Goal: Task Accomplishment & Management: Use online tool/utility

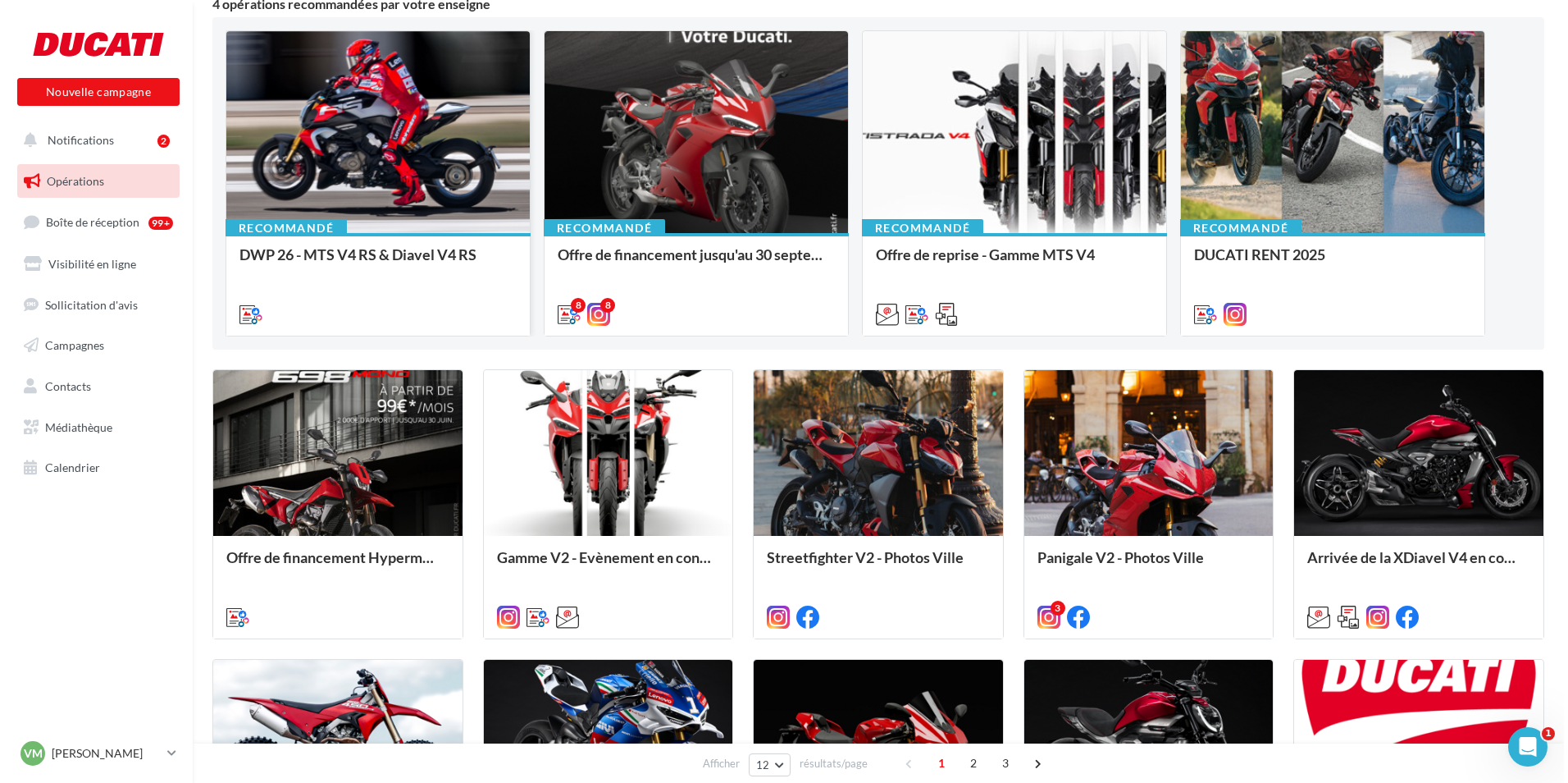
scroll to position [164, 0]
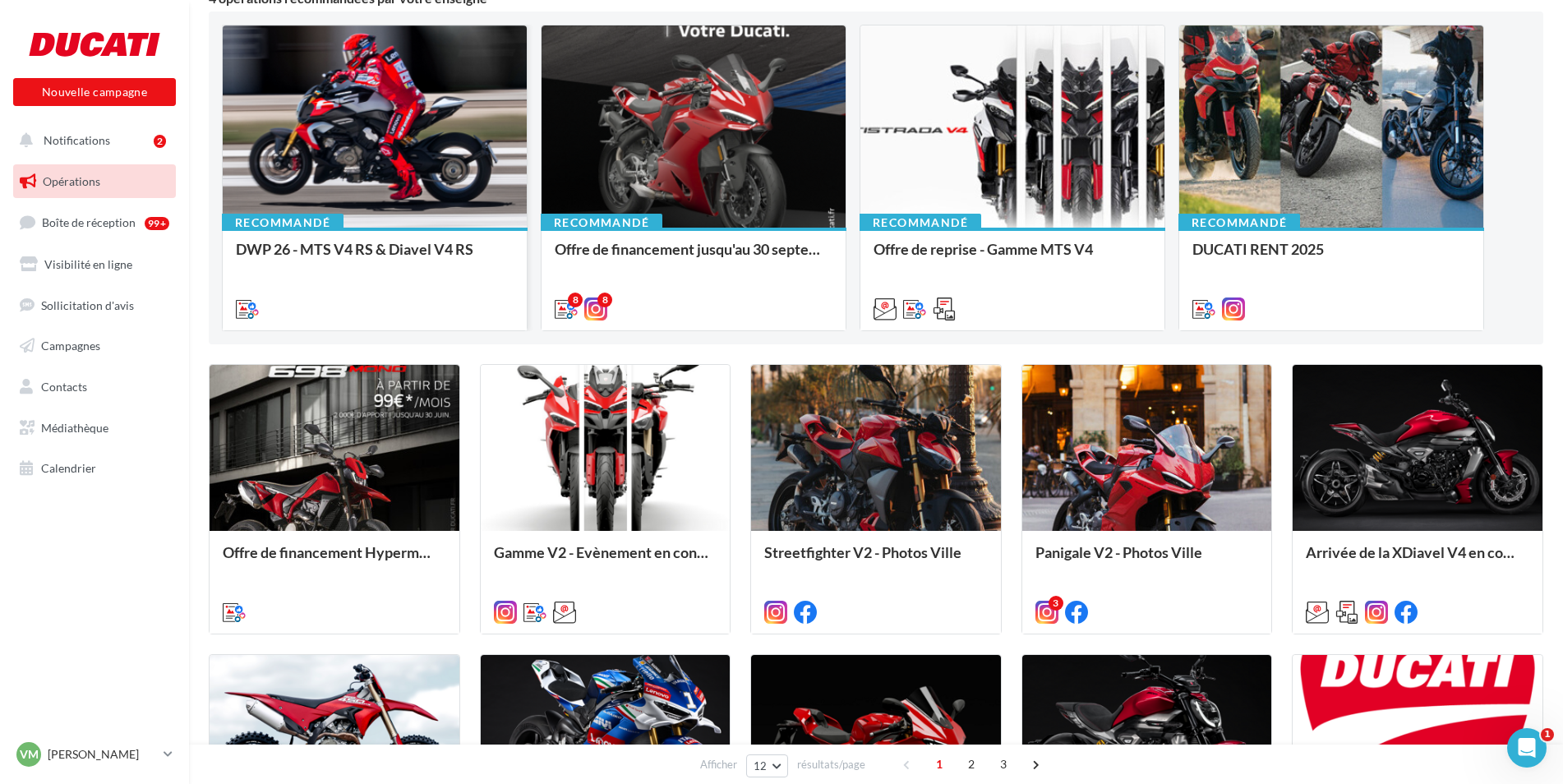
click at [386, 240] on div "Recommandé DWP 26 - MTS V4 RS & Diavel V4 RS" at bounding box center [374, 278] width 304 height 101
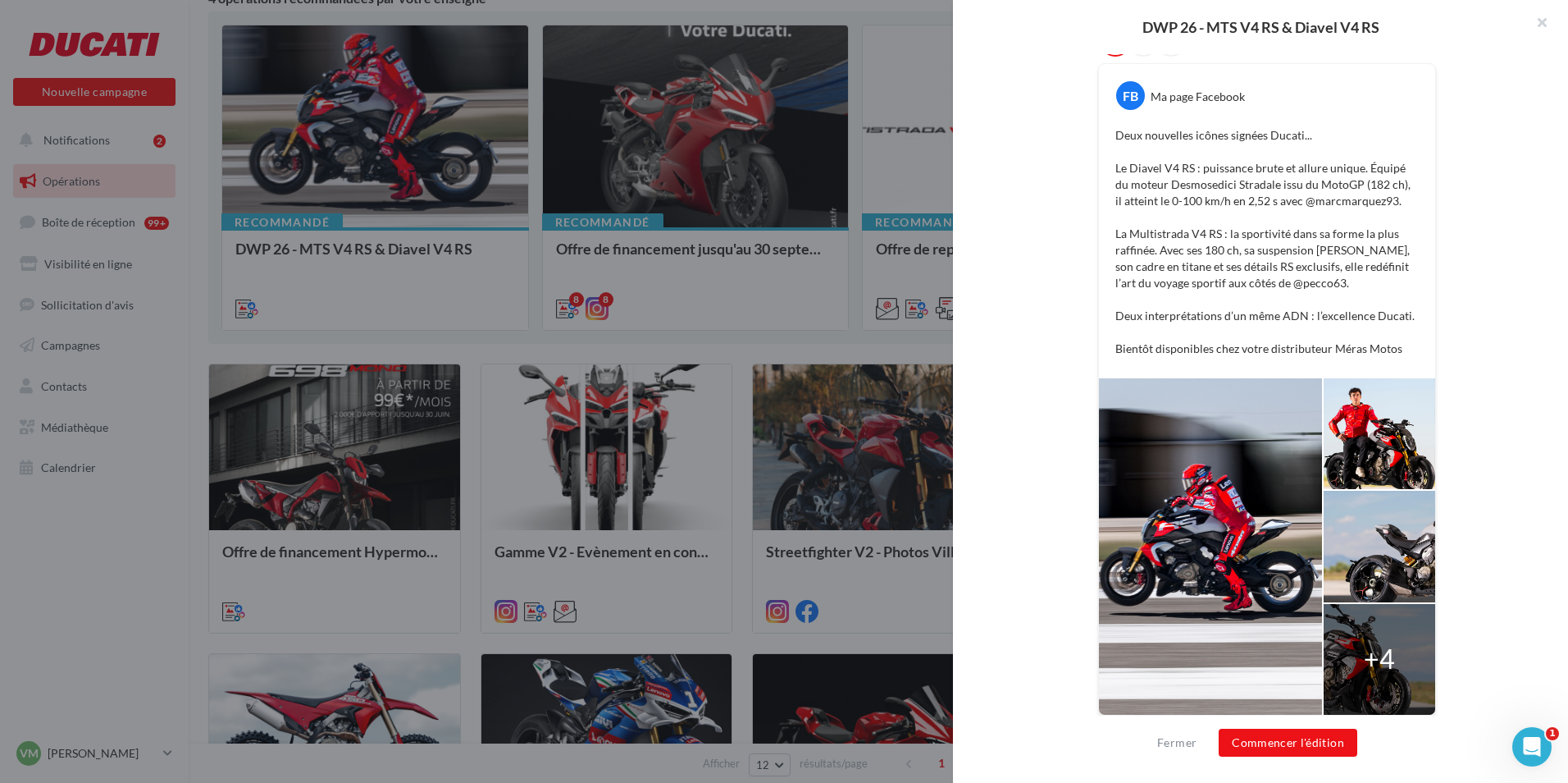
scroll to position [304, 0]
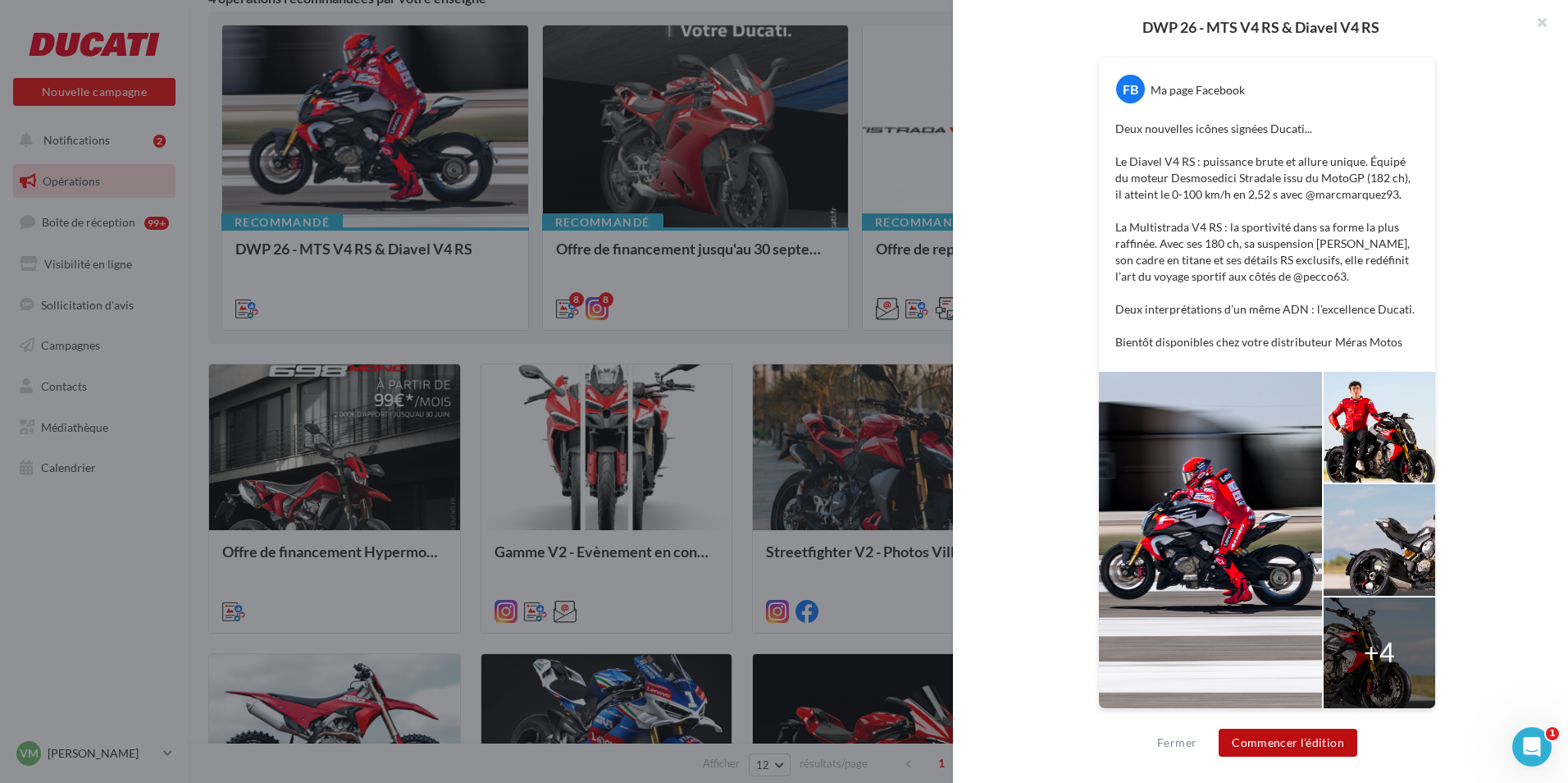
click at [1285, 742] on button "Commencer l'édition" at bounding box center [1288, 742] width 139 height 28
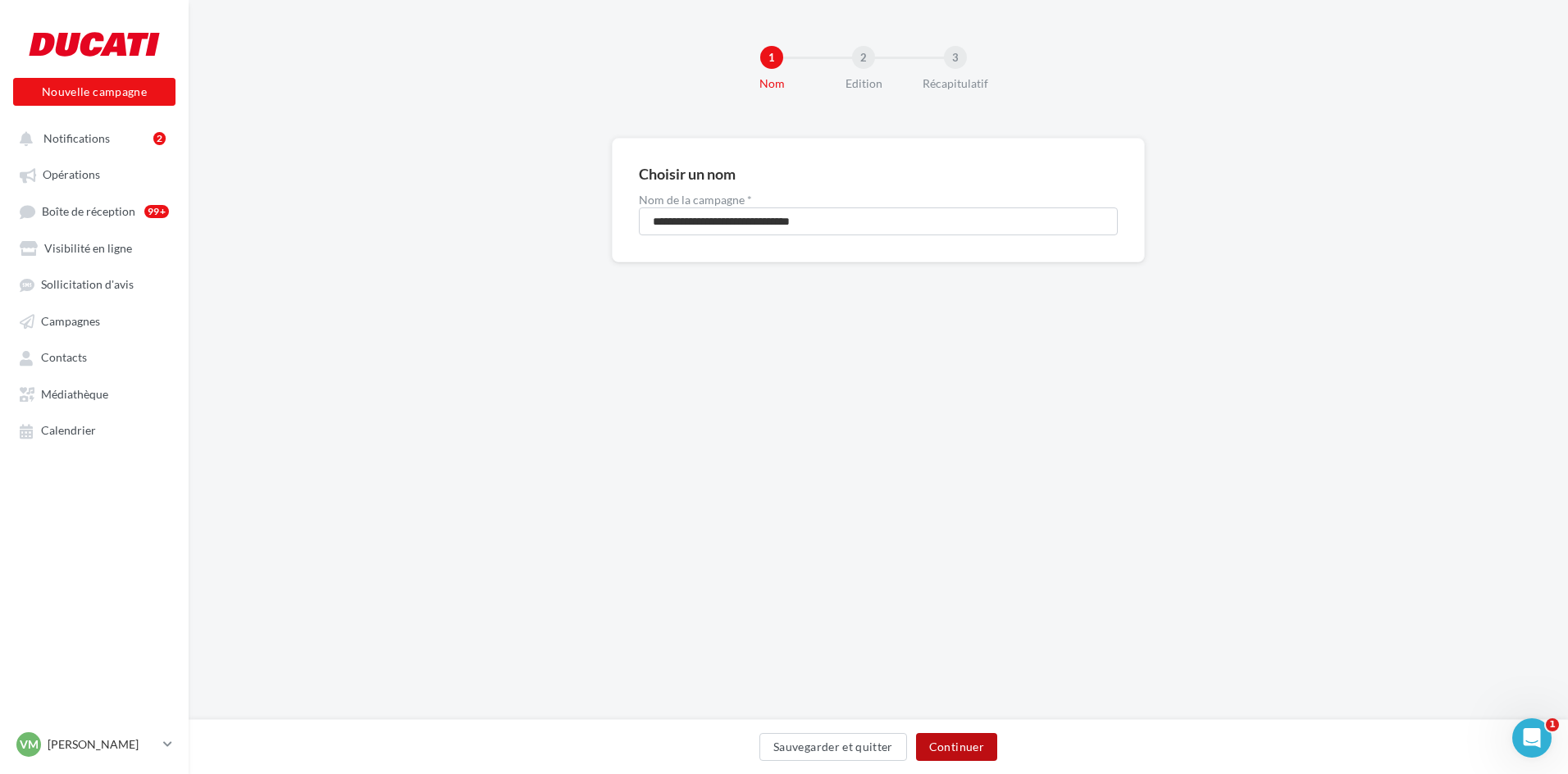
click at [964, 746] on button "Continuer" at bounding box center [957, 747] width 81 height 28
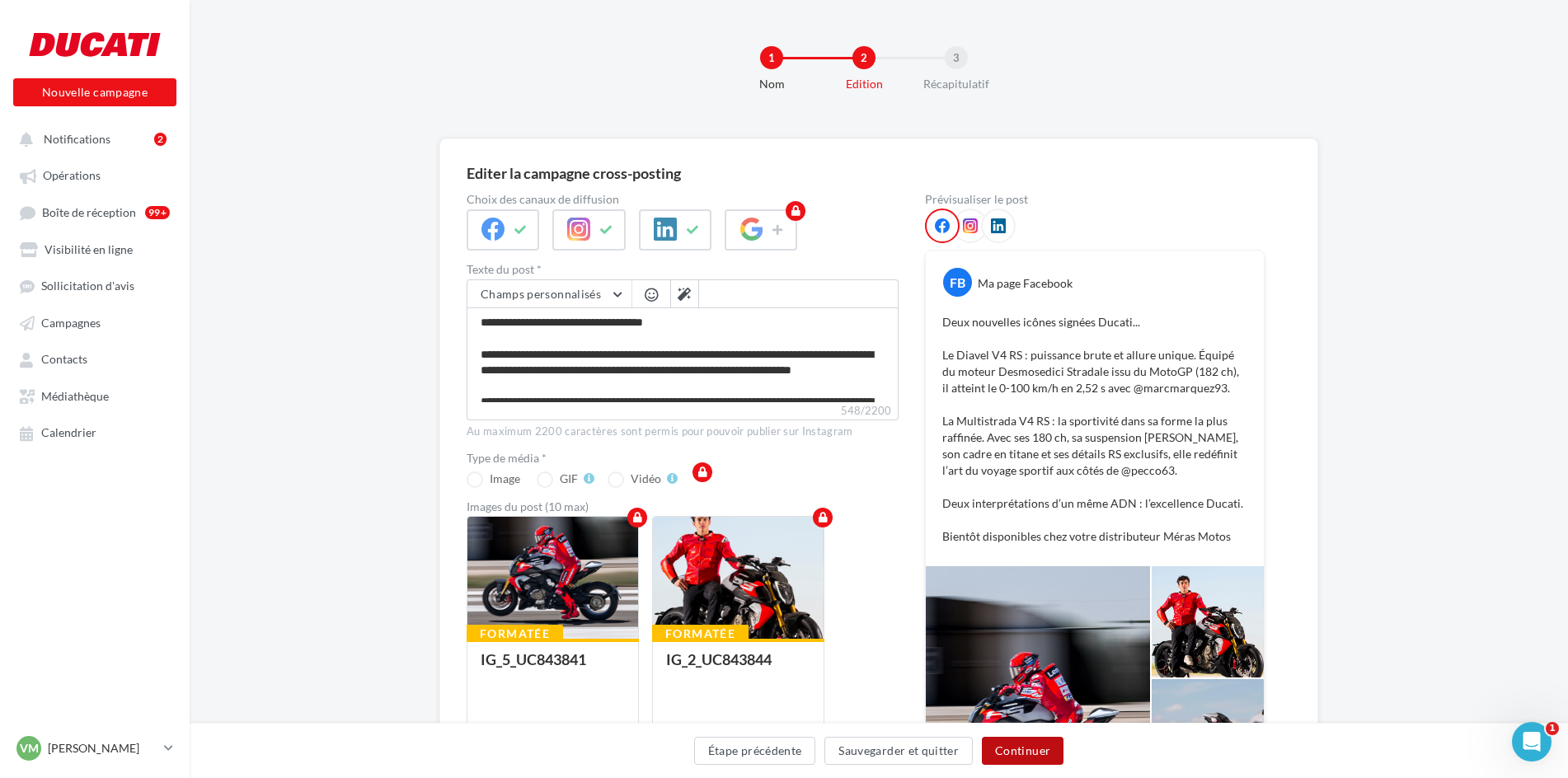
click at [1041, 757] on button "Continuer" at bounding box center [1022, 751] width 82 height 28
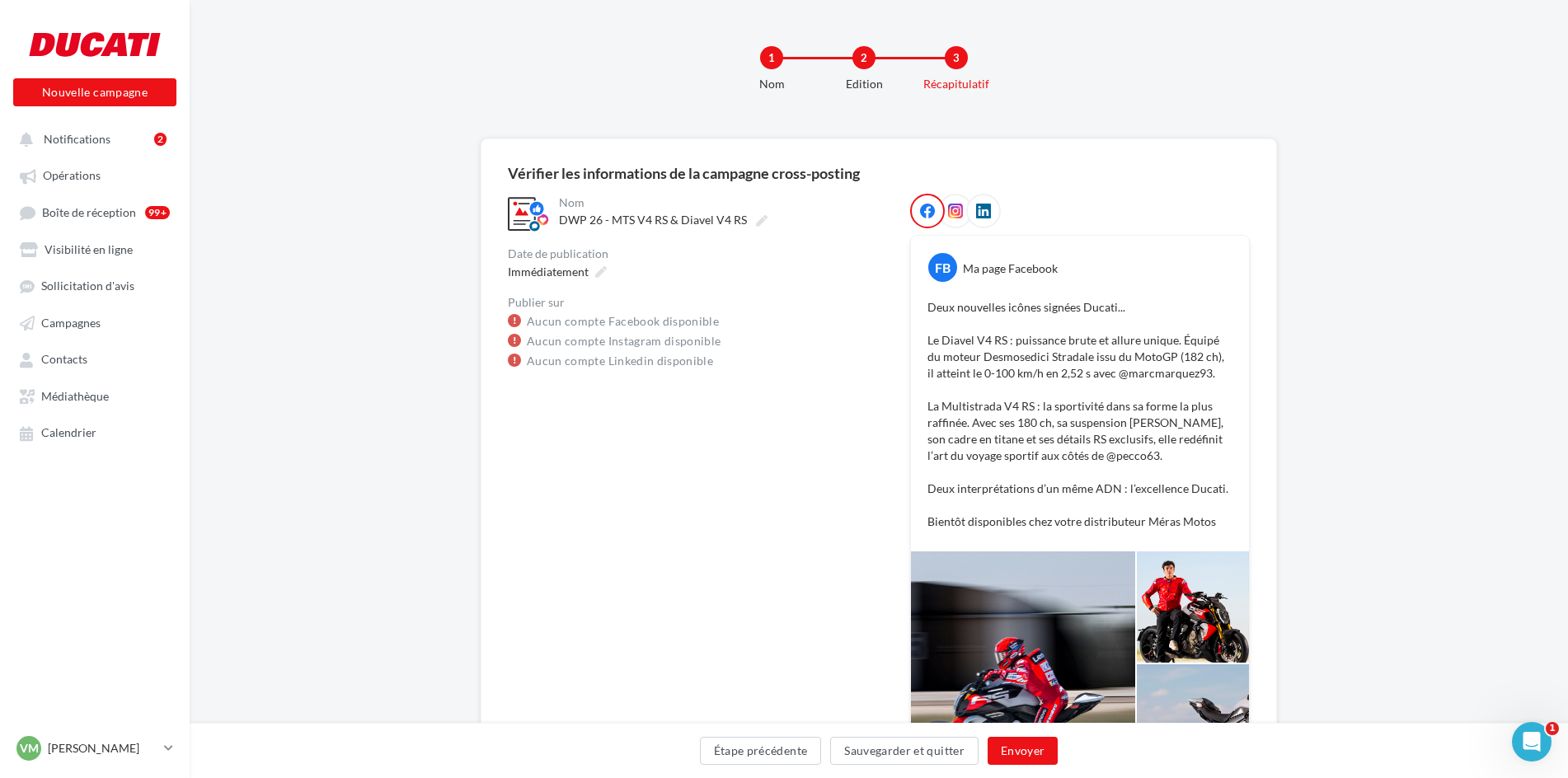
click at [932, 214] on icon at bounding box center [927, 211] width 15 height 15
click at [95, 179] on span "Opérations" at bounding box center [72, 175] width 58 height 14
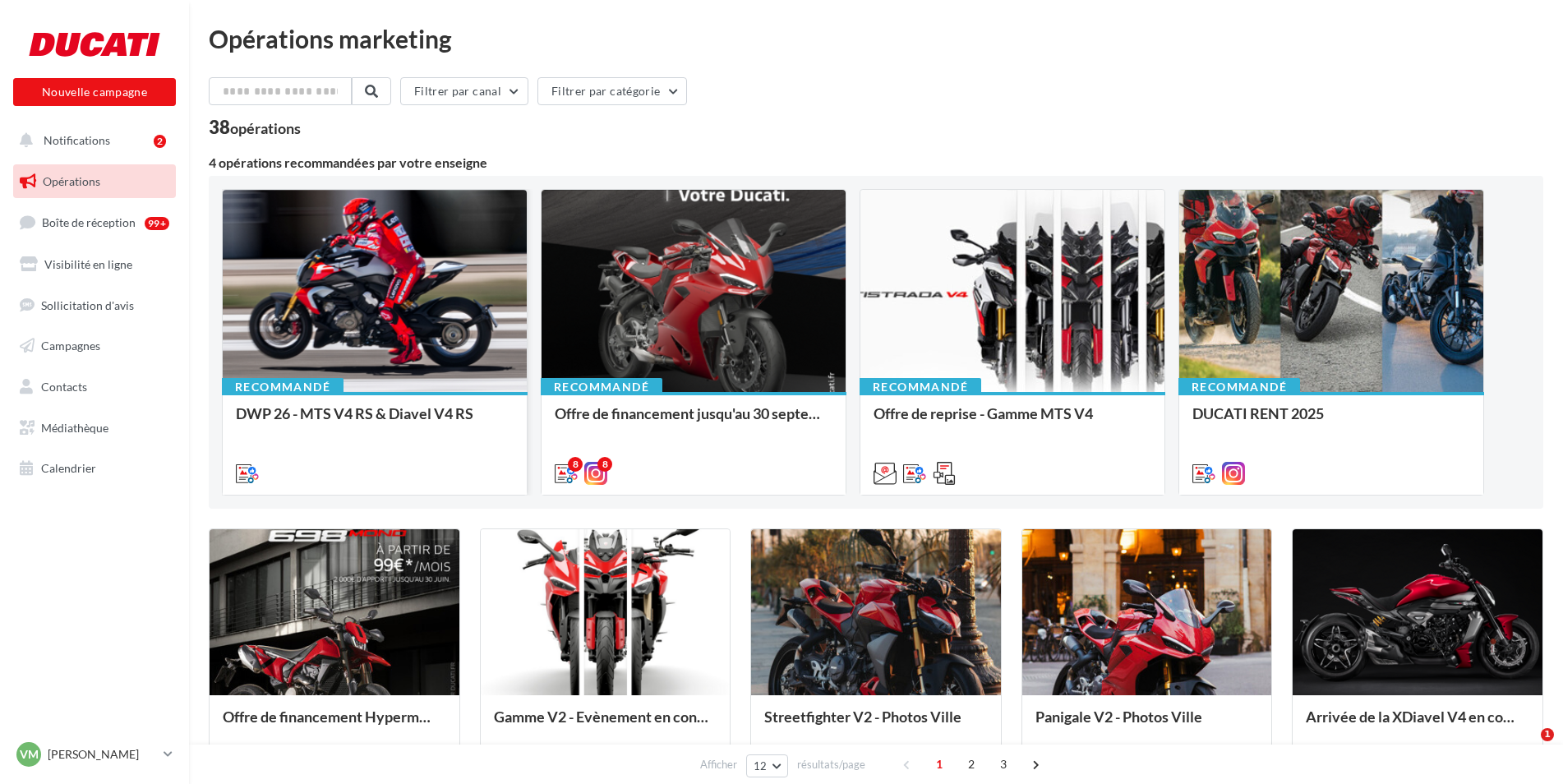
click at [398, 302] on div at bounding box center [374, 292] width 304 height 204
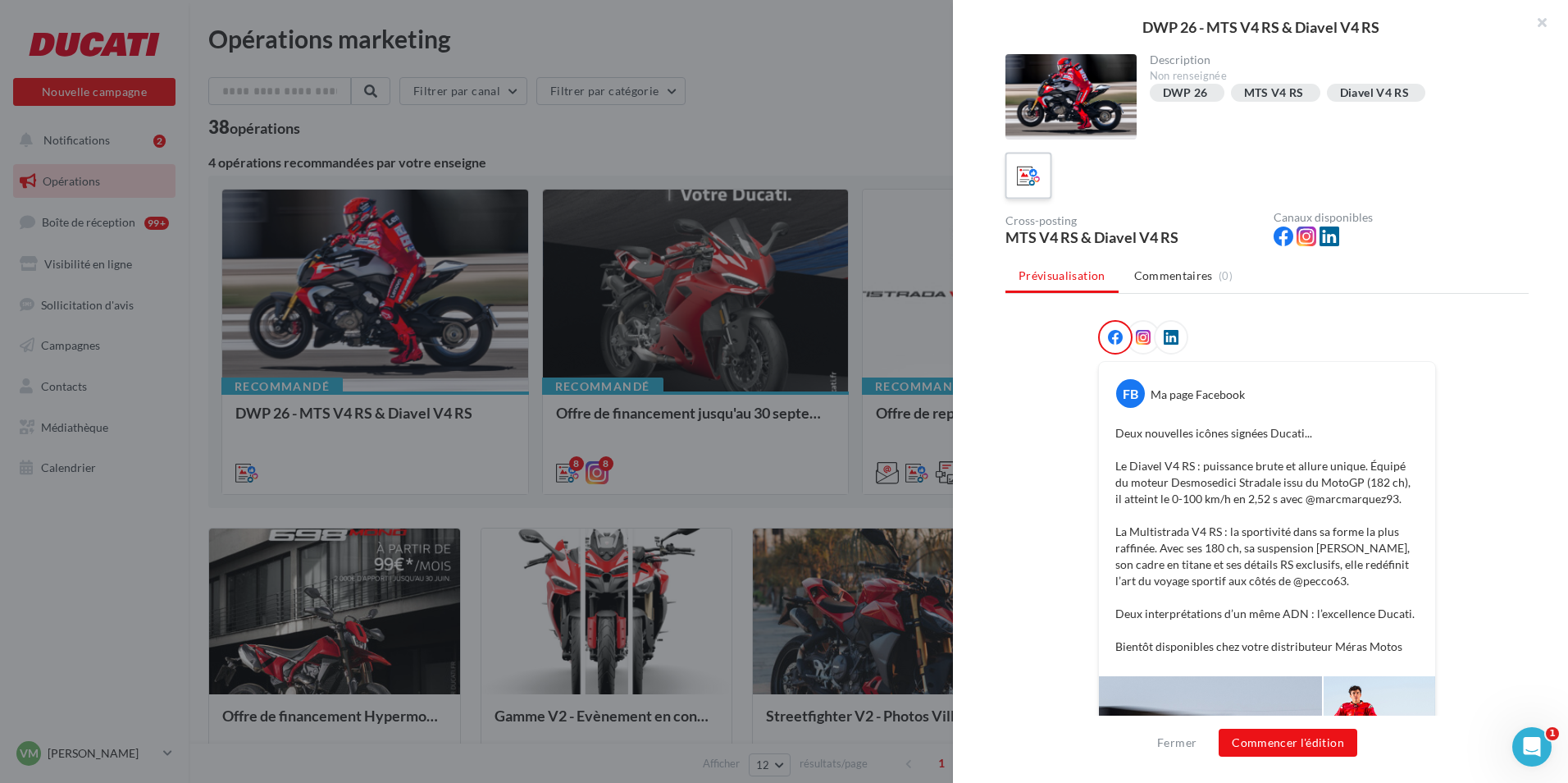
click at [1021, 174] on icon at bounding box center [1029, 176] width 23 height 23
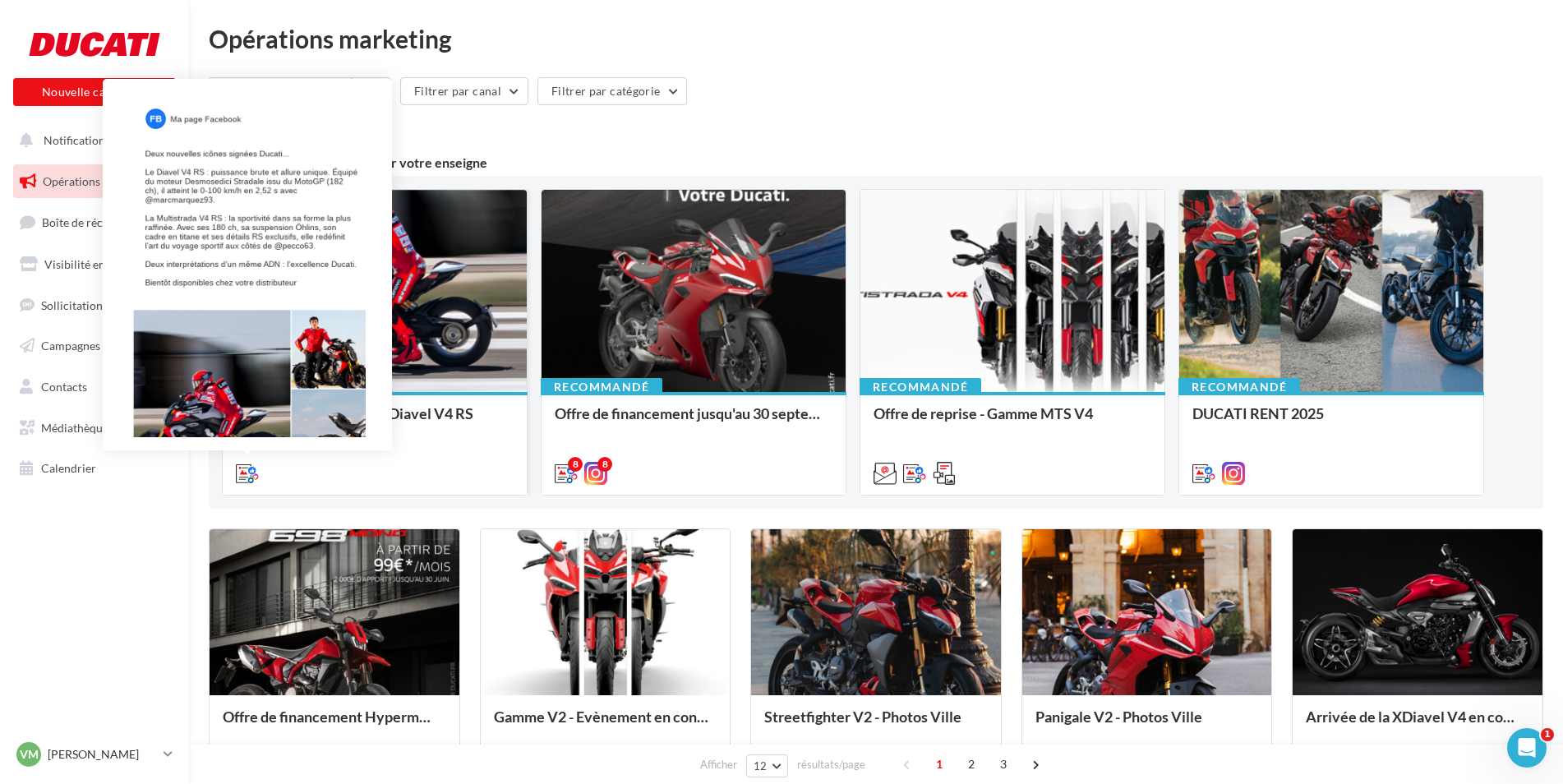
click at [243, 474] on icon at bounding box center [247, 472] width 23 height 23
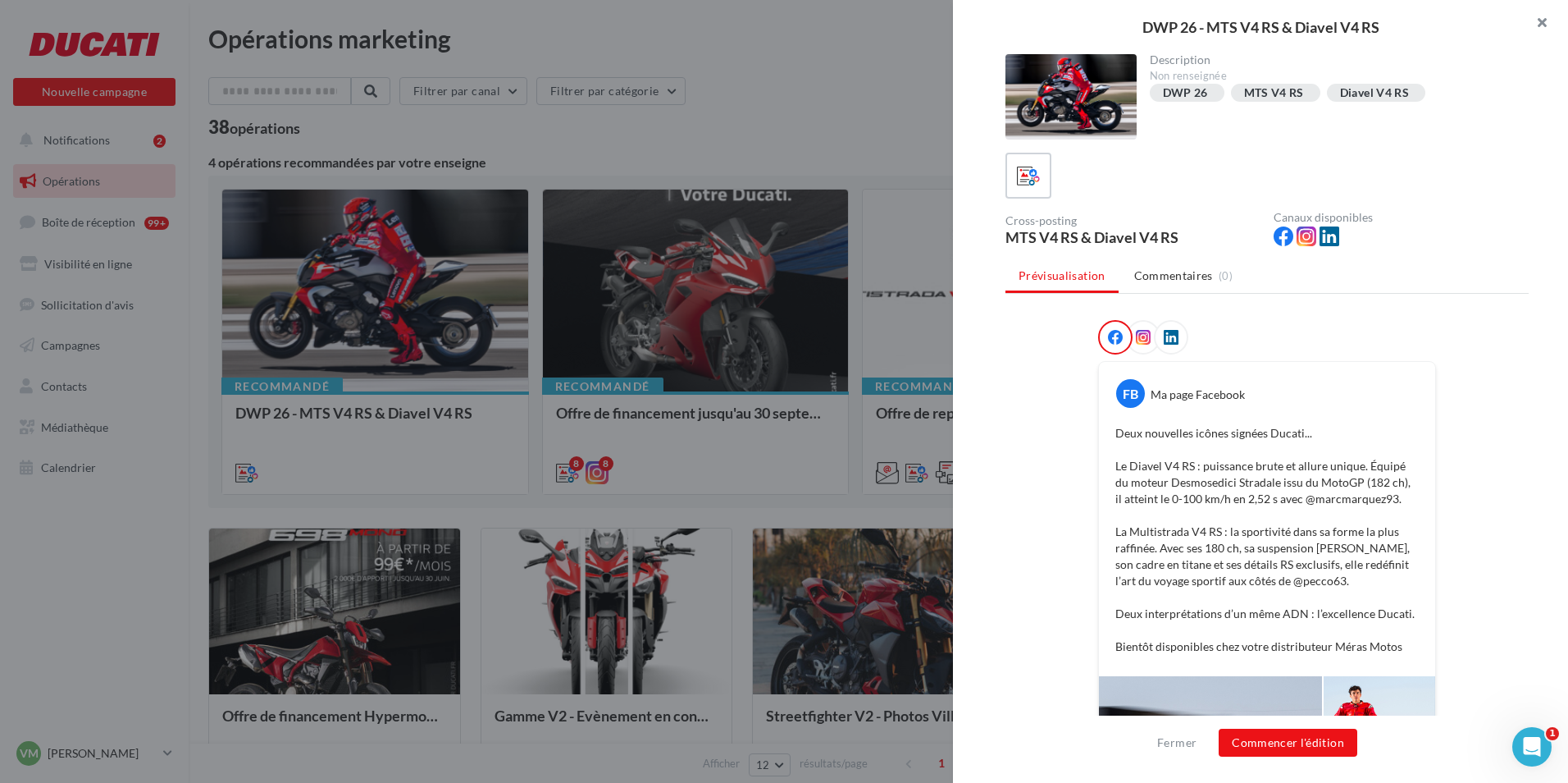
click at [1546, 17] on button "button" at bounding box center [1535, 24] width 66 height 50
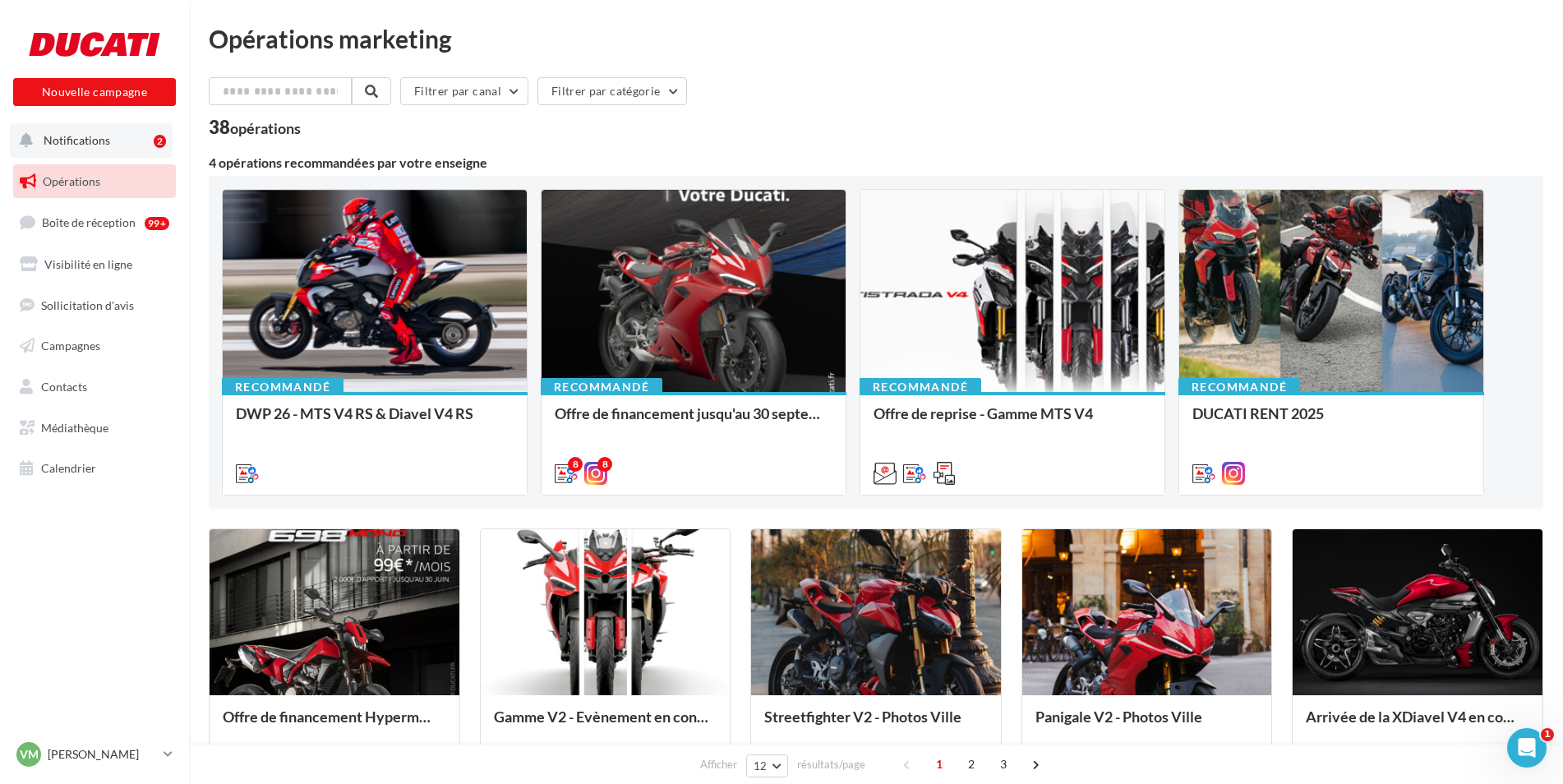
click at [104, 137] on span "Notifications" at bounding box center [77, 139] width 67 height 14
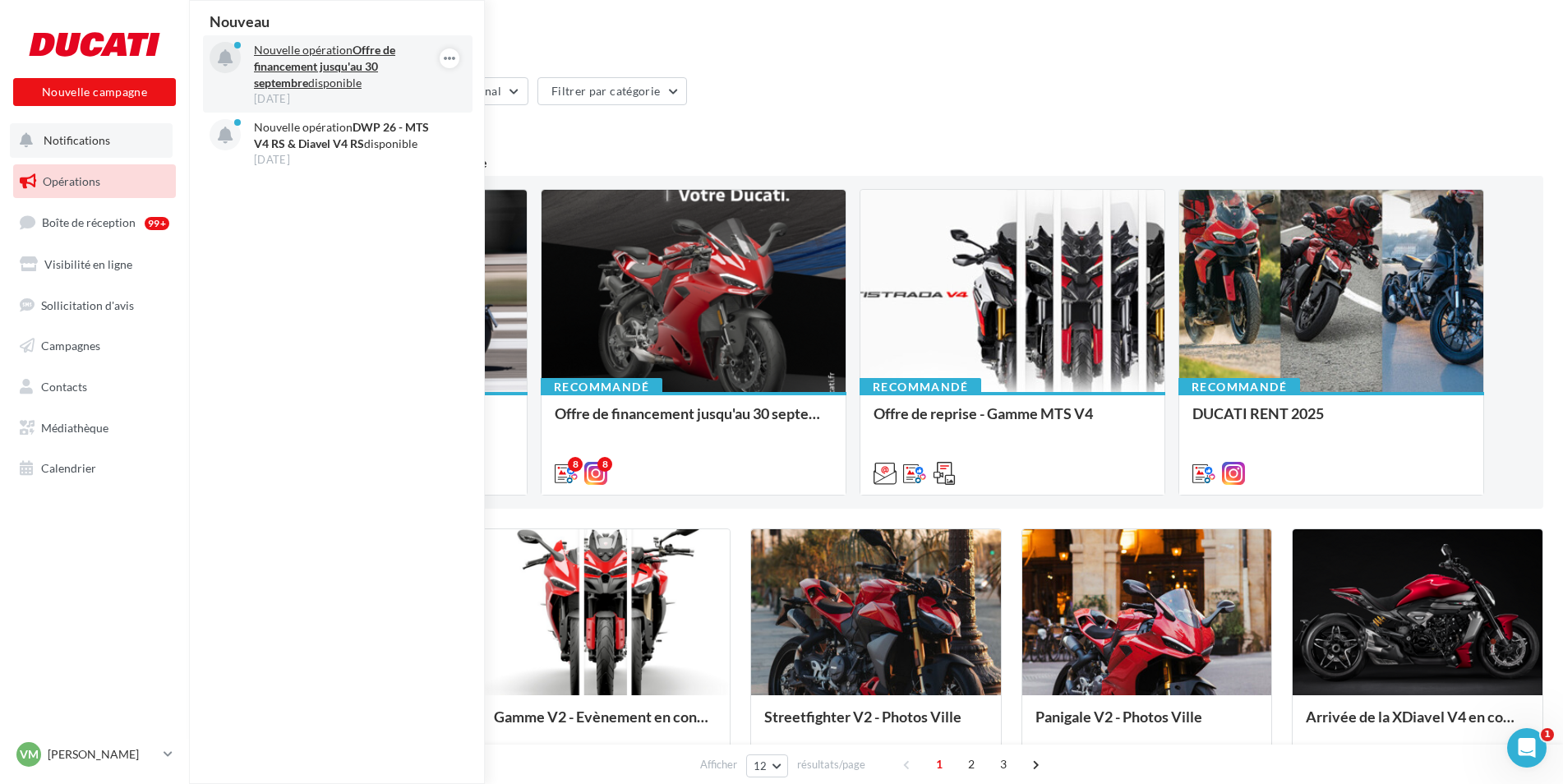
click at [346, 61] on strong "Offre de financement jusqu'au 30 septembre" at bounding box center [324, 66] width 141 height 47
drag, startPoint x: 301, startPoint y: 53, endPoint x: 287, endPoint y: 53, distance: 14.0
click at [293, 53] on p "Nouvelle opération Offre de financement jusqu'au 30 septembre disponible" at bounding box center [349, 66] width 191 height 50
click at [229, 52] on icon at bounding box center [225, 58] width 14 height 17
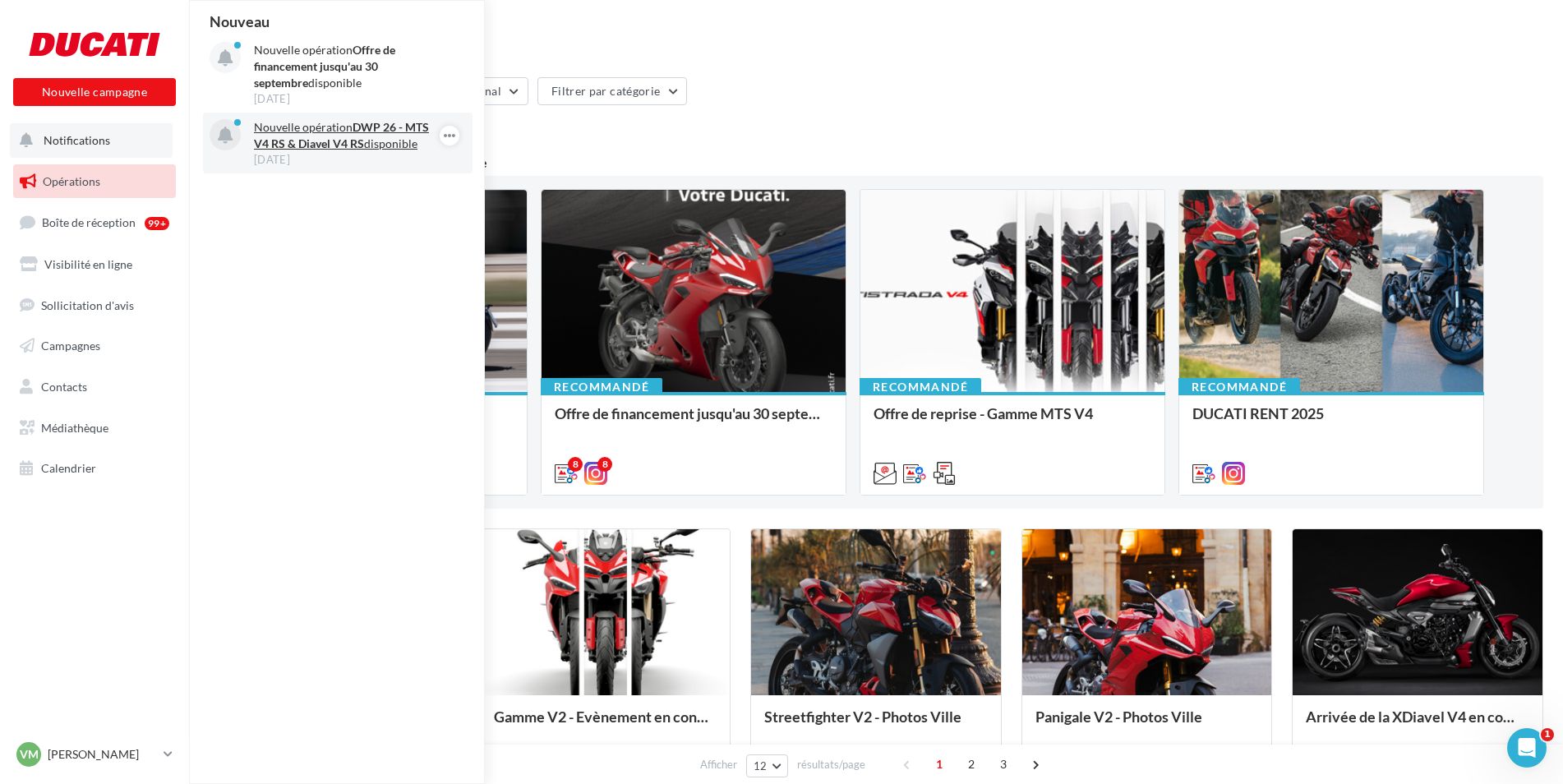
click at [323, 132] on p "Nouvelle opération DWP 26 - MTS V4 RS & Diavel V4 RS disponible" at bounding box center [349, 135] width 191 height 33
click at [451, 132] on icon "button" at bounding box center [449, 135] width 14 height 20
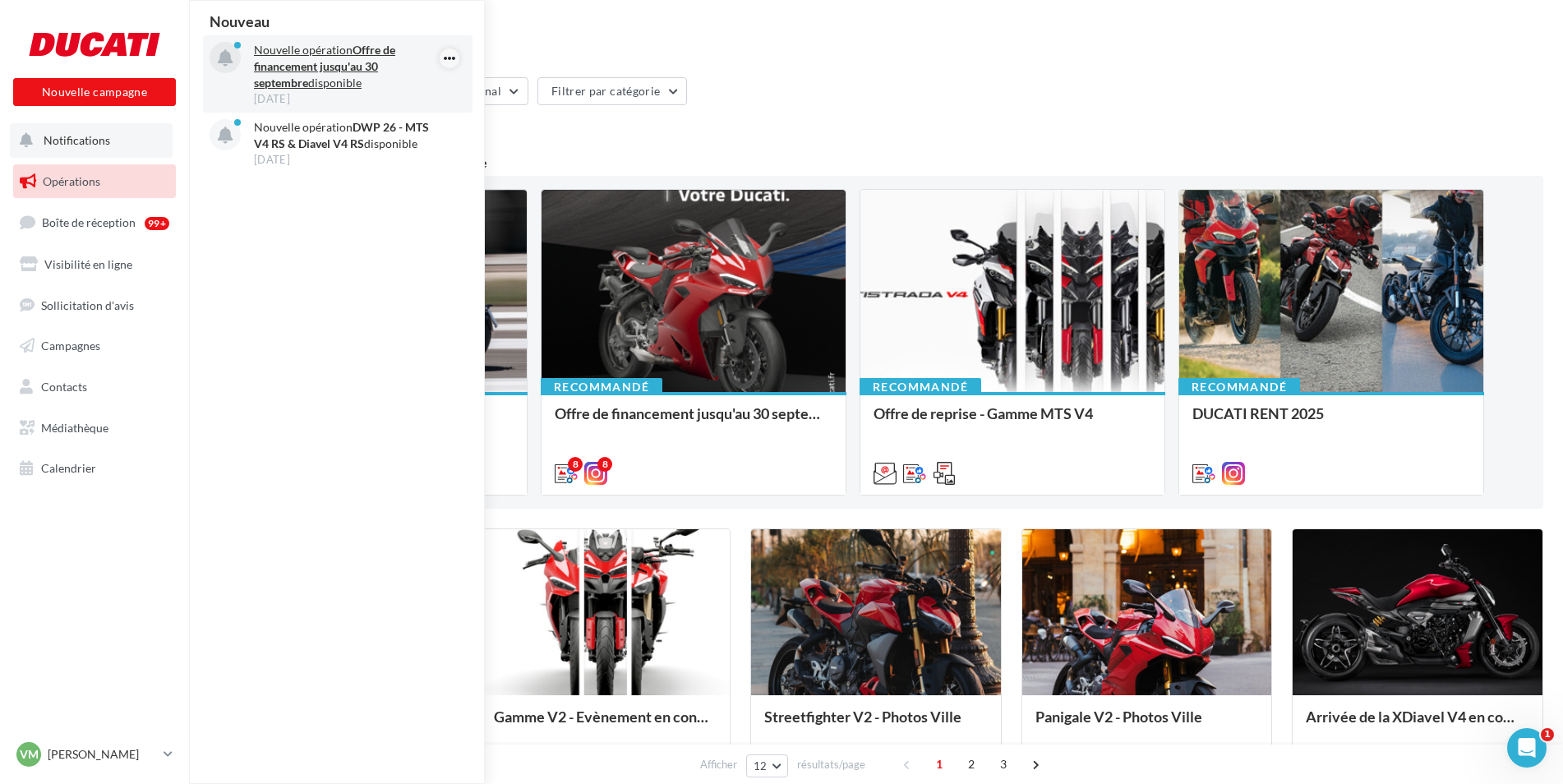
click at [453, 54] on icon "button" at bounding box center [449, 59] width 14 height 20
click at [421, 91] on button "Archiver" at bounding box center [367, 90] width 186 height 38
click at [444, 57] on icon "button" at bounding box center [449, 59] width 14 height 20
click at [417, 126] on button "Découvrir cette opération" at bounding box center [367, 128] width 186 height 38
click at [907, 60] on div "Opérations marketing Filtrer par canal Filtrer par catégorie 38 opérations 4 op…" at bounding box center [875, 728] width 1334 height 1405
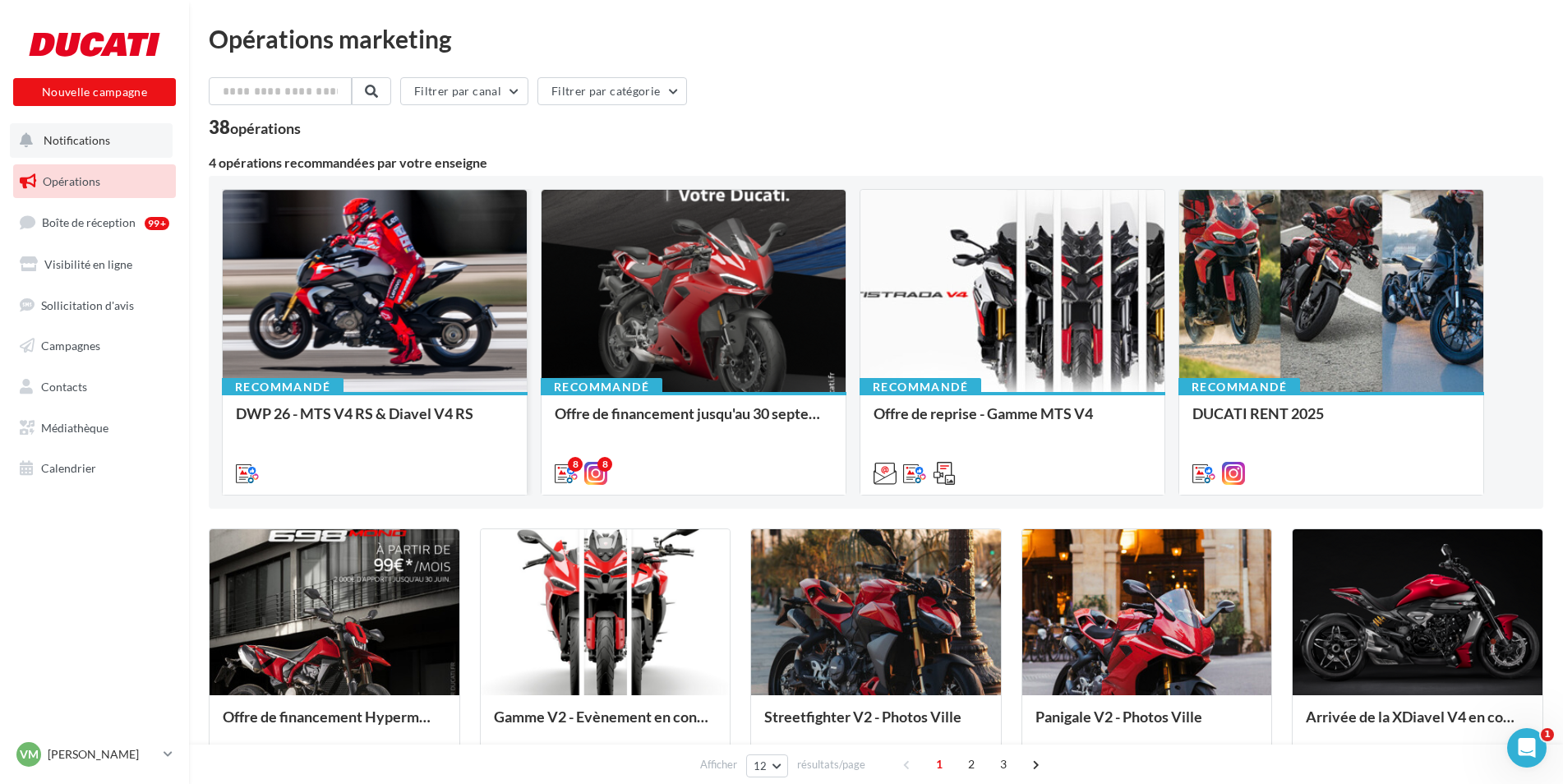
click at [341, 294] on div at bounding box center [374, 292] width 304 height 204
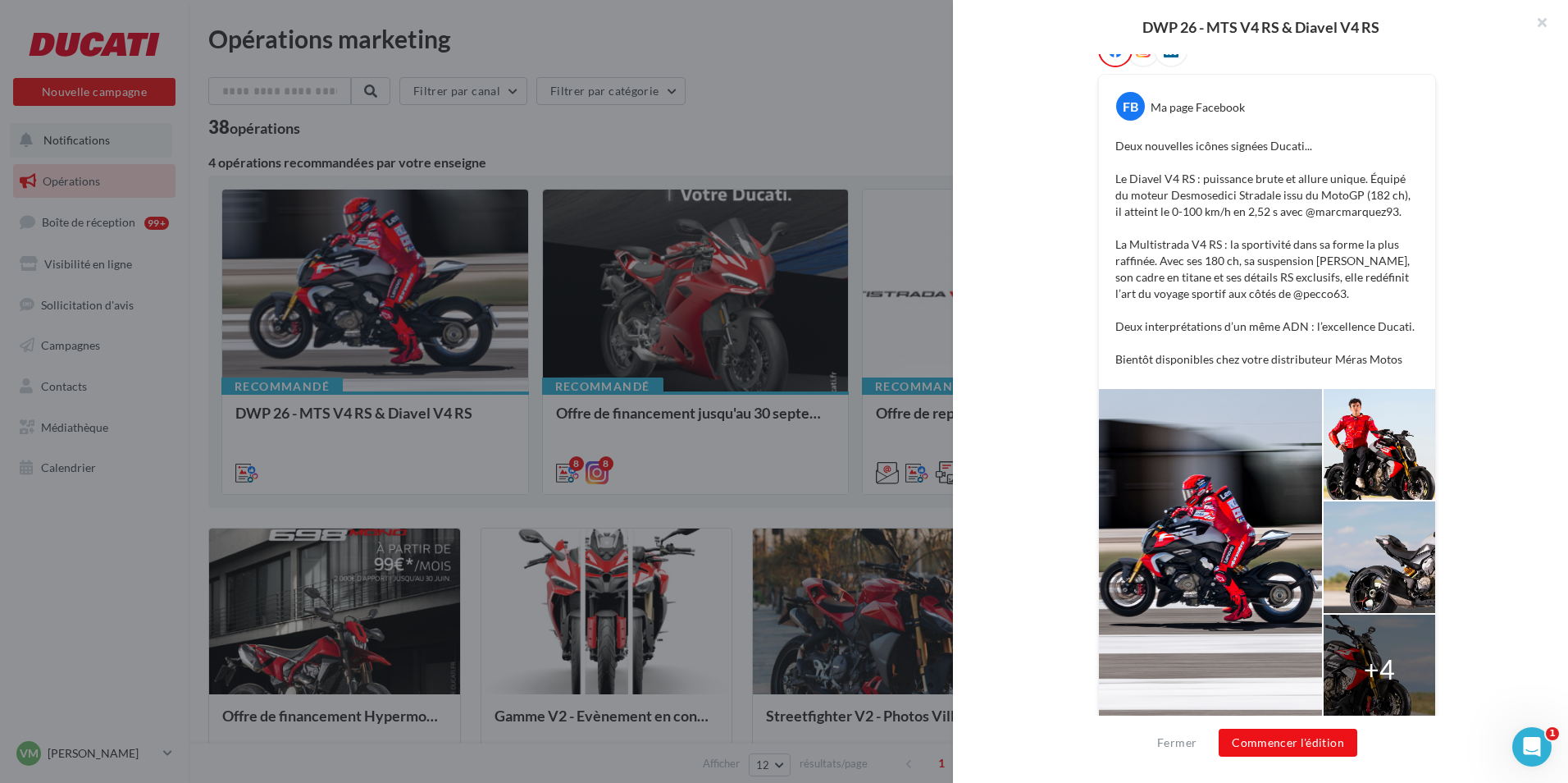
scroll to position [304, 0]
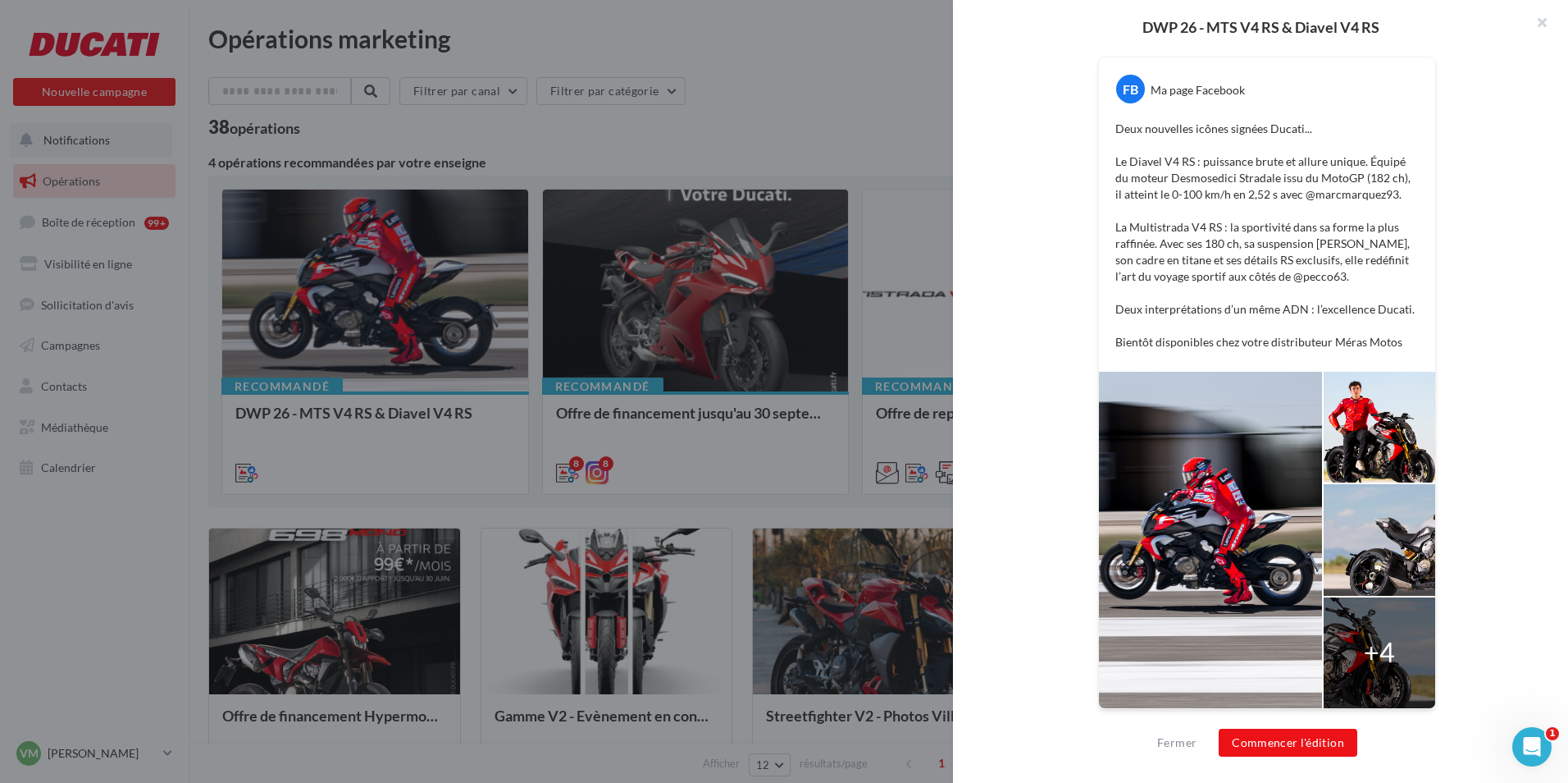
drag, startPoint x: 1144, startPoint y: 179, endPoint x: 1476, endPoint y: 131, distance: 335.5
click at [1476, 131] on div "FB Ma page Facebook Deux nouvelles icônes signées Ducati... Le Diavel V4 RS : p…" at bounding box center [1267, 373] width 523 height 714
click at [1308, 743] on button "Commencer l'édition" at bounding box center [1288, 742] width 139 height 28
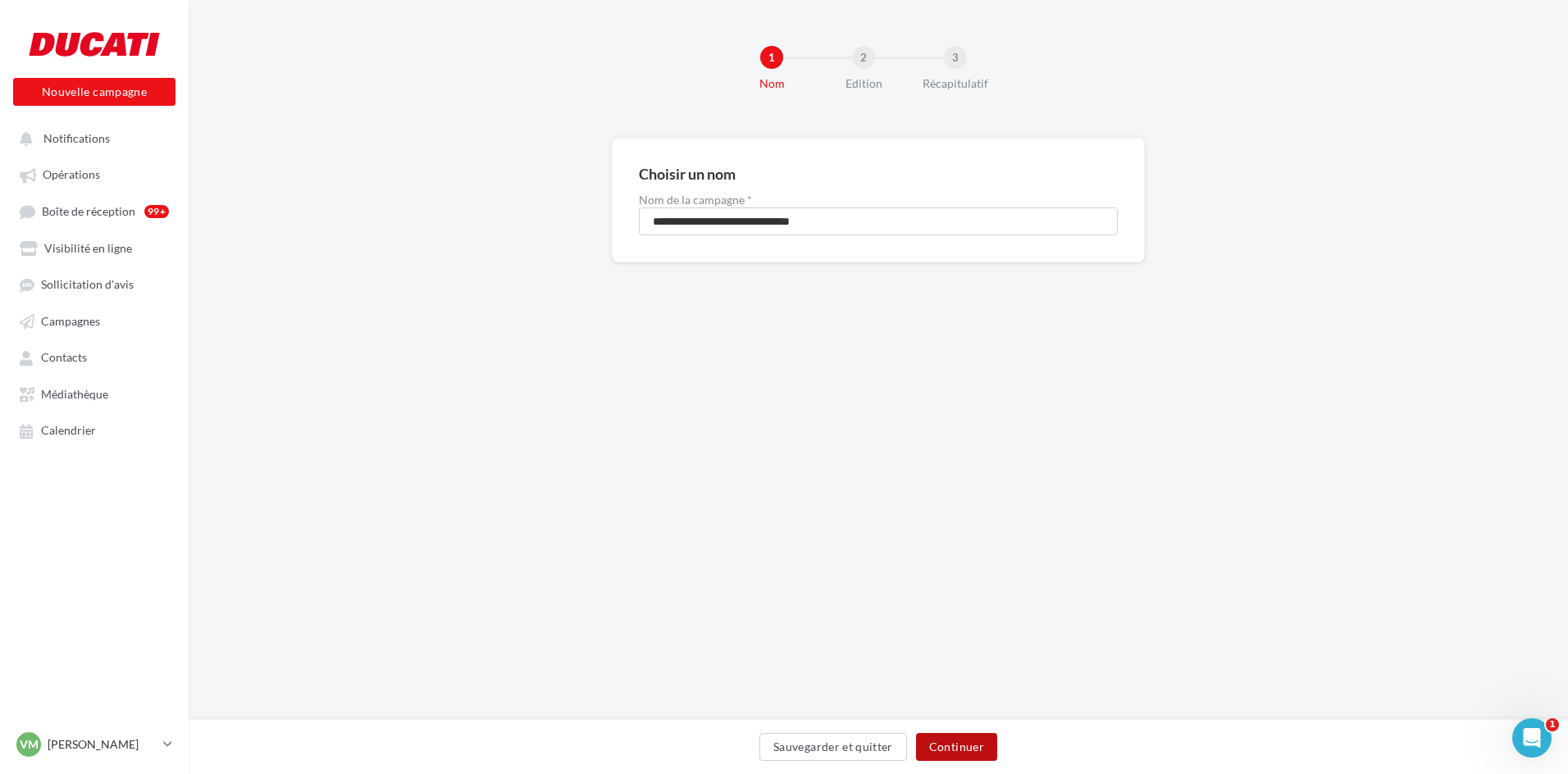
click at [950, 743] on button "Continuer" at bounding box center [957, 747] width 81 height 28
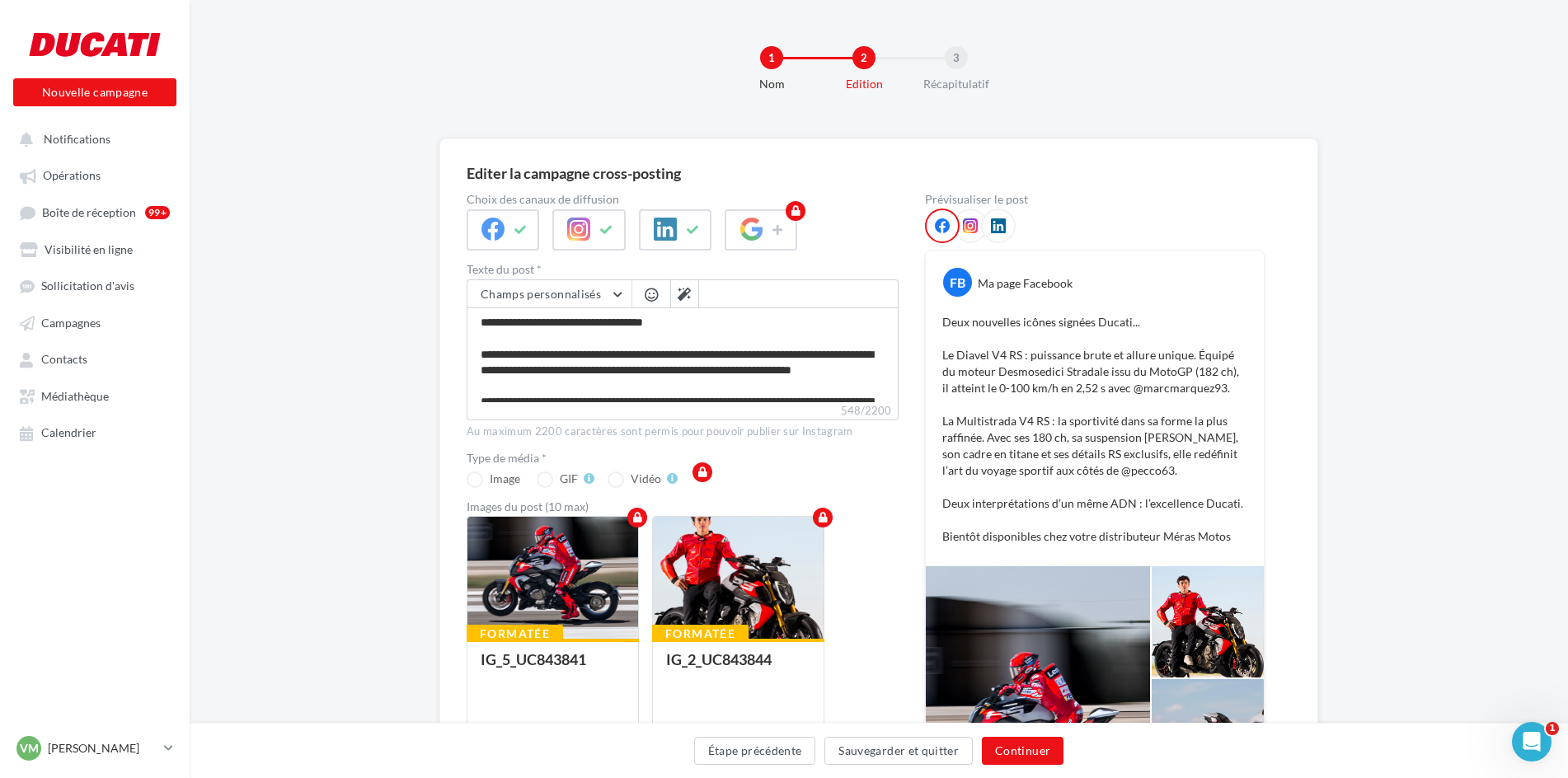
click at [966, 227] on icon at bounding box center [970, 226] width 15 height 15
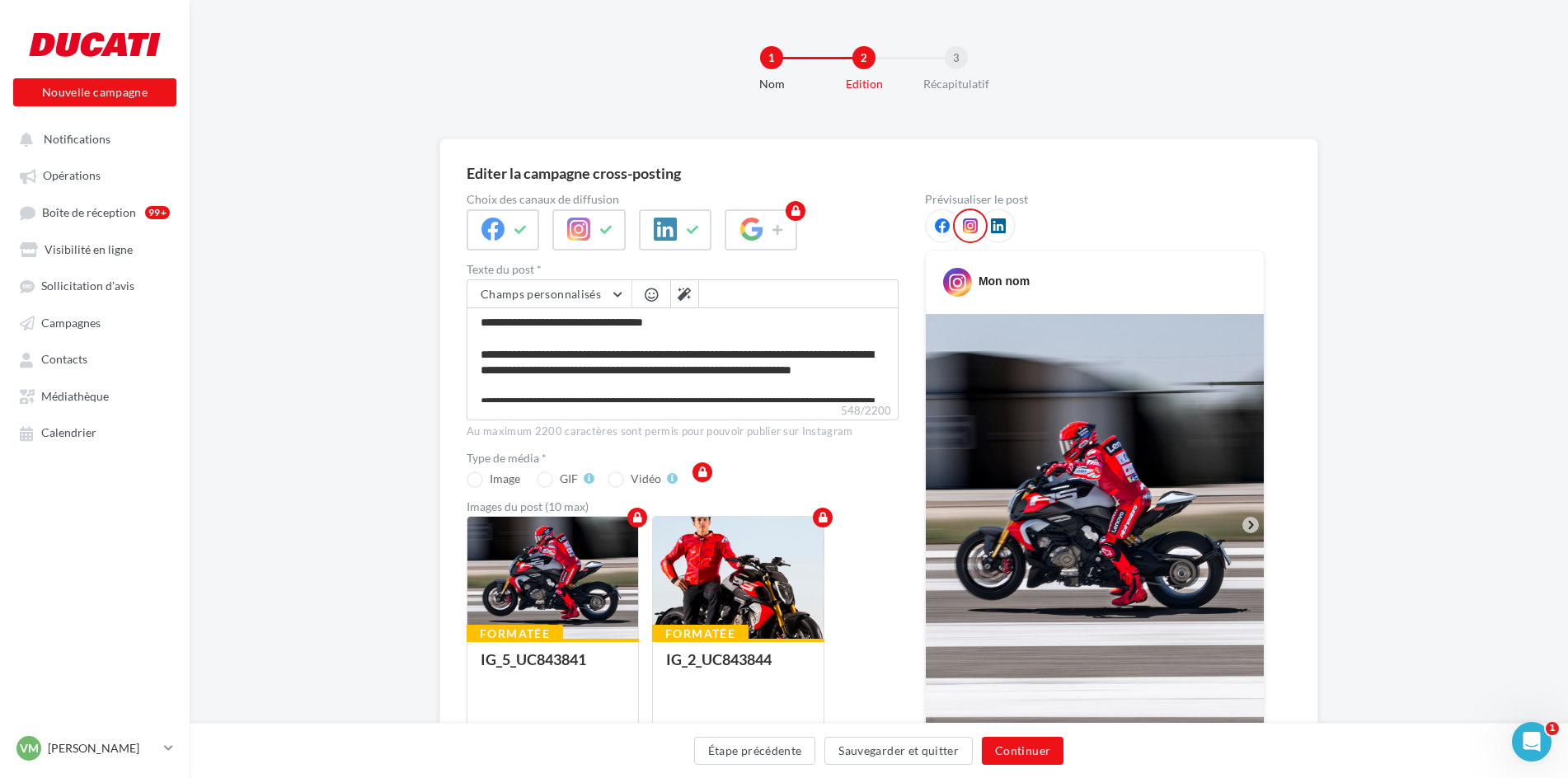
click at [1002, 222] on icon at bounding box center [998, 226] width 15 height 15
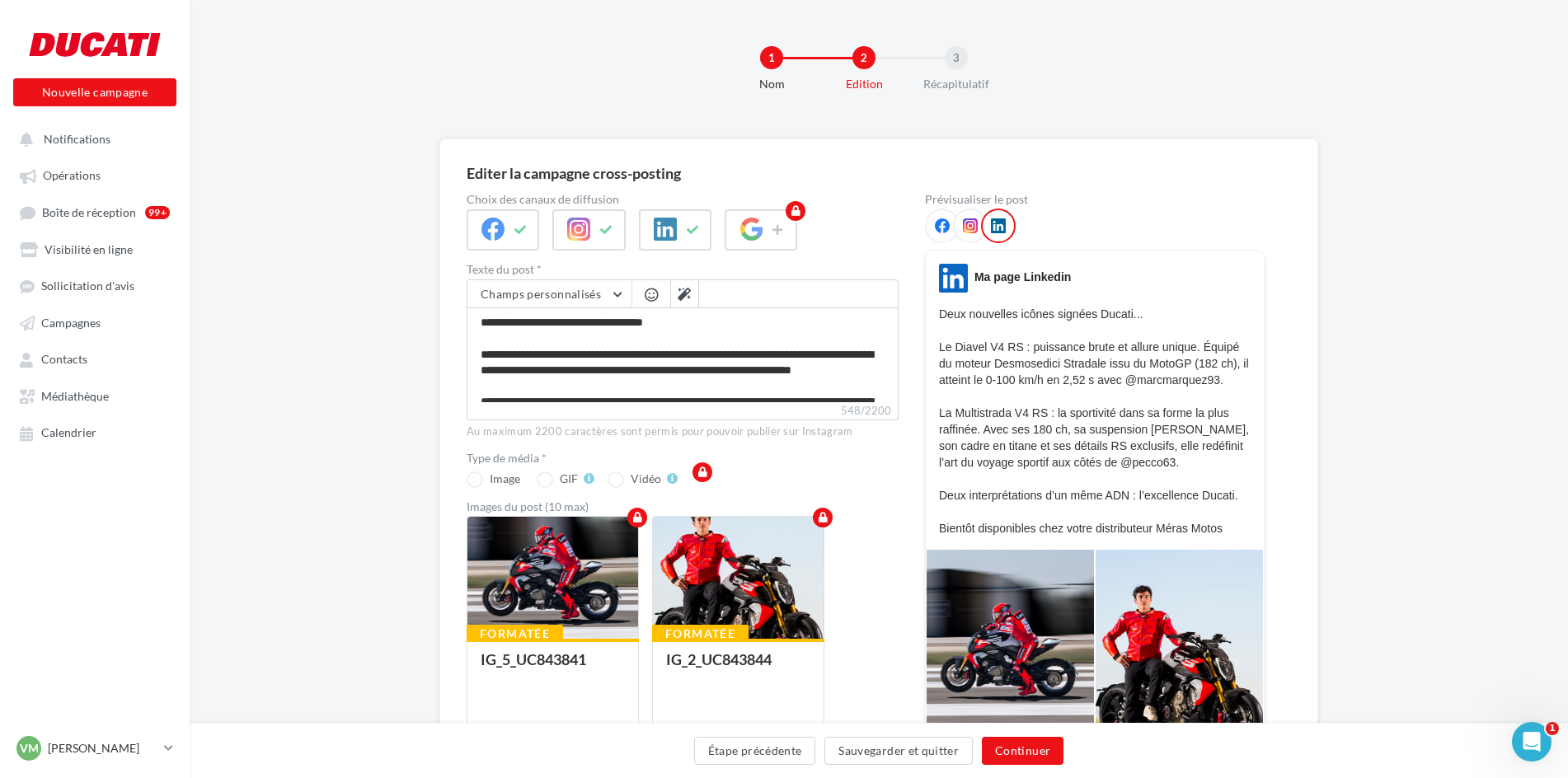
click at [944, 228] on icon at bounding box center [942, 226] width 15 height 15
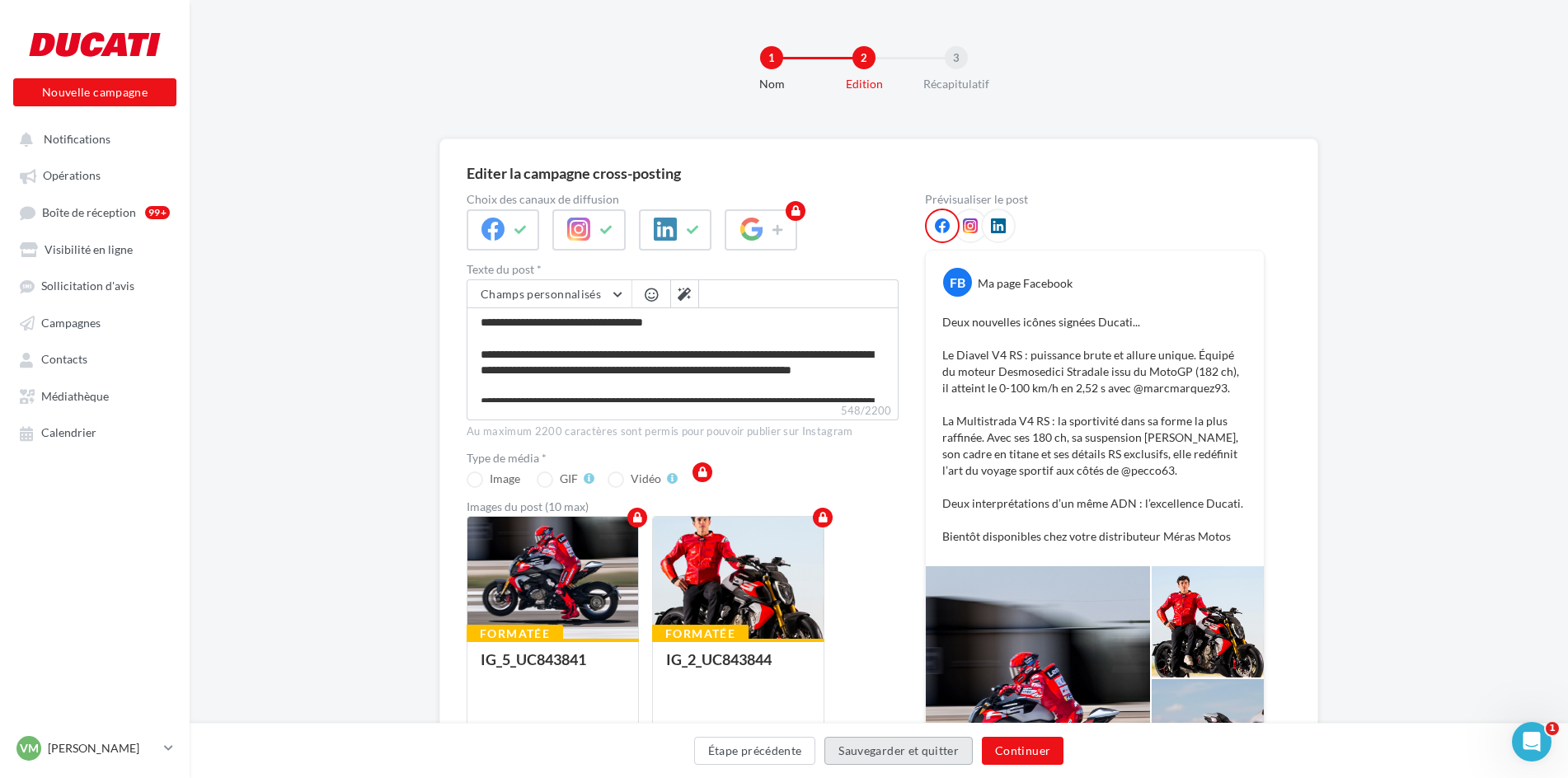
click at [916, 753] on button "Sauvegarder et quitter" at bounding box center [898, 751] width 149 height 28
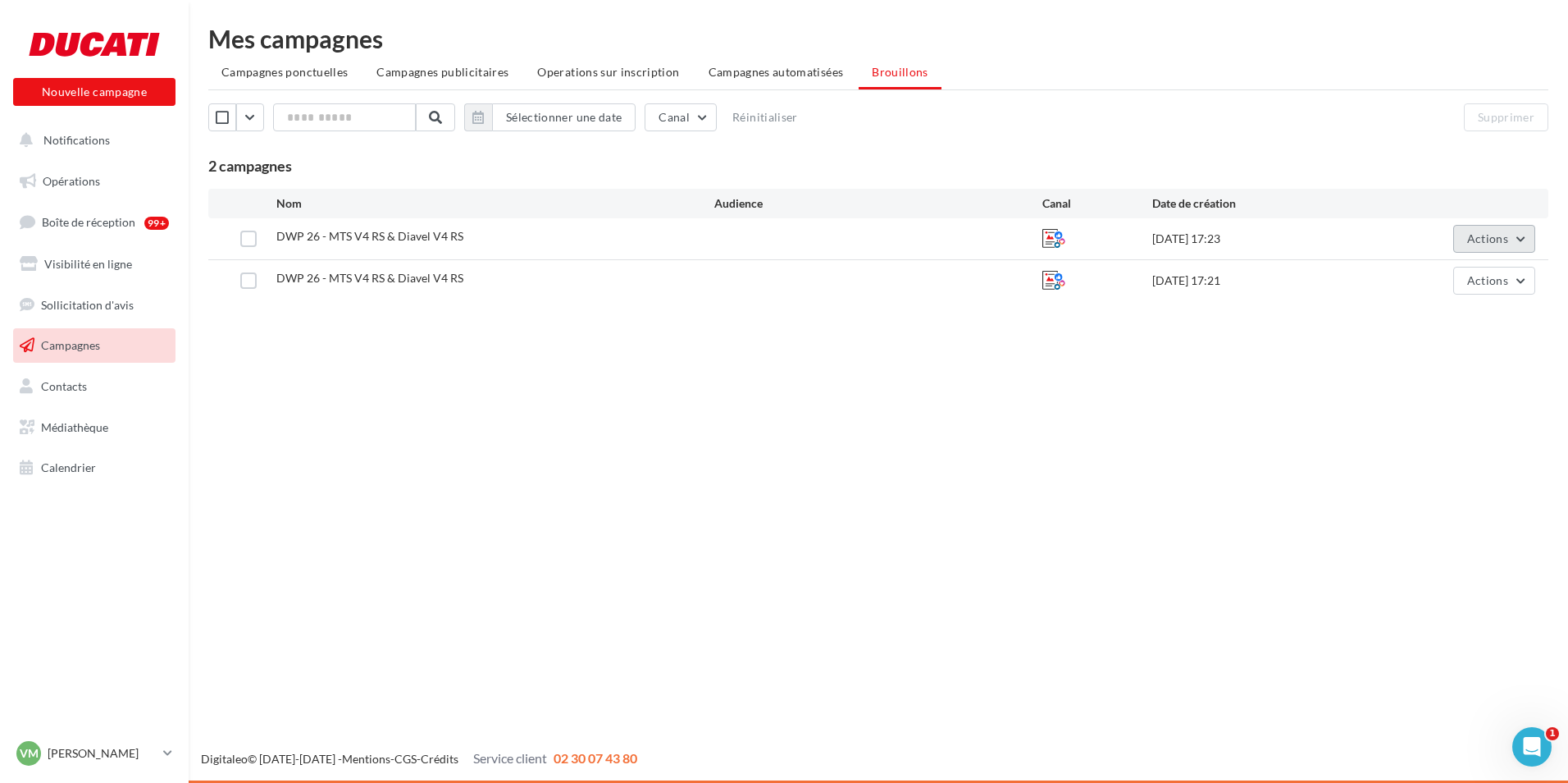
click at [1522, 240] on button "Actions" at bounding box center [1493, 238] width 82 height 28
click at [1410, 275] on button "Editer" at bounding box center [1453, 277] width 164 height 42
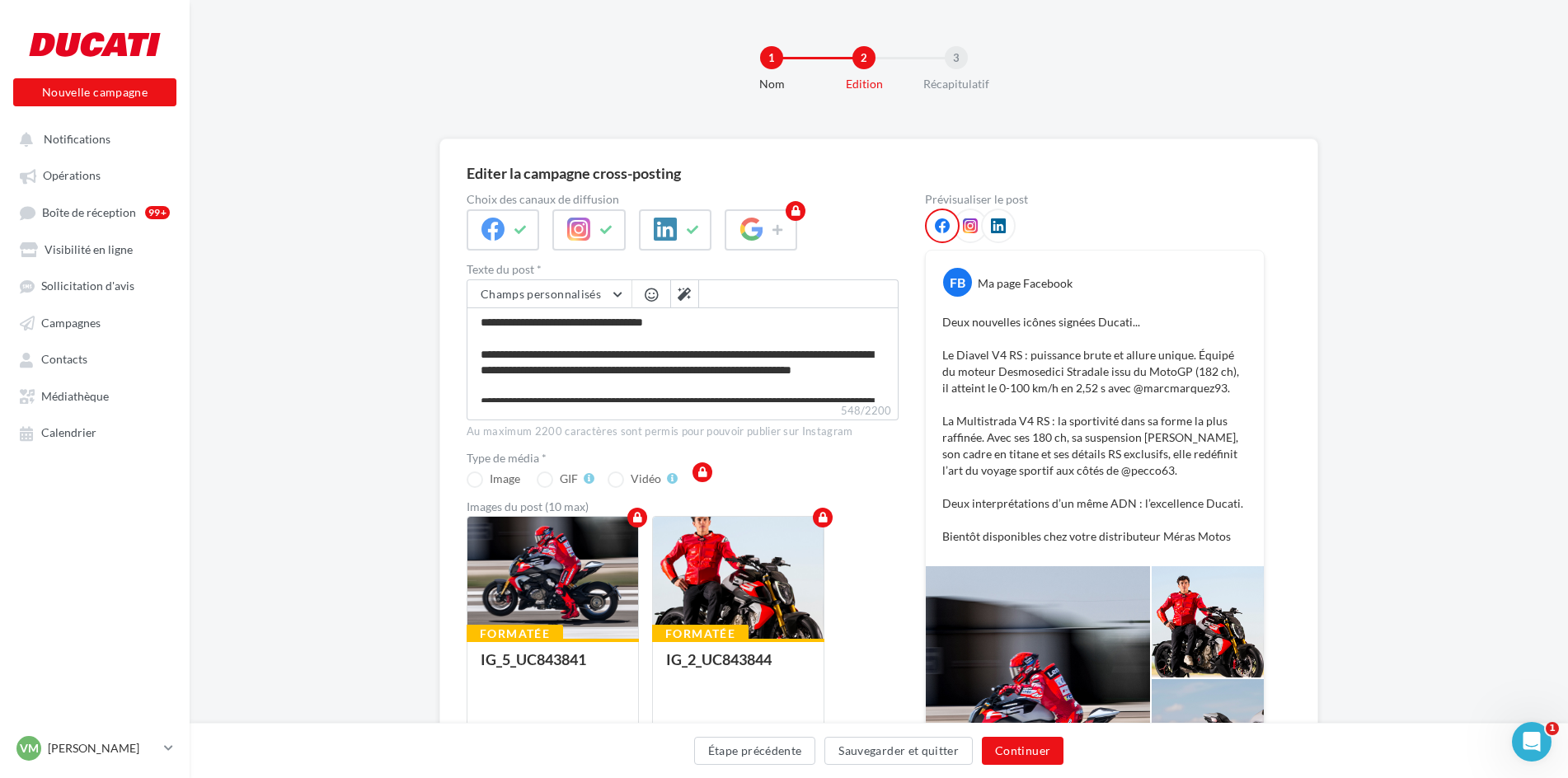
drag, startPoint x: 1025, startPoint y: 359, endPoint x: 1487, endPoint y: 224, distance: 481.3
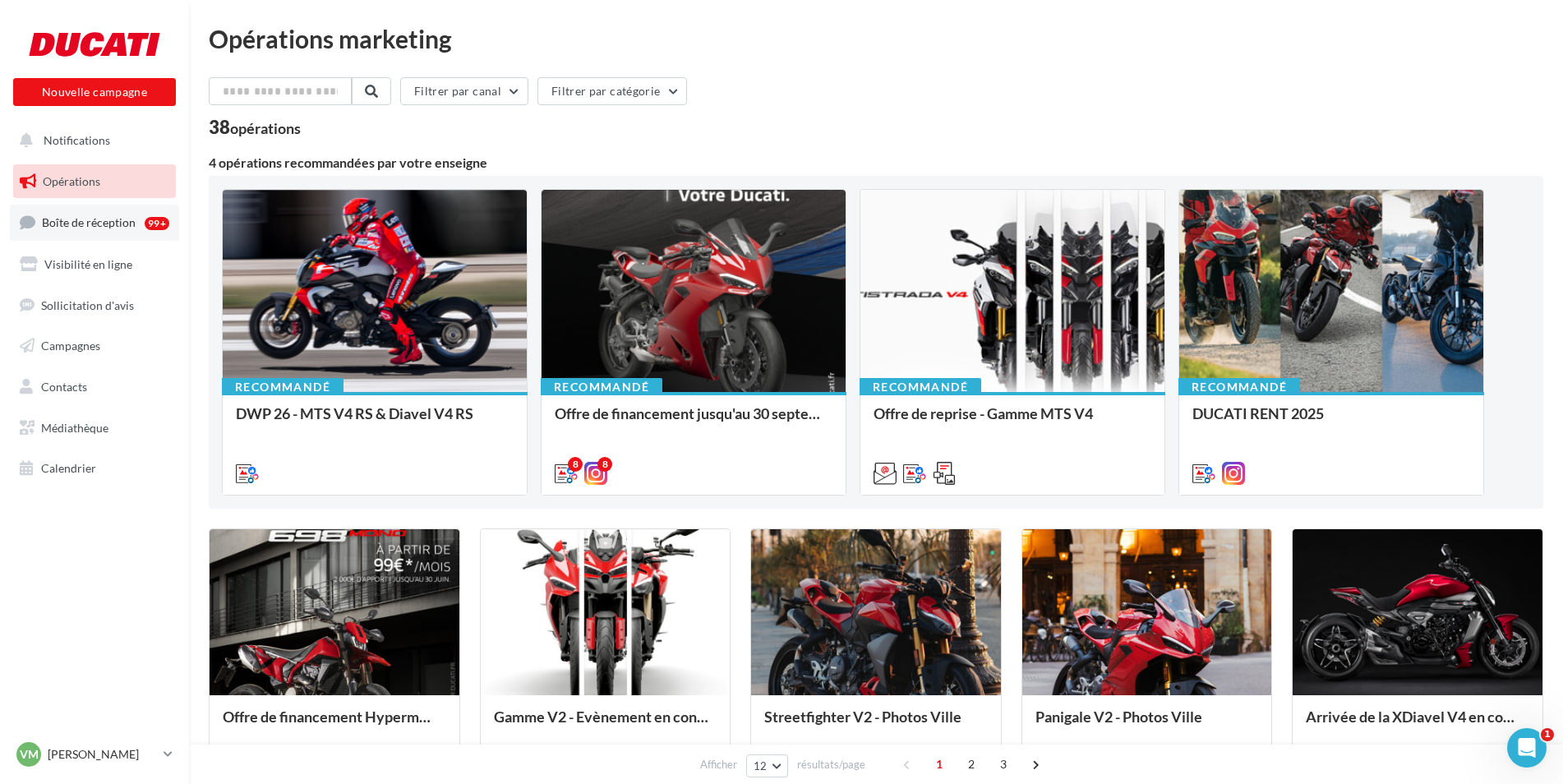
click at [113, 229] on span "Boîte de réception" at bounding box center [89, 221] width 94 height 14
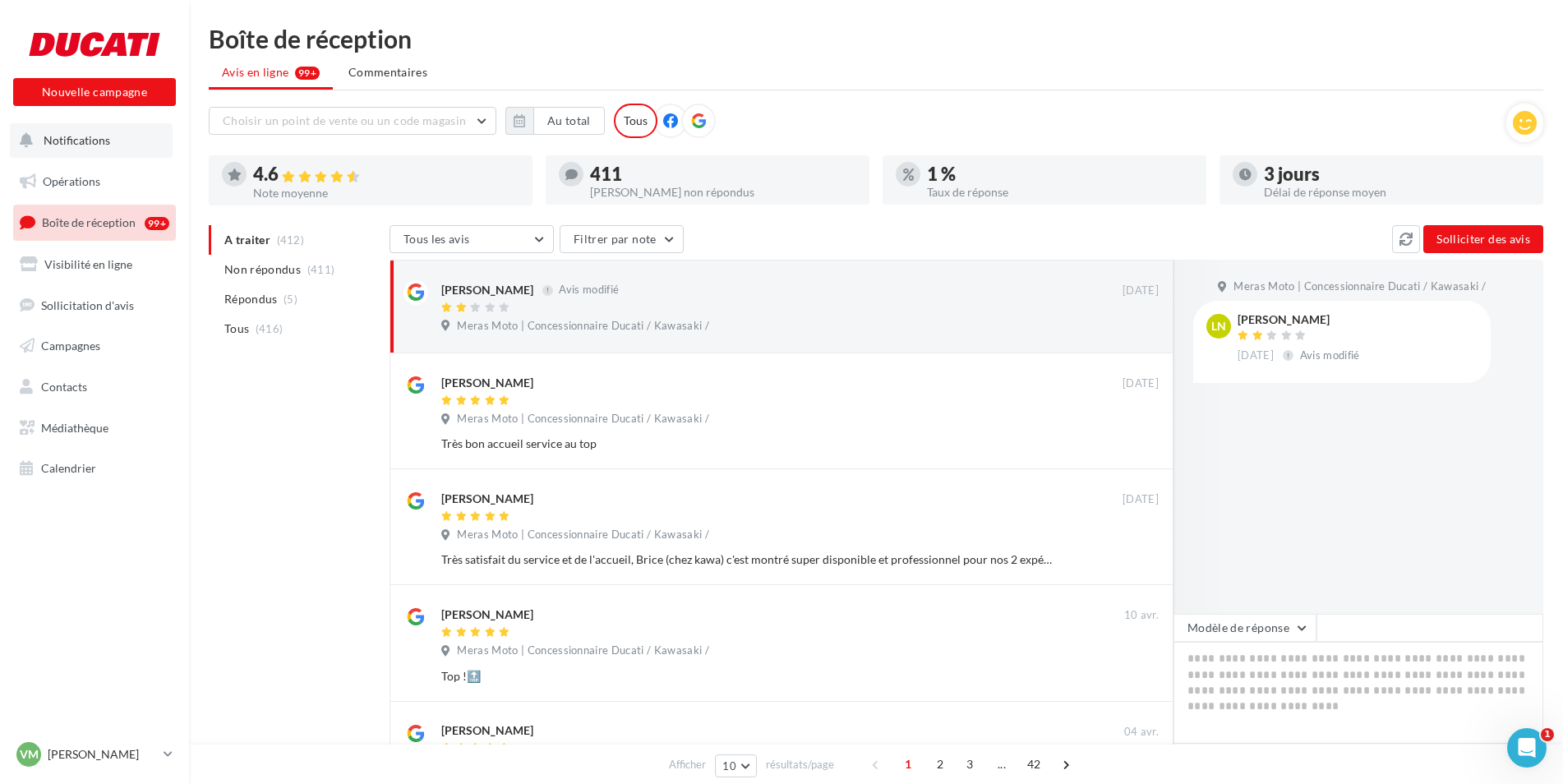
click at [97, 143] on span "Notifications" at bounding box center [77, 139] width 67 height 14
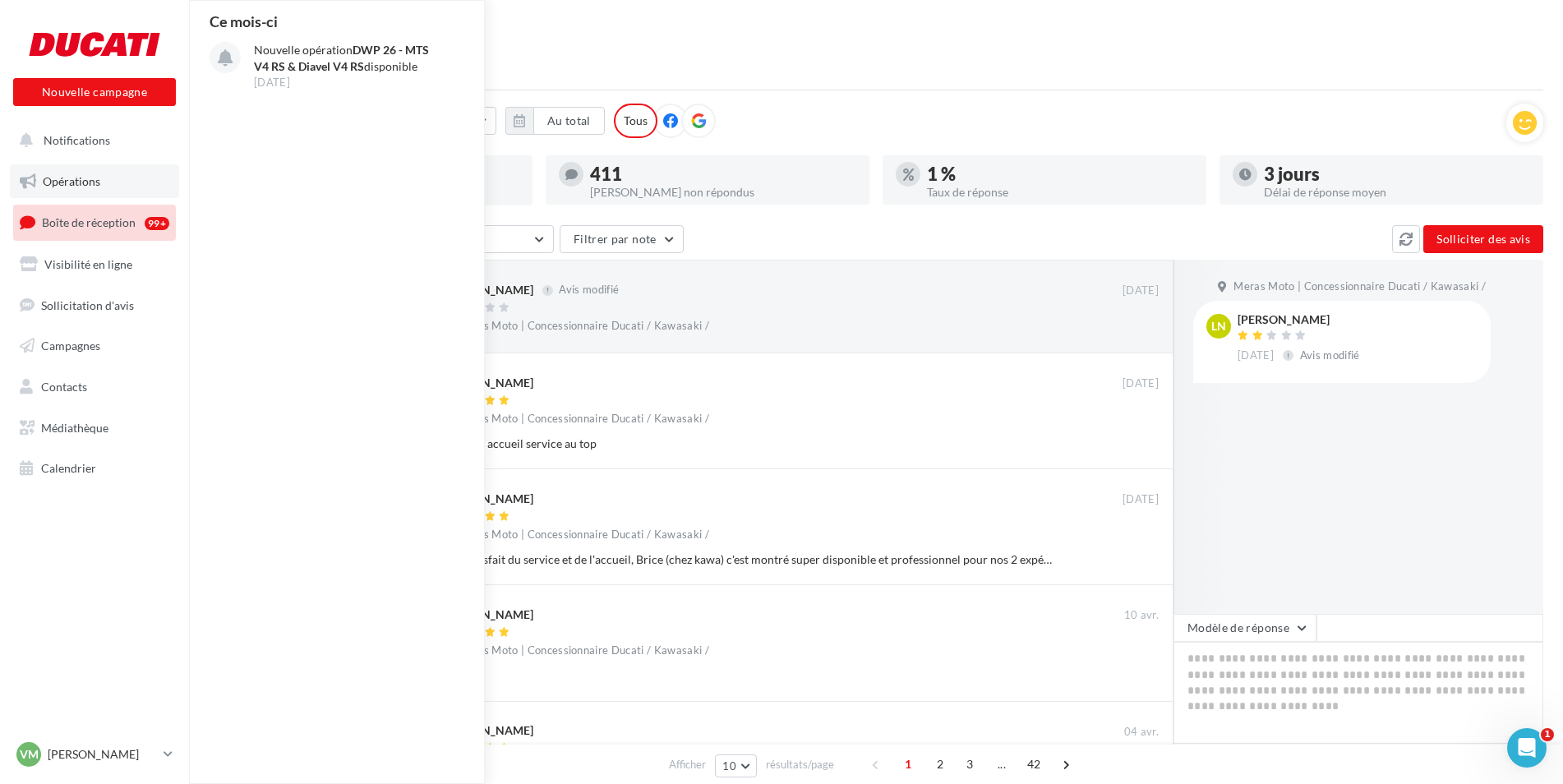
click at [95, 177] on span "Opérations" at bounding box center [71, 181] width 58 height 14
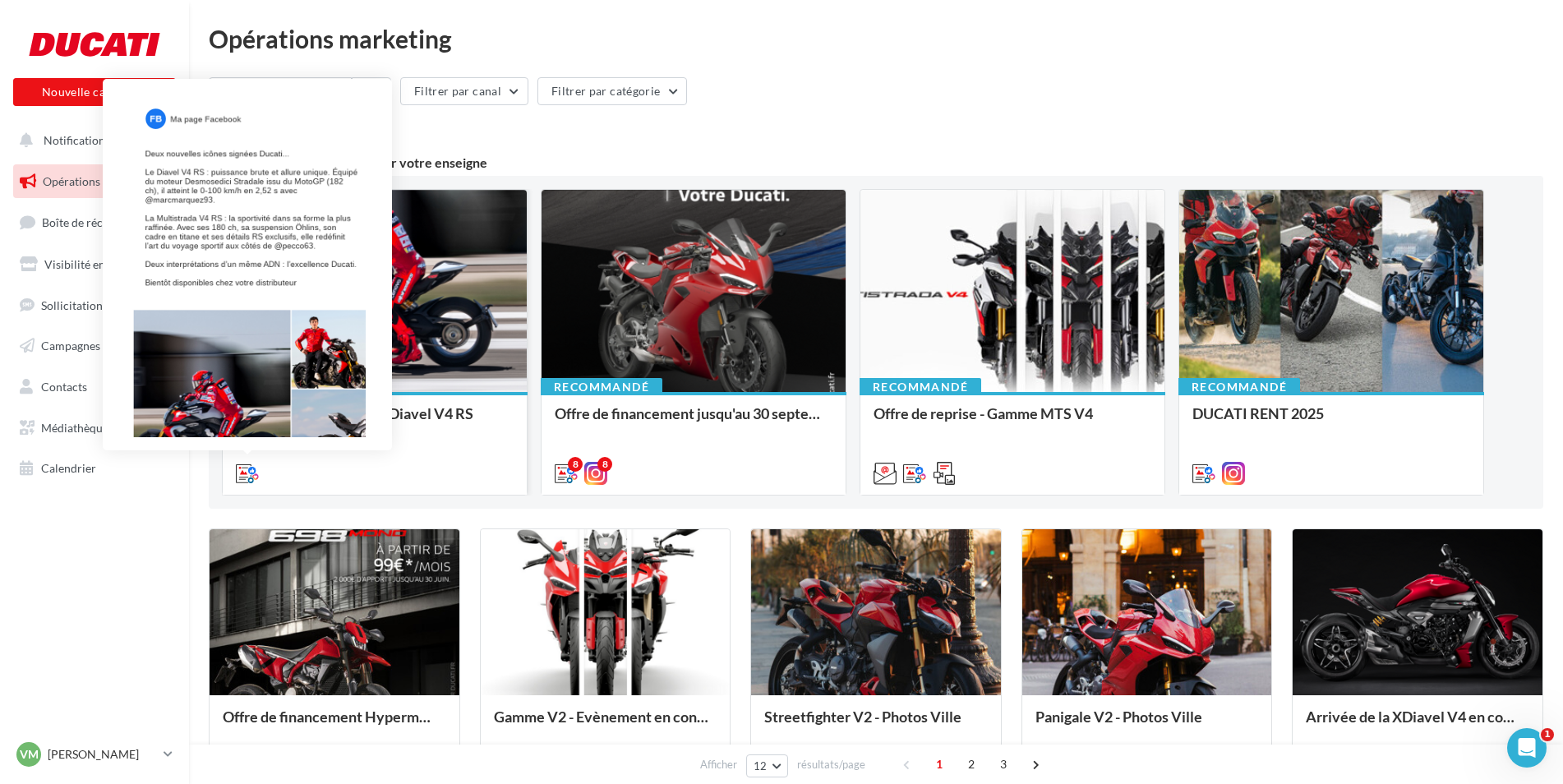
click at [237, 471] on icon at bounding box center [247, 472] width 23 height 23
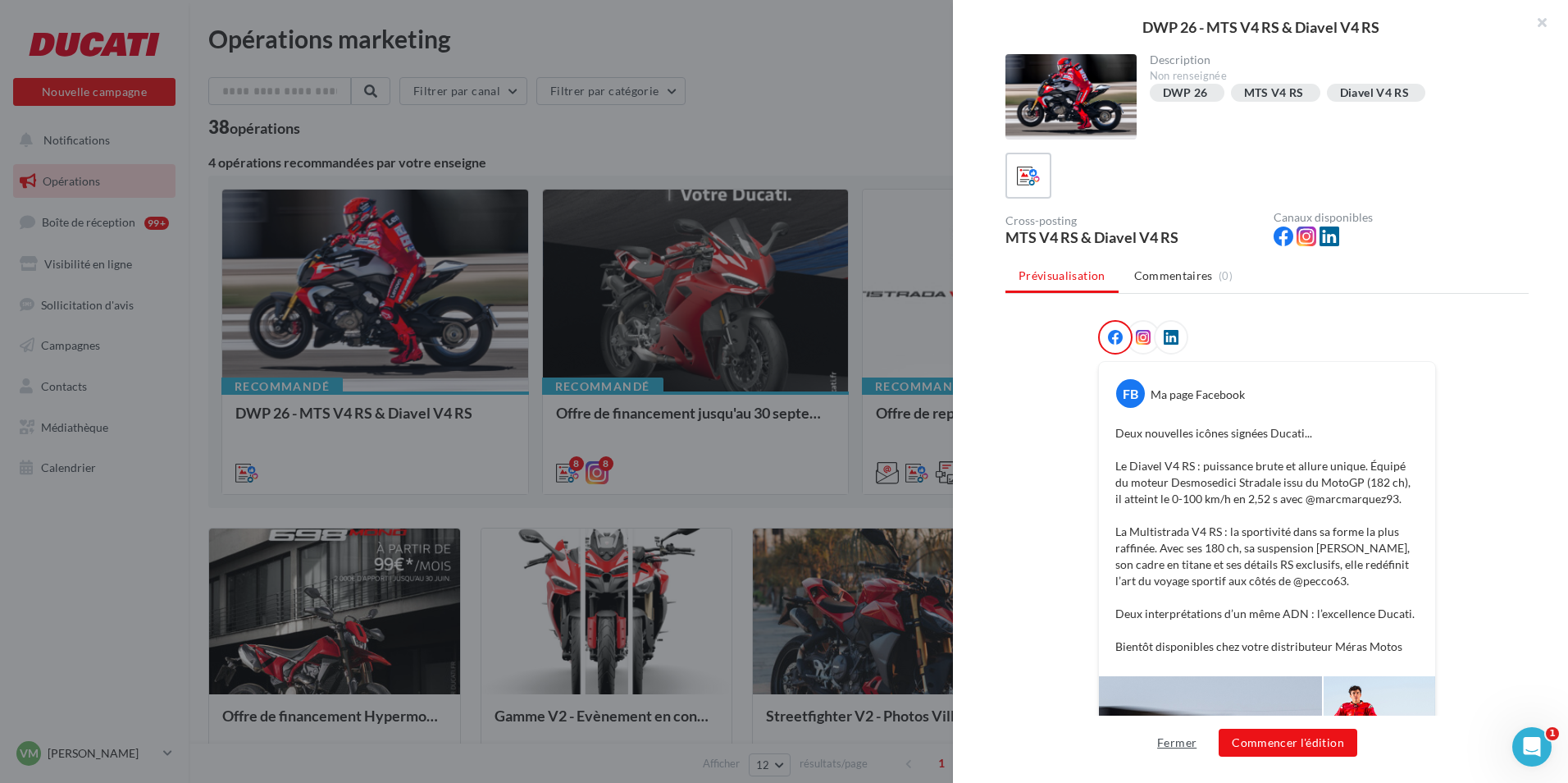
click at [1190, 737] on button "Fermer" at bounding box center [1177, 742] width 52 height 20
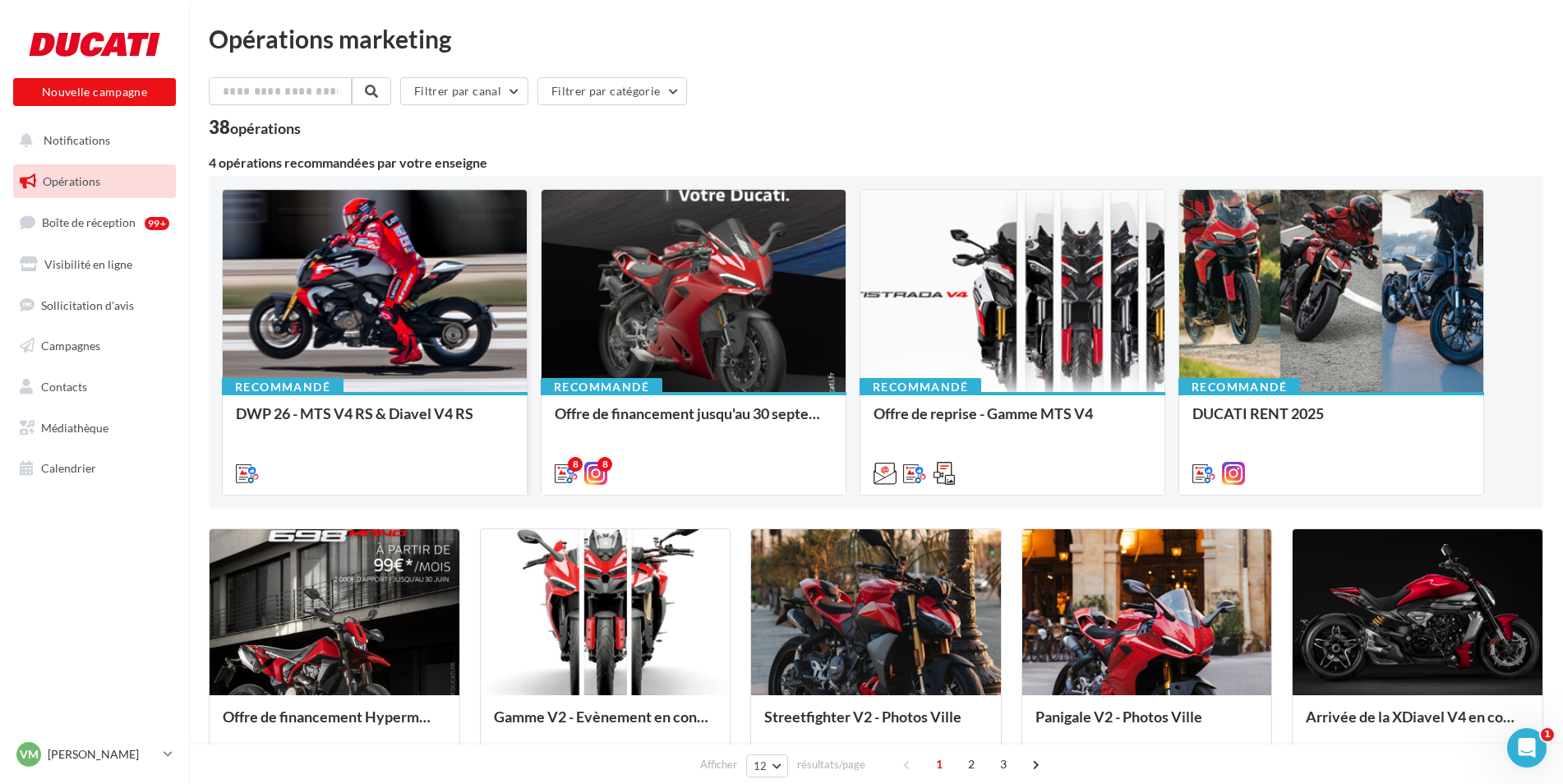
click at [370, 359] on div at bounding box center [374, 292] width 304 height 204
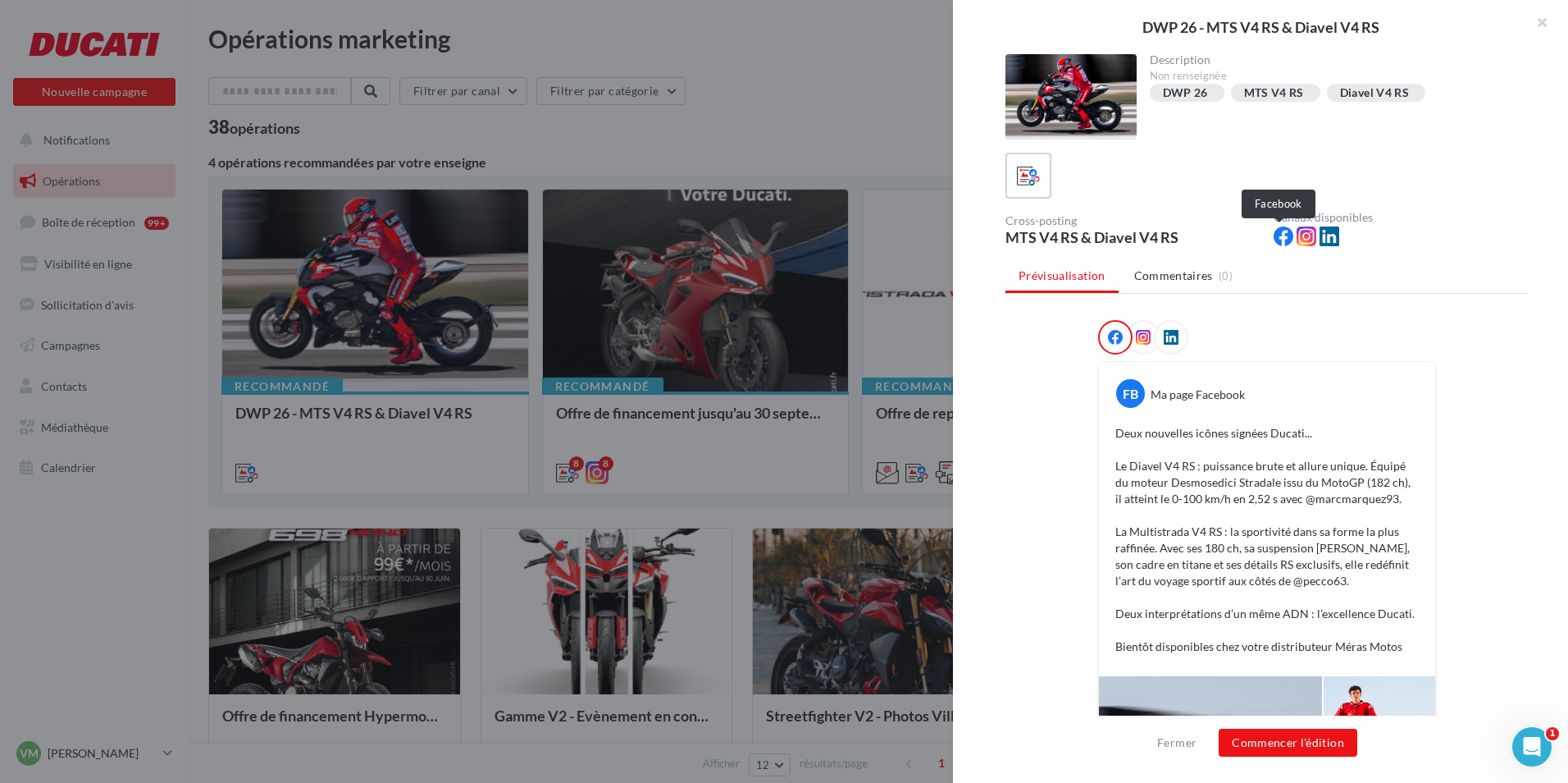
click at [1279, 235] on icon at bounding box center [1283, 236] width 20 height 20
click at [1111, 333] on icon at bounding box center [1115, 337] width 14 height 14
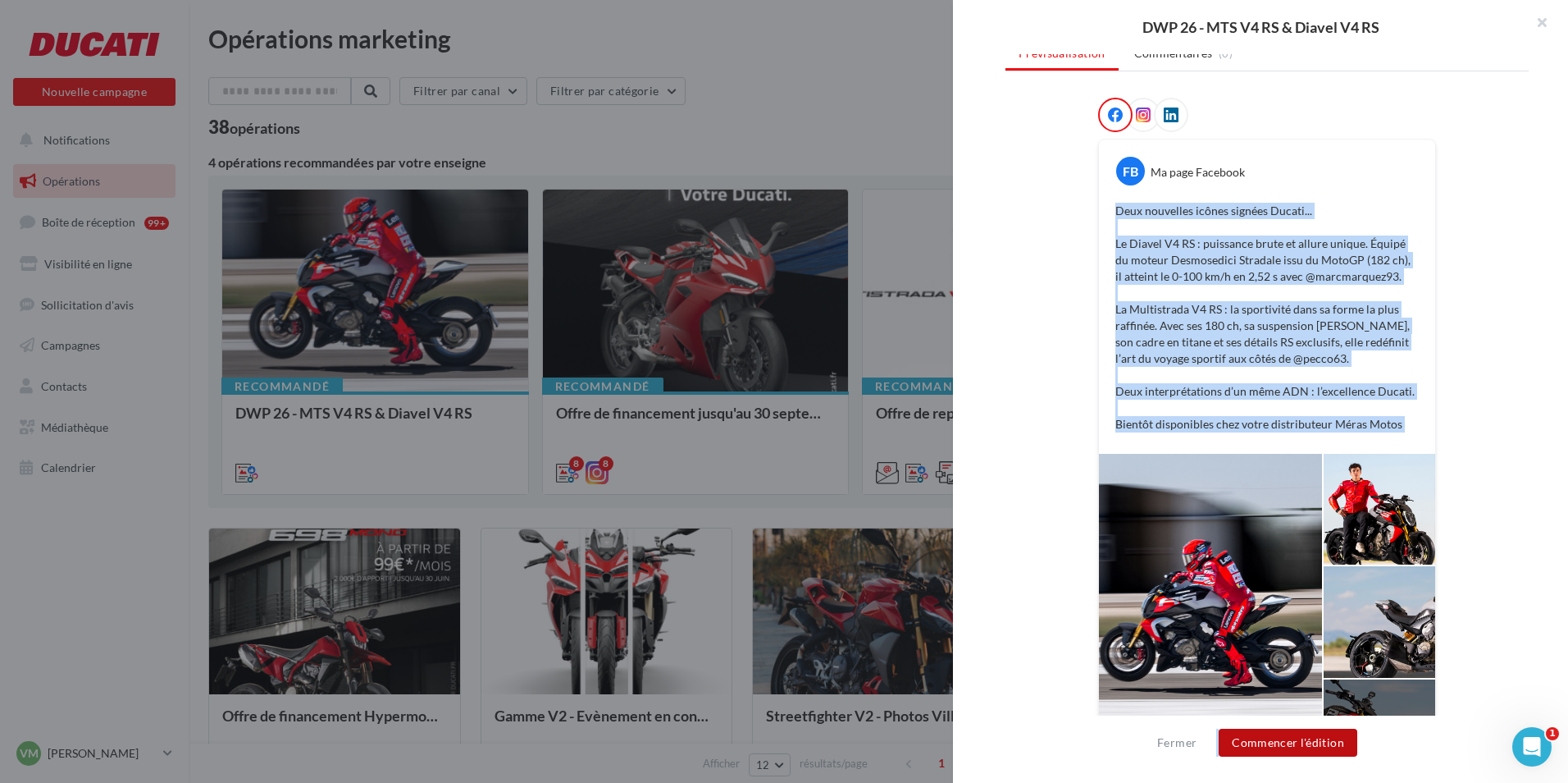
scroll to position [304, 0]
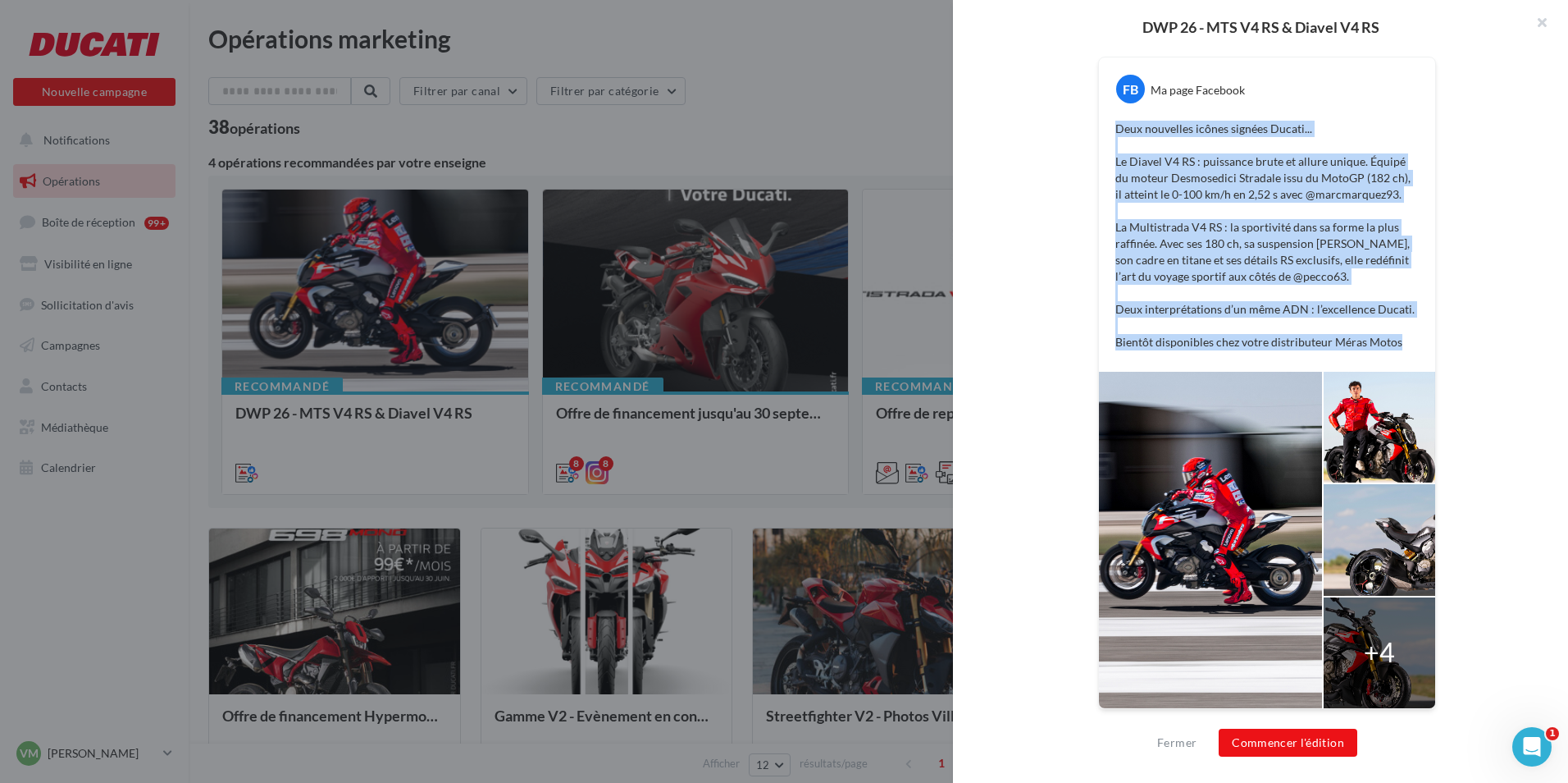
drag, startPoint x: 1108, startPoint y: 208, endPoint x: 1427, endPoint y: 695, distance: 582.2
click at [1427, 695] on div "FB Ma page Facebook Deux nouvelles icônes signées Ducati... Le Diavel V4 RS : p…" at bounding box center [1267, 382] width 338 height 652
drag, startPoint x: 1427, startPoint y: 695, endPoint x: 1519, endPoint y: 453, distance: 258.9
click at [1519, 453] on div "FB Ma page Facebook Deux nouvelles icônes signées Ducati... Le Diavel V4 RS : p…" at bounding box center [1267, 373] width 523 height 714
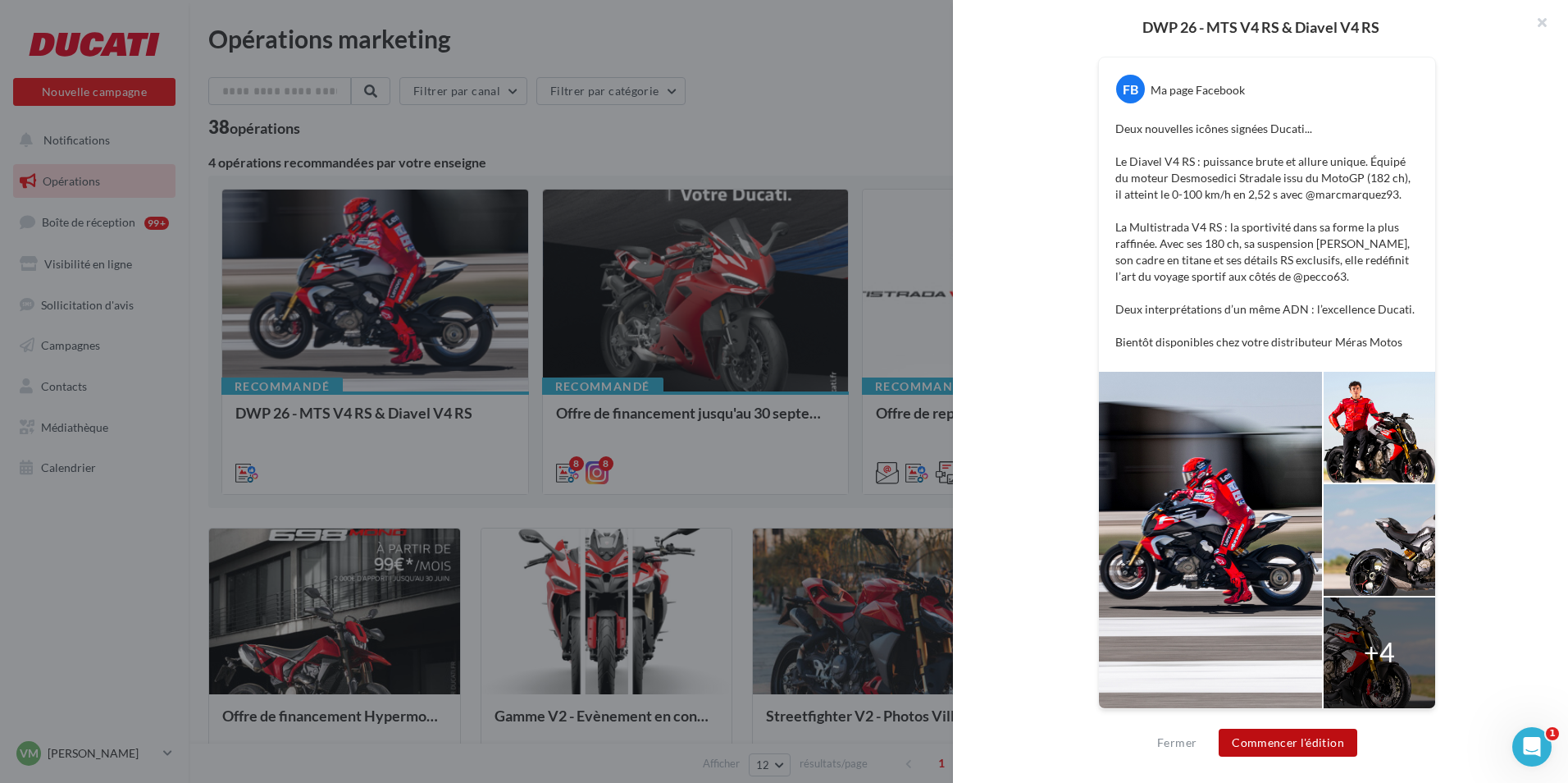
click at [1284, 744] on button "Commencer l'édition" at bounding box center [1288, 742] width 139 height 28
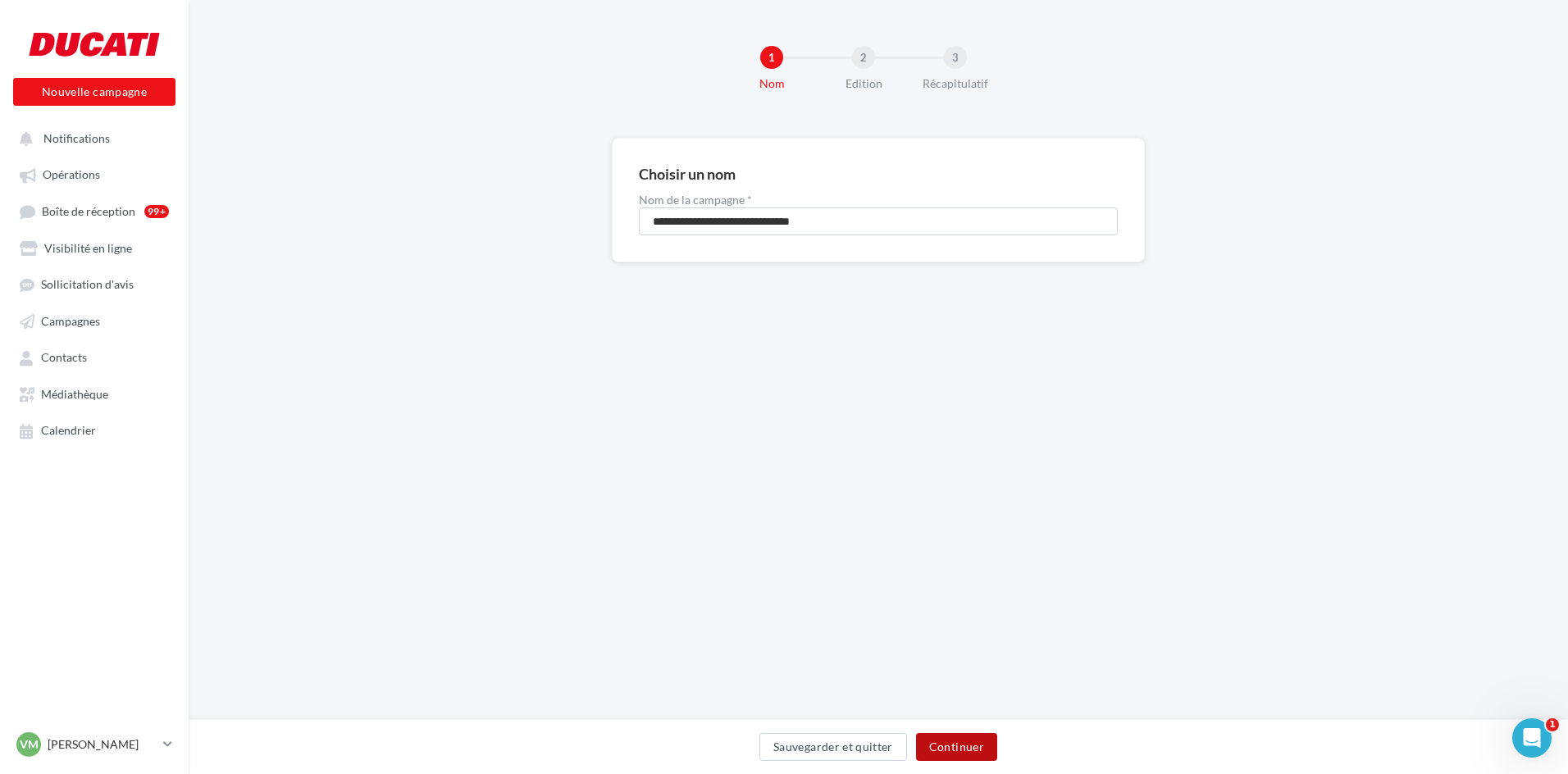
click at [977, 748] on button "Continuer" at bounding box center [957, 747] width 81 height 28
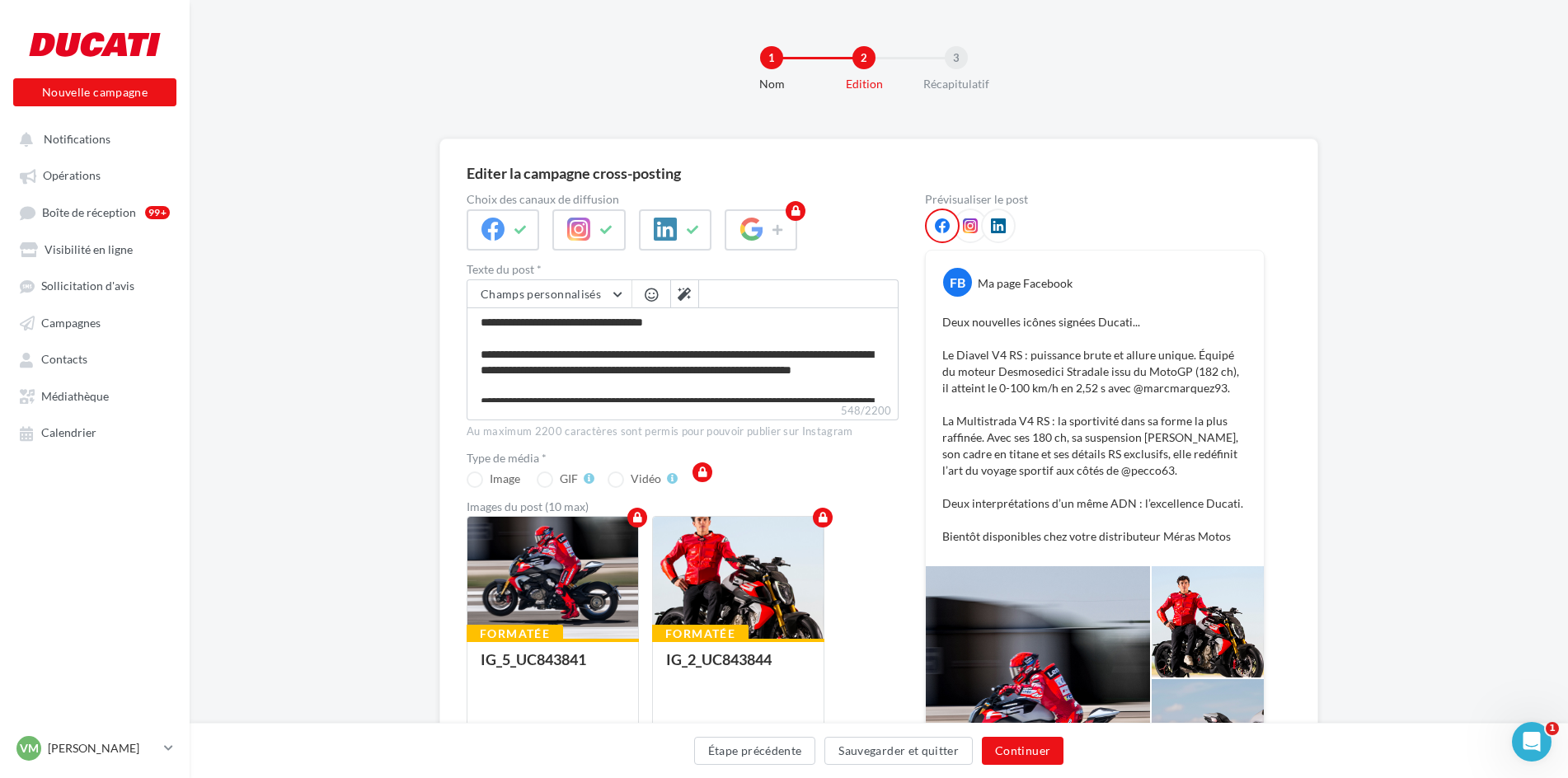
click at [941, 226] on icon at bounding box center [942, 226] width 15 height 15
click at [1024, 751] on button "Continuer" at bounding box center [1022, 751] width 82 height 28
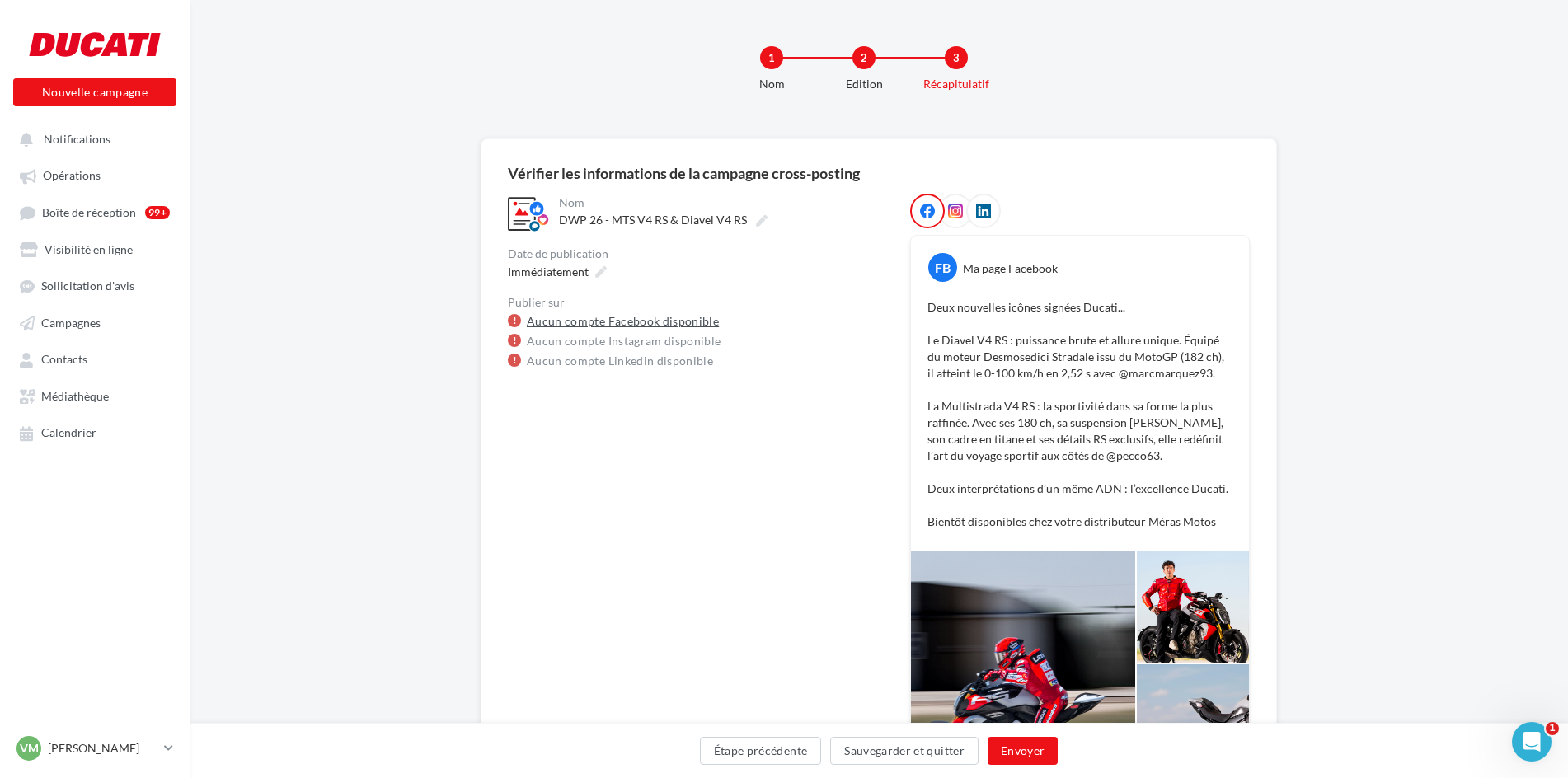
click at [556, 323] on link "Aucun compte Facebook disponible" at bounding box center [623, 322] width 192 height 20
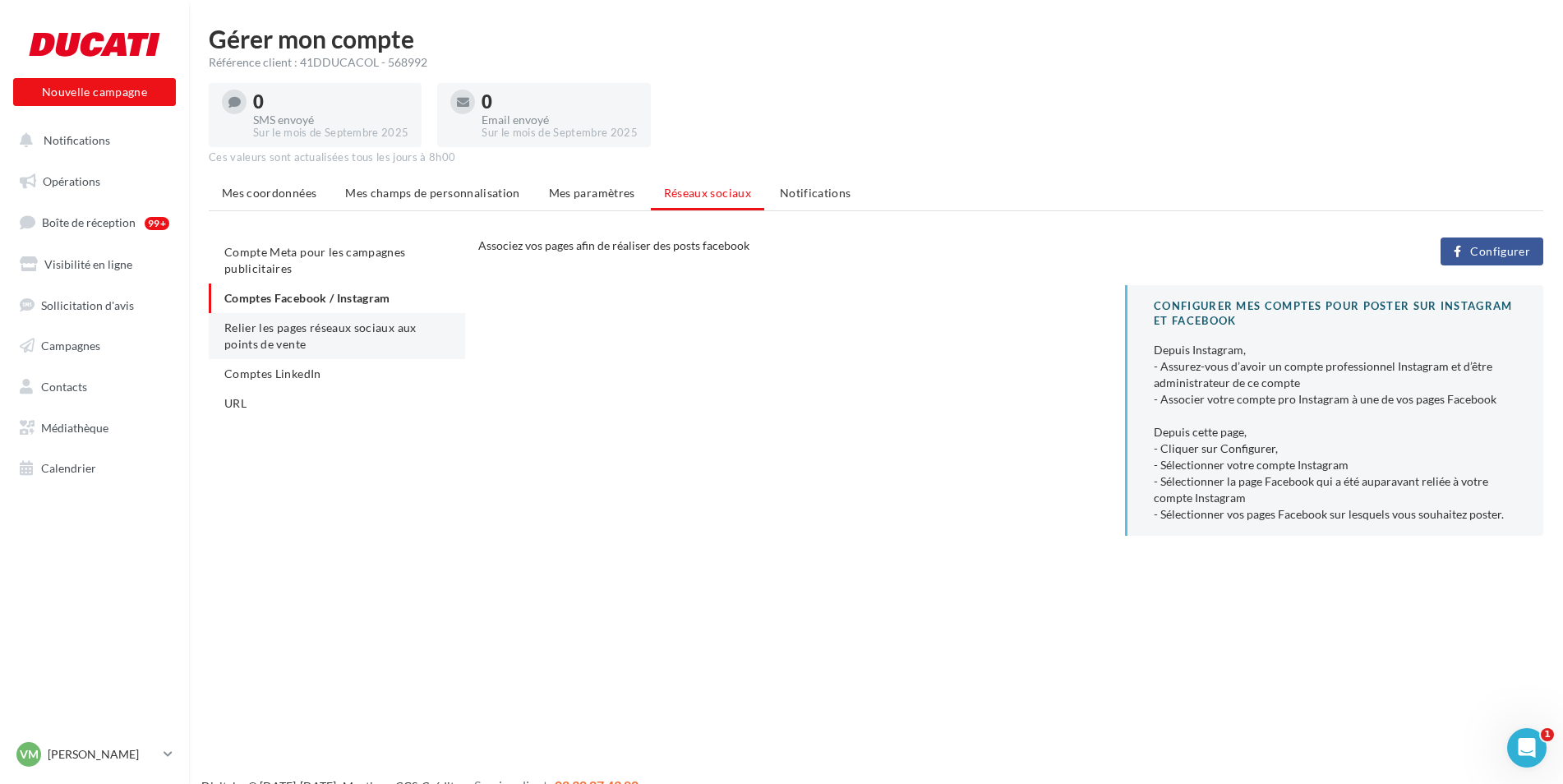
click at [310, 333] on span "Relier les pages réseaux sociaux aux points de vente" at bounding box center [320, 336] width 192 height 31
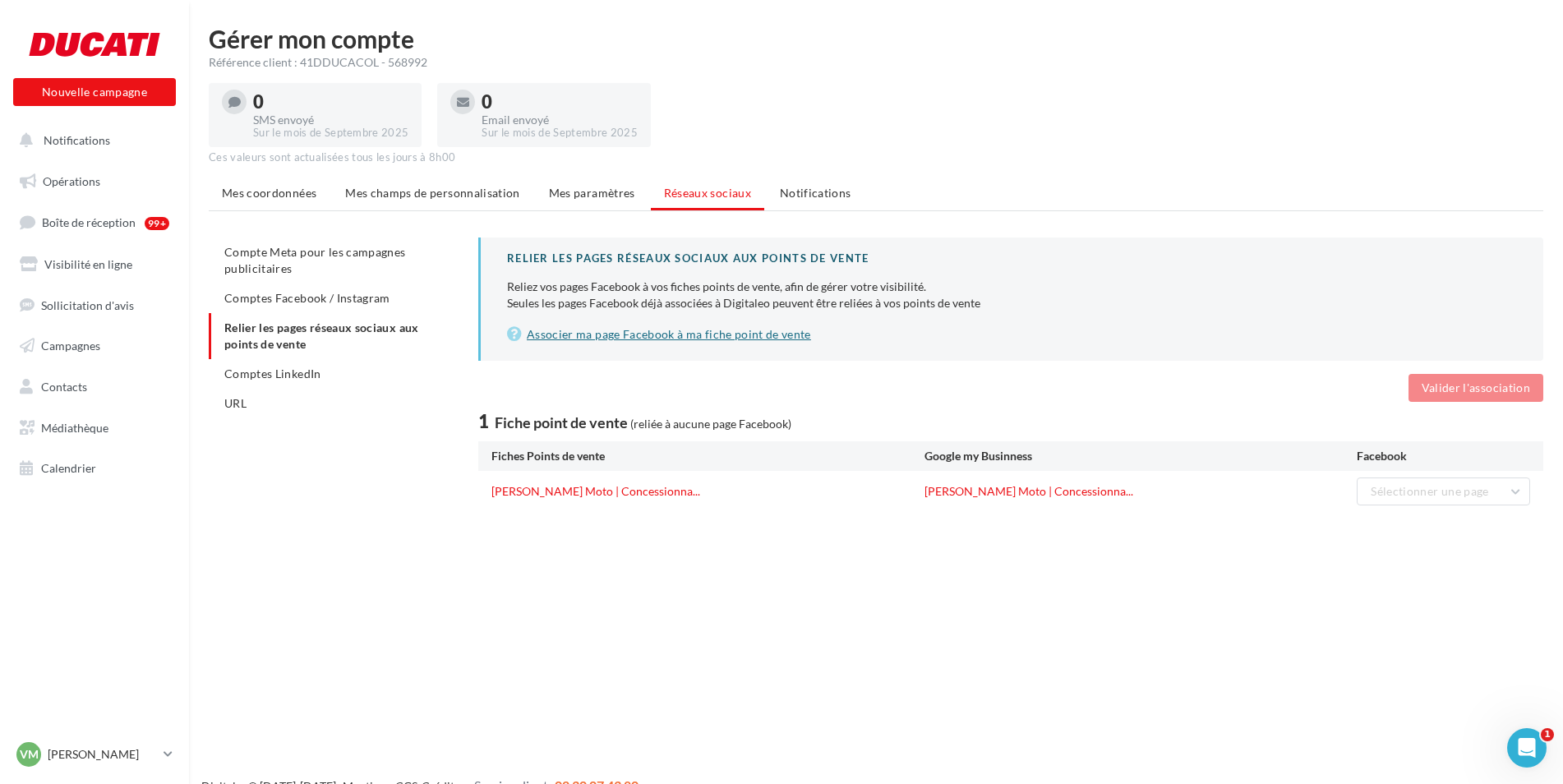
click at [677, 335] on link "Associer ma page Facebook à ma fiche point de vente" at bounding box center [1012, 334] width 1010 height 20
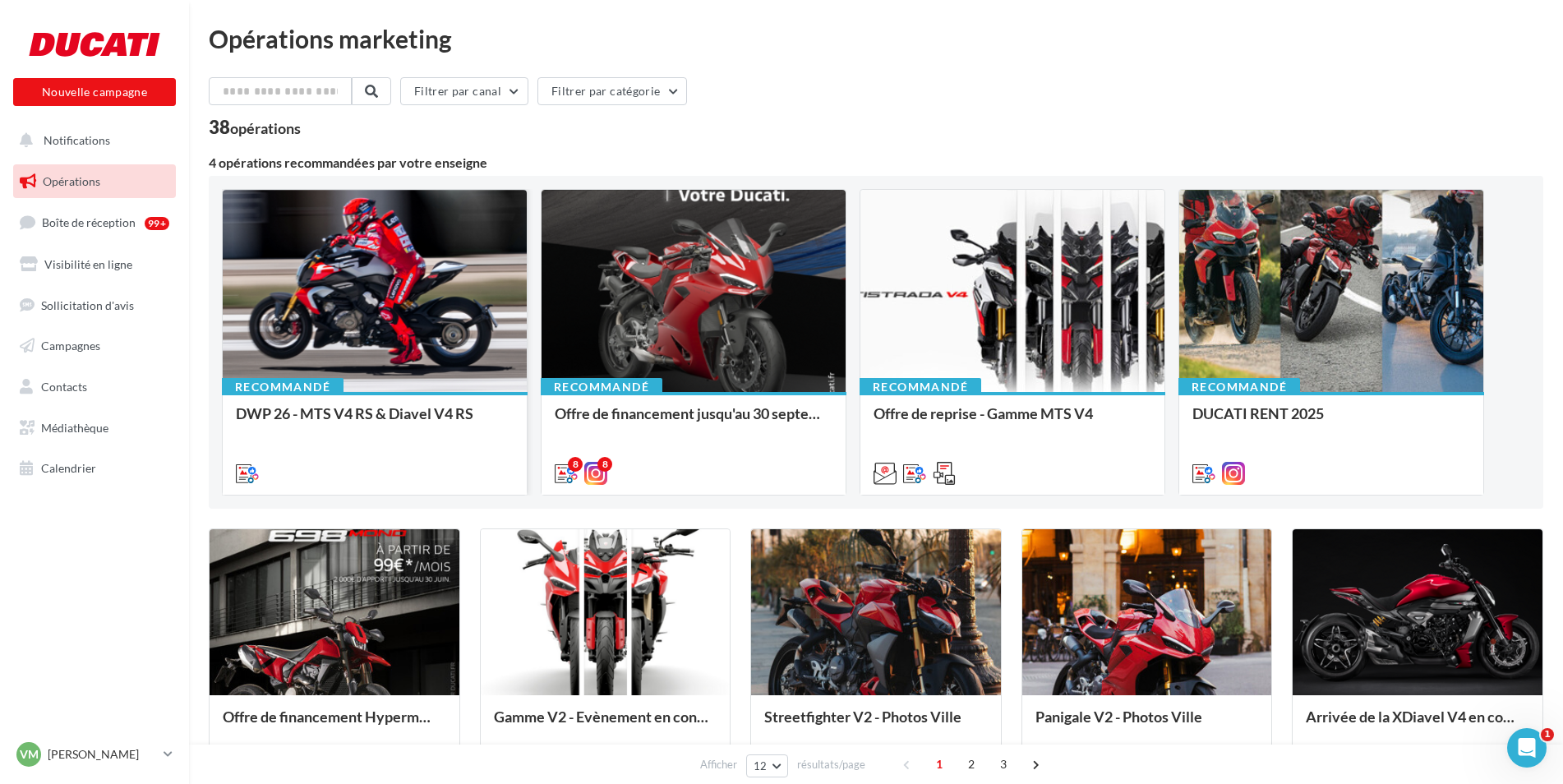
drag, startPoint x: 488, startPoint y: 354, endPoint x: 469, endPoint y: 347, distance: 20.2
click at [469, 347] on div at bounding box center [374, 292] width 304 height 204
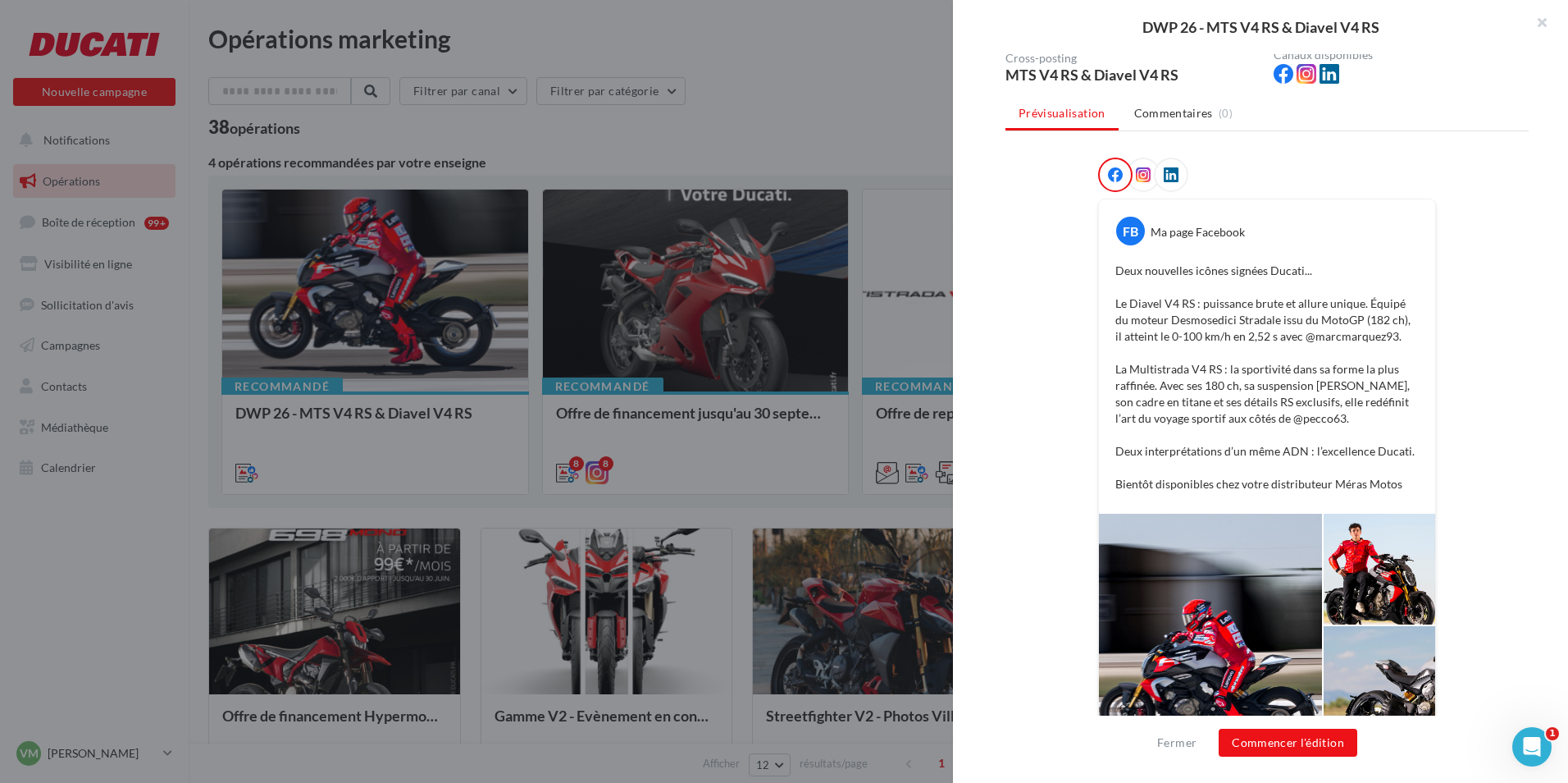
scroll to position [164, 0]
click at [1289, 741] on button "Commencer l'édition" at bounding box center [1288, 742] width 139 height 28
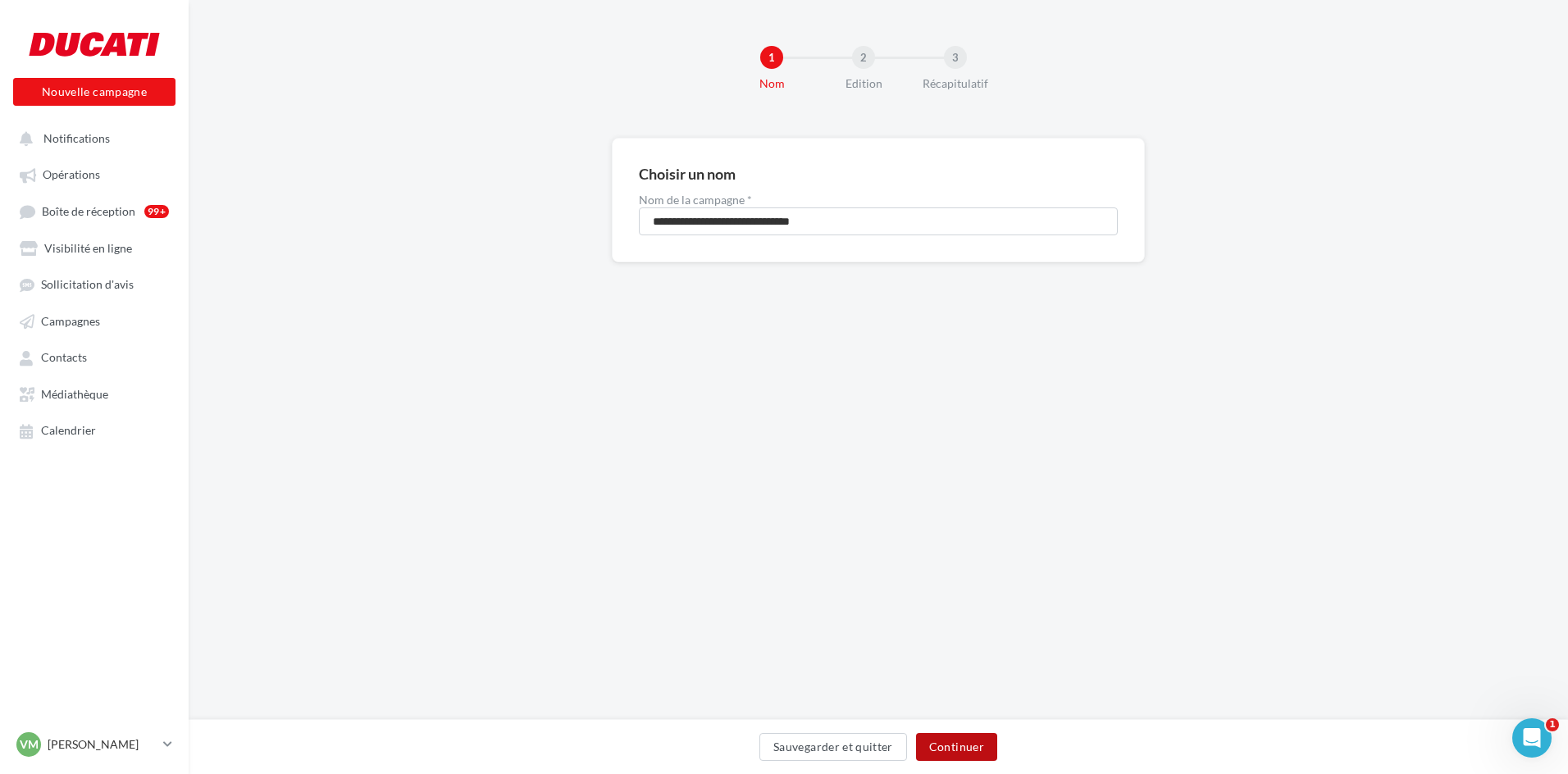
click at [958, 742] on button "Continuer" at bounding box center [957, 747] width 81 height 28
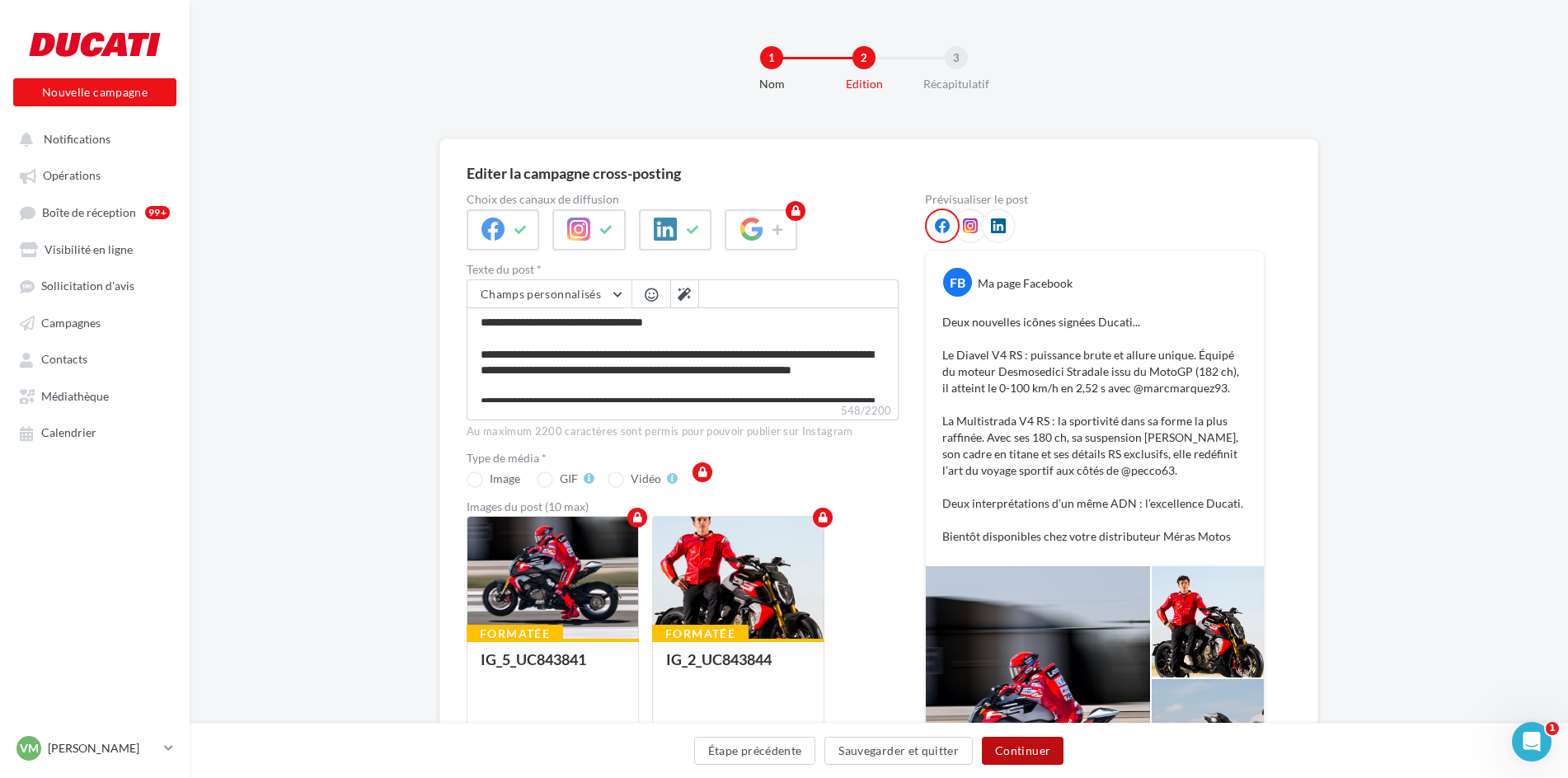
click at [1038, 754] on button "Continuer" at bounding box center [1022, 751] width 82 height 28
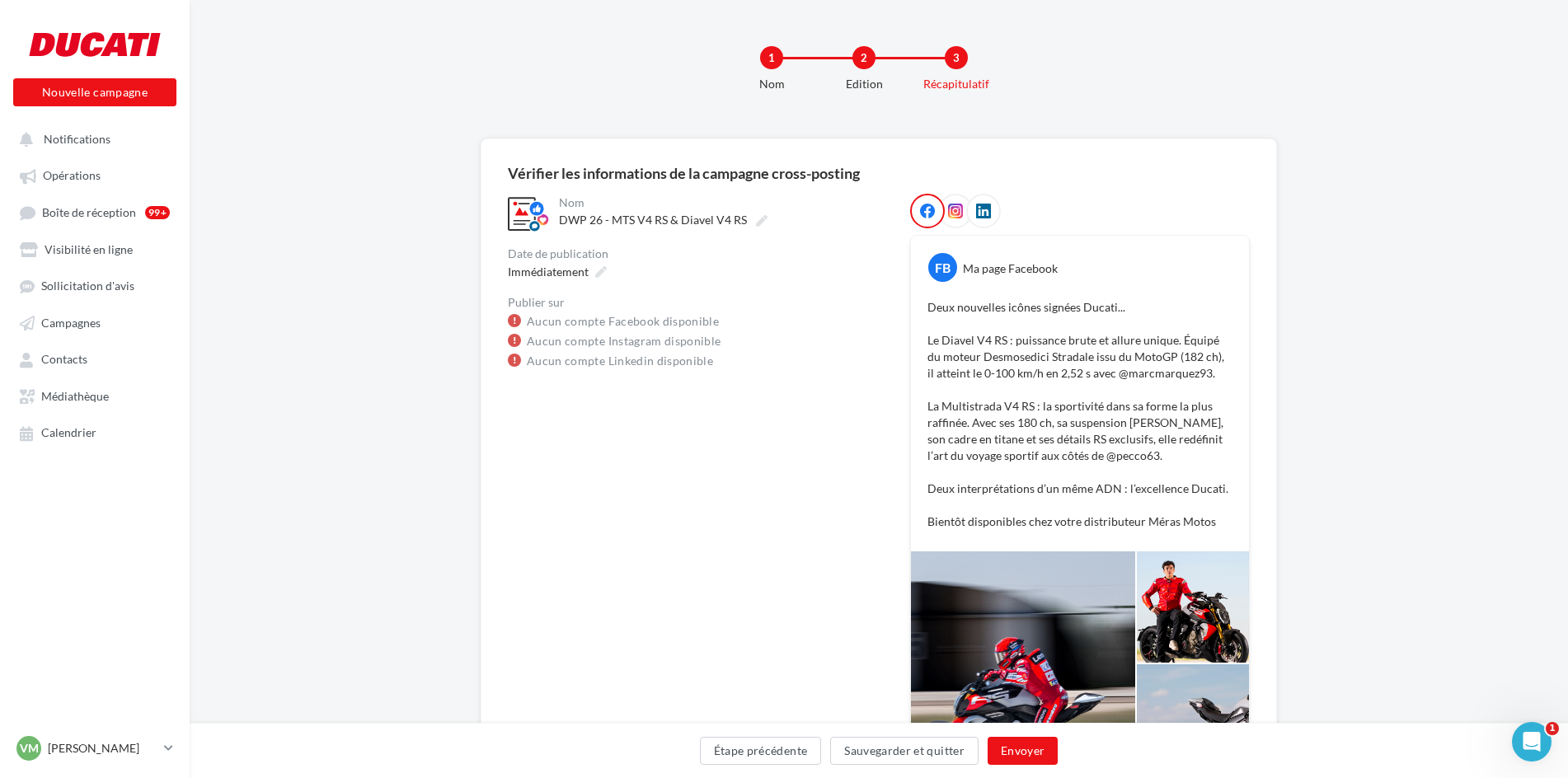
click at [992, 424] on p "Deux nouvelles icônes signées Ducati... Le Diavel V4 RS : puissance brute et al…" at bounding box center [1079, 414] width 305 height 231
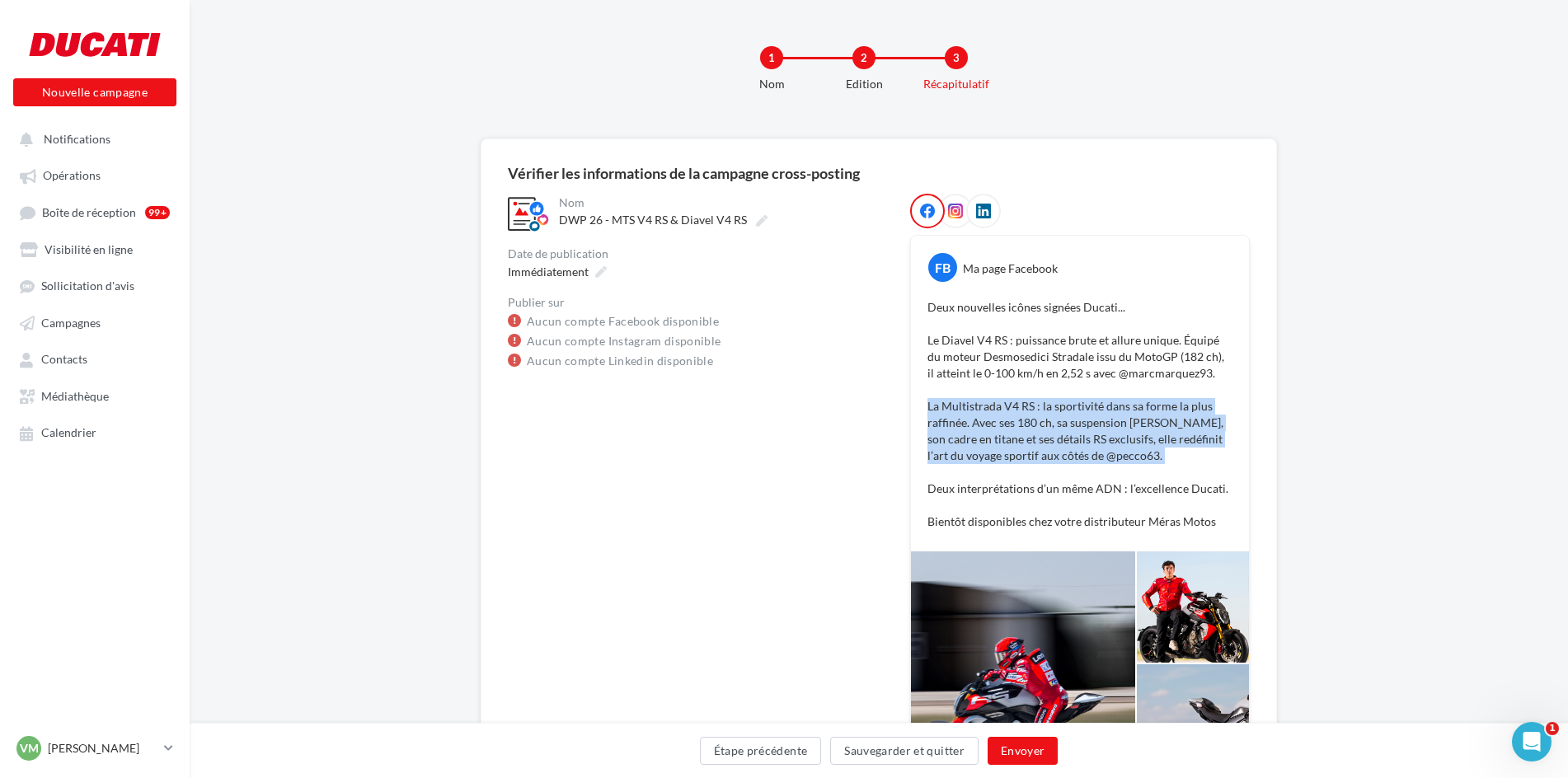
click at [992, 424] on p "Deux nouvelles icônes signées Ducati... Le Diavel V4 RS : puissance brute et al…" at bounding box center [1079, 414] width 305 height 231
copy p "La Multistrada V4 RS : la sportivité dans sa forme la plus raffinée. Avec ses 1…"
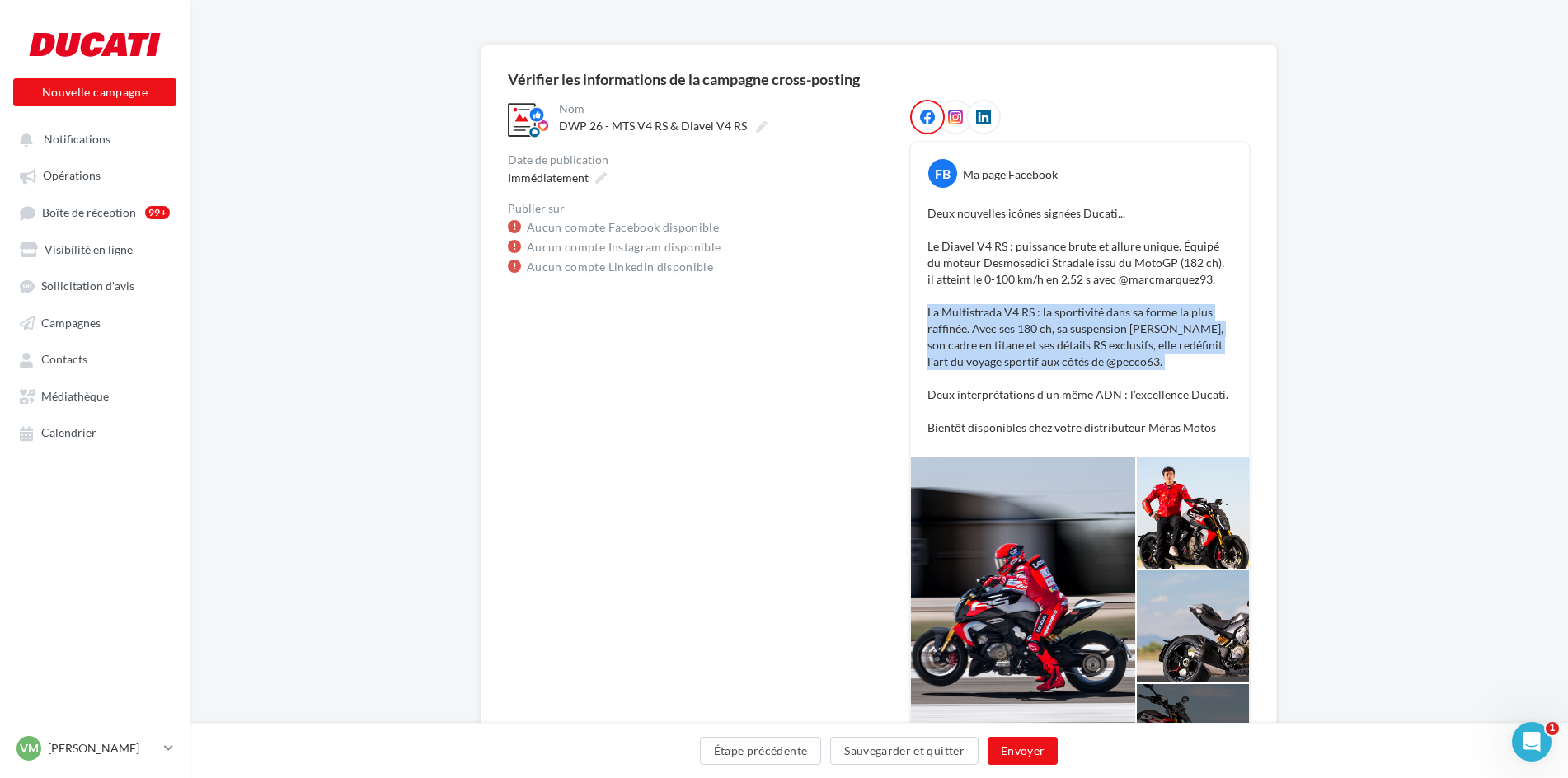
scroll to position [93, 0]
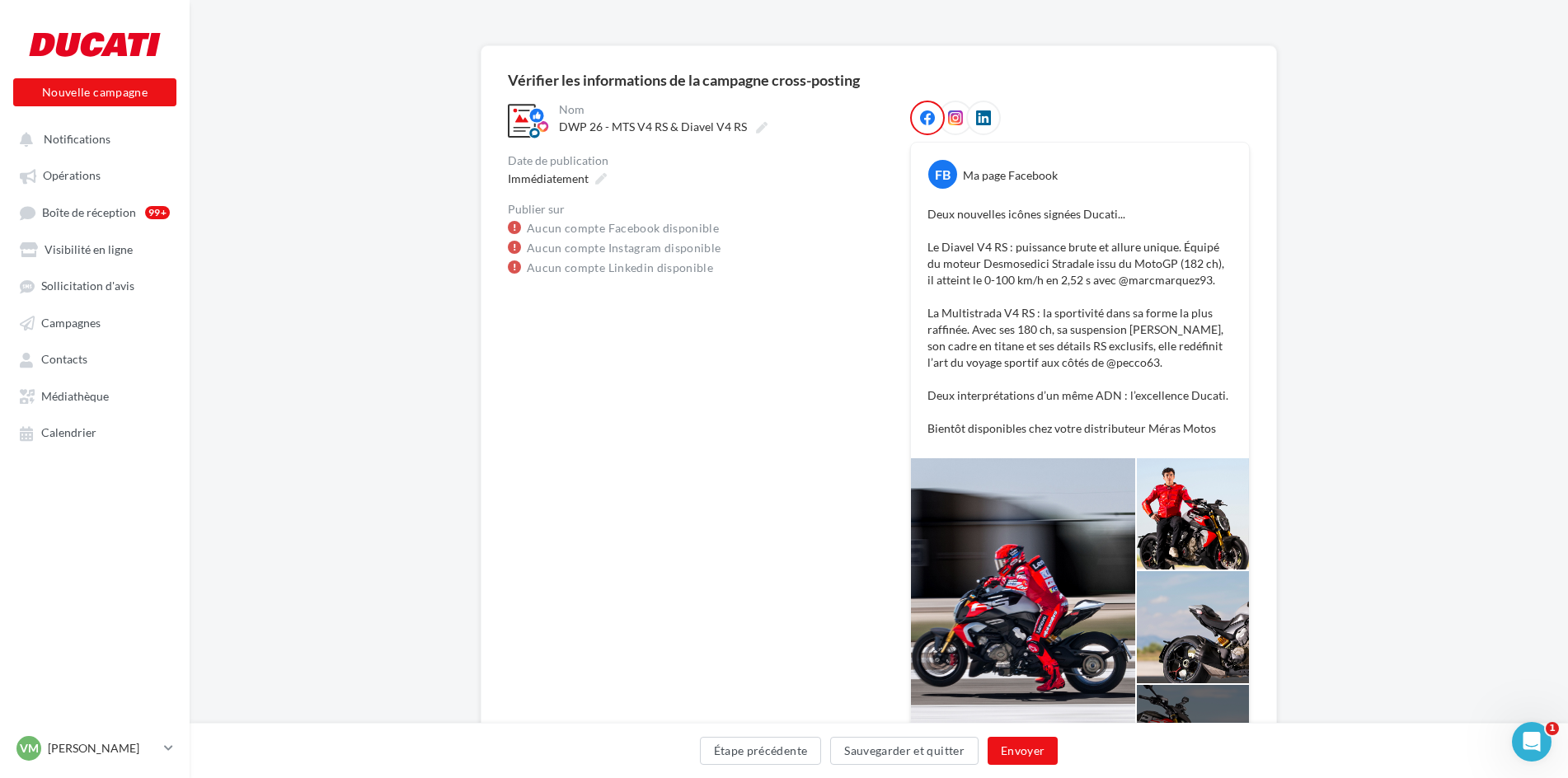
click at [1042, 560] on div at bounding box center [1022, 627] width 224 height 338
click at [1042, 602] on div at bounding box center [1022, 627] width 224 height 338
click at [1043, 601] on div at bounding box center [1022, 627] width 224 height 338
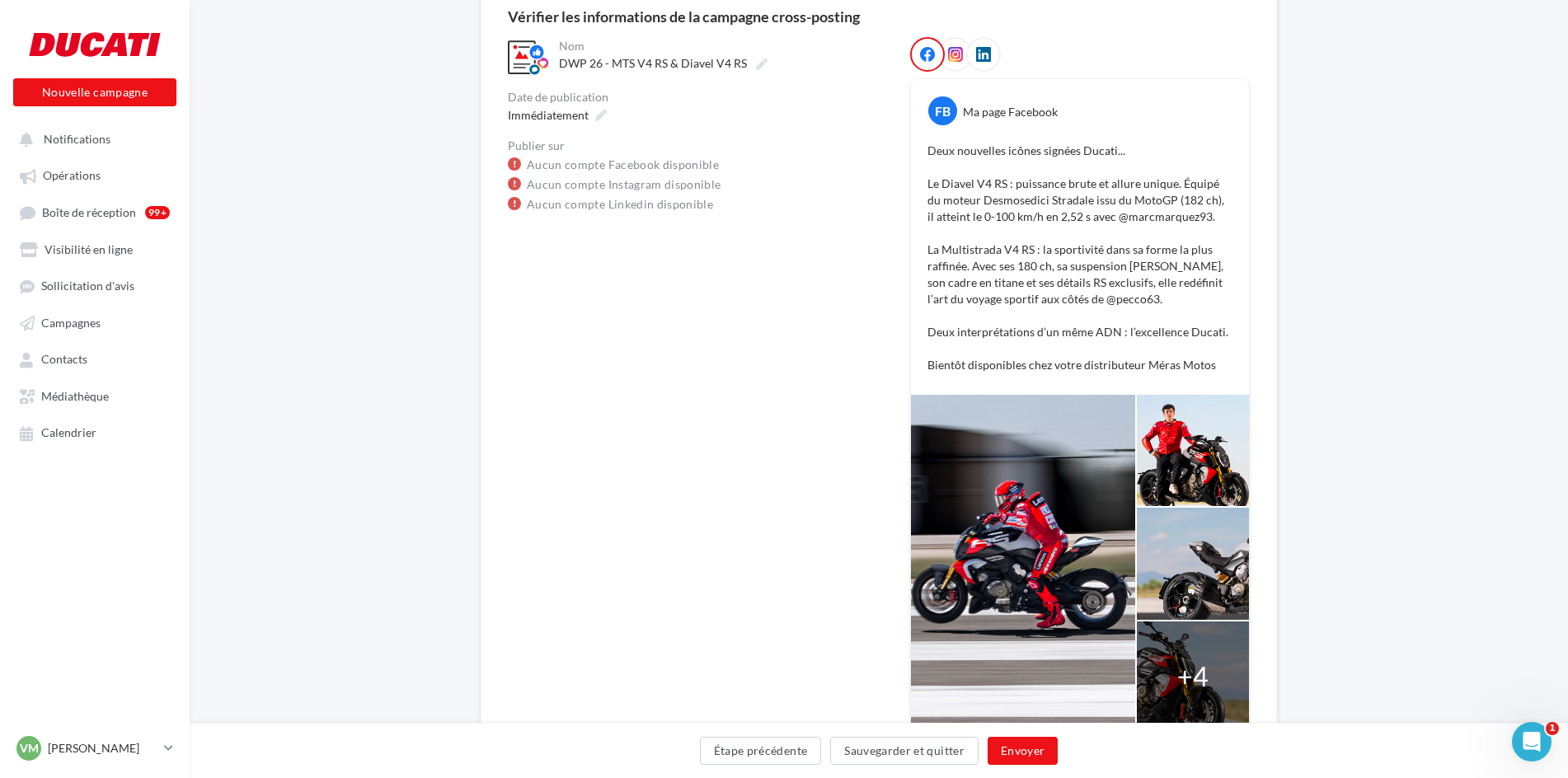
scroll to position [258, 0]
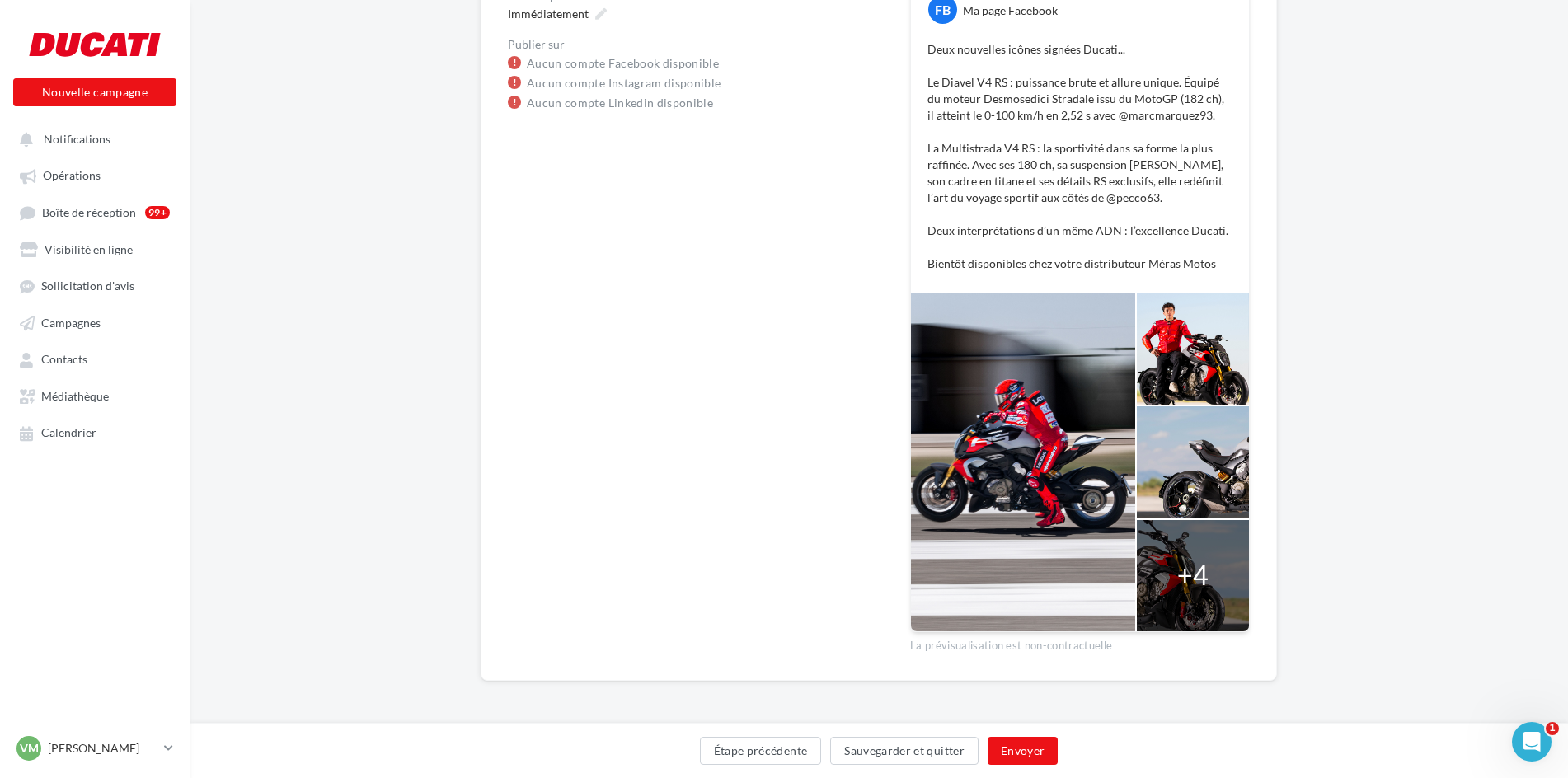
click at [1174, 556] on div at bounding box center [1193, 576] width 112 height 112
click at [1205, 575] on div "+4" at bounding box center [1193, 576] width 32 height 38
drag, startPoint x: 1205, startPoint y: 575, endPoint x: 1178, endPoint y: 567, distance: 28.2
click at [1203, 575] on div "+4" at bounding box center [1193, 576] width 32 height 38
drag, startPoint x: 1178, startPoint y: 567, endPoint x: 991, endPoint y: 479, distance: 206.7
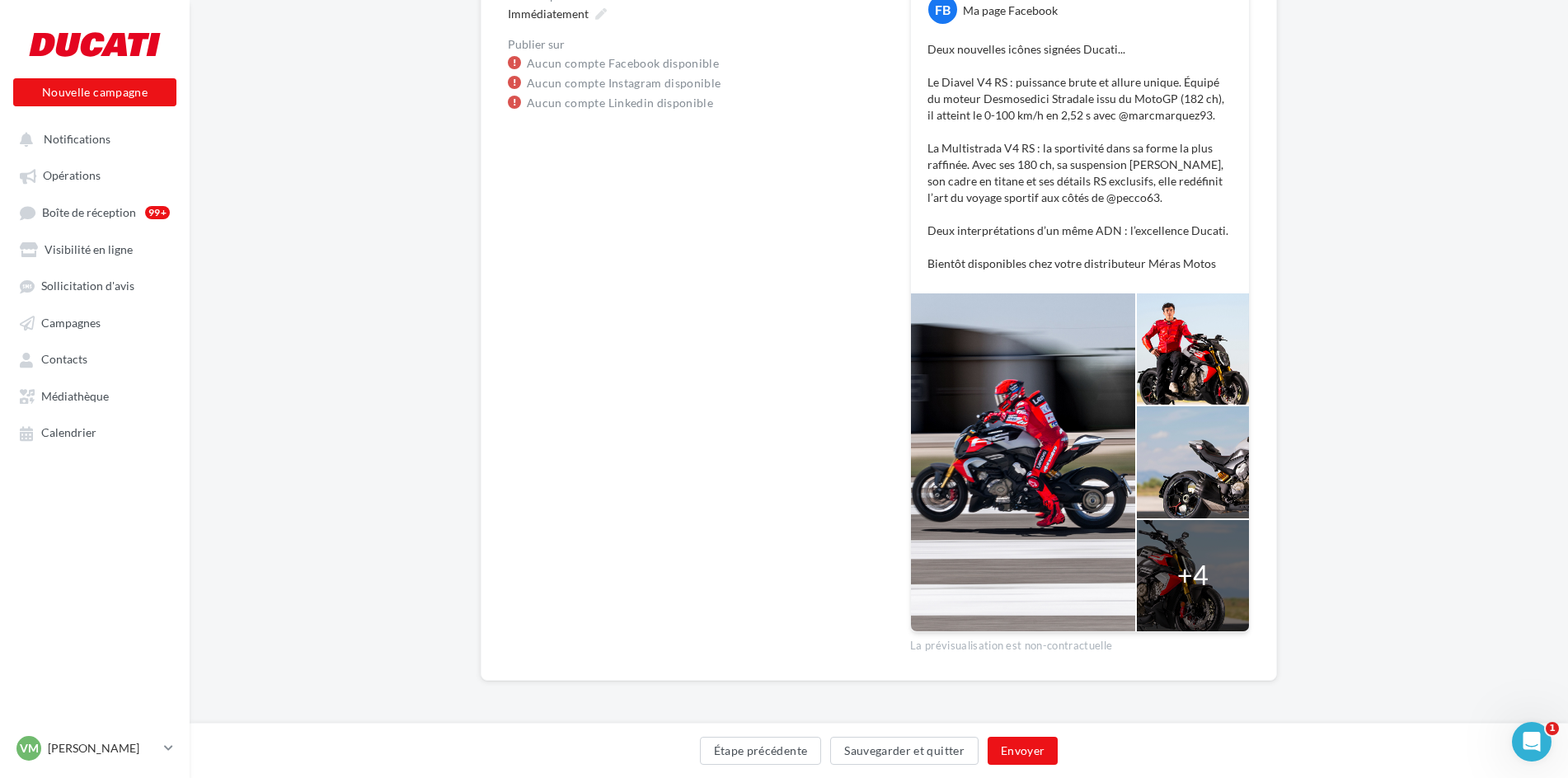
click at [1153, 557] on div "+4" at bounding box center [1193, 576] width 112 height 112
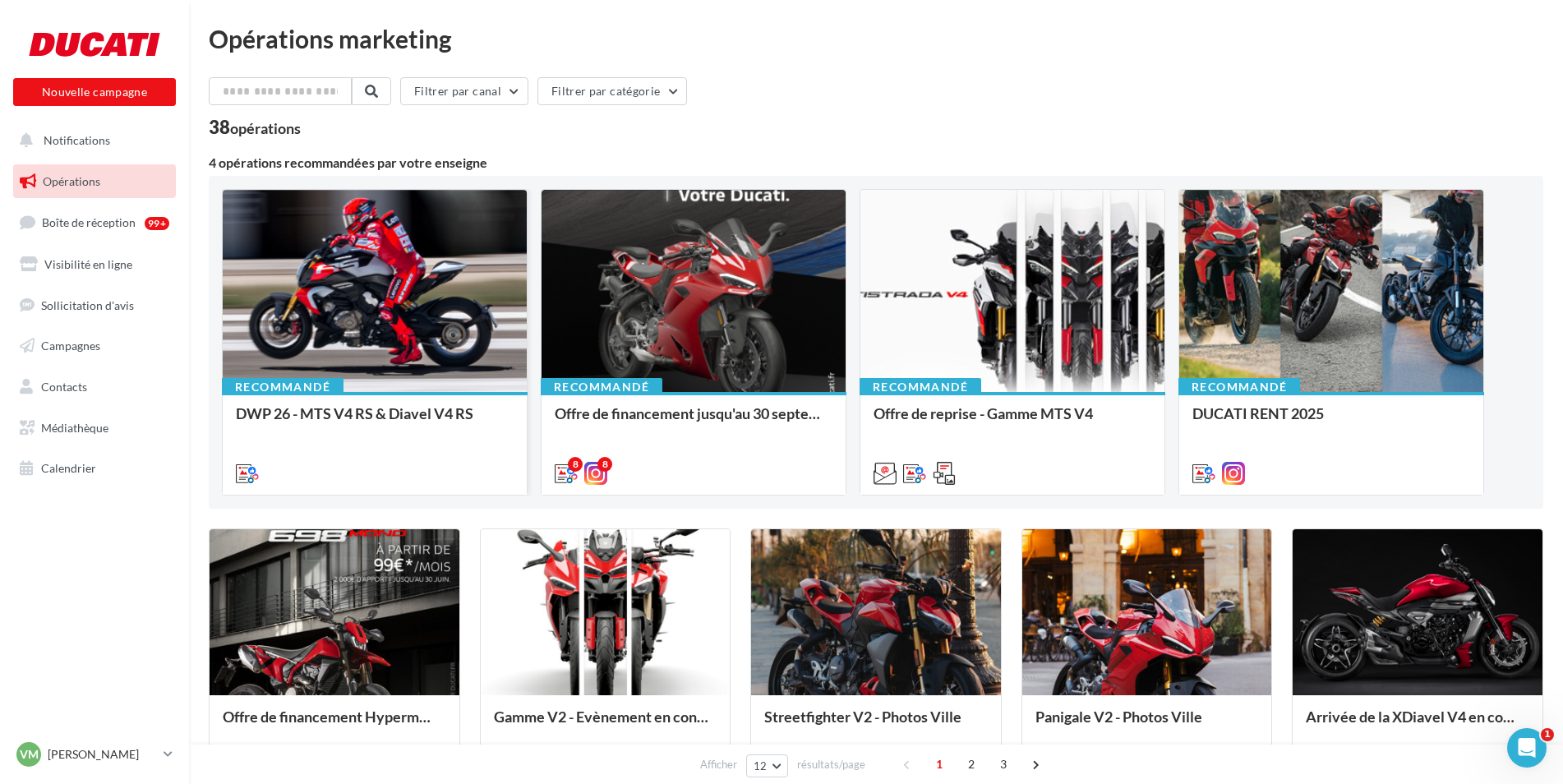
click at [340, 341] on div at bounding box center [374, 292] width 304 height 204
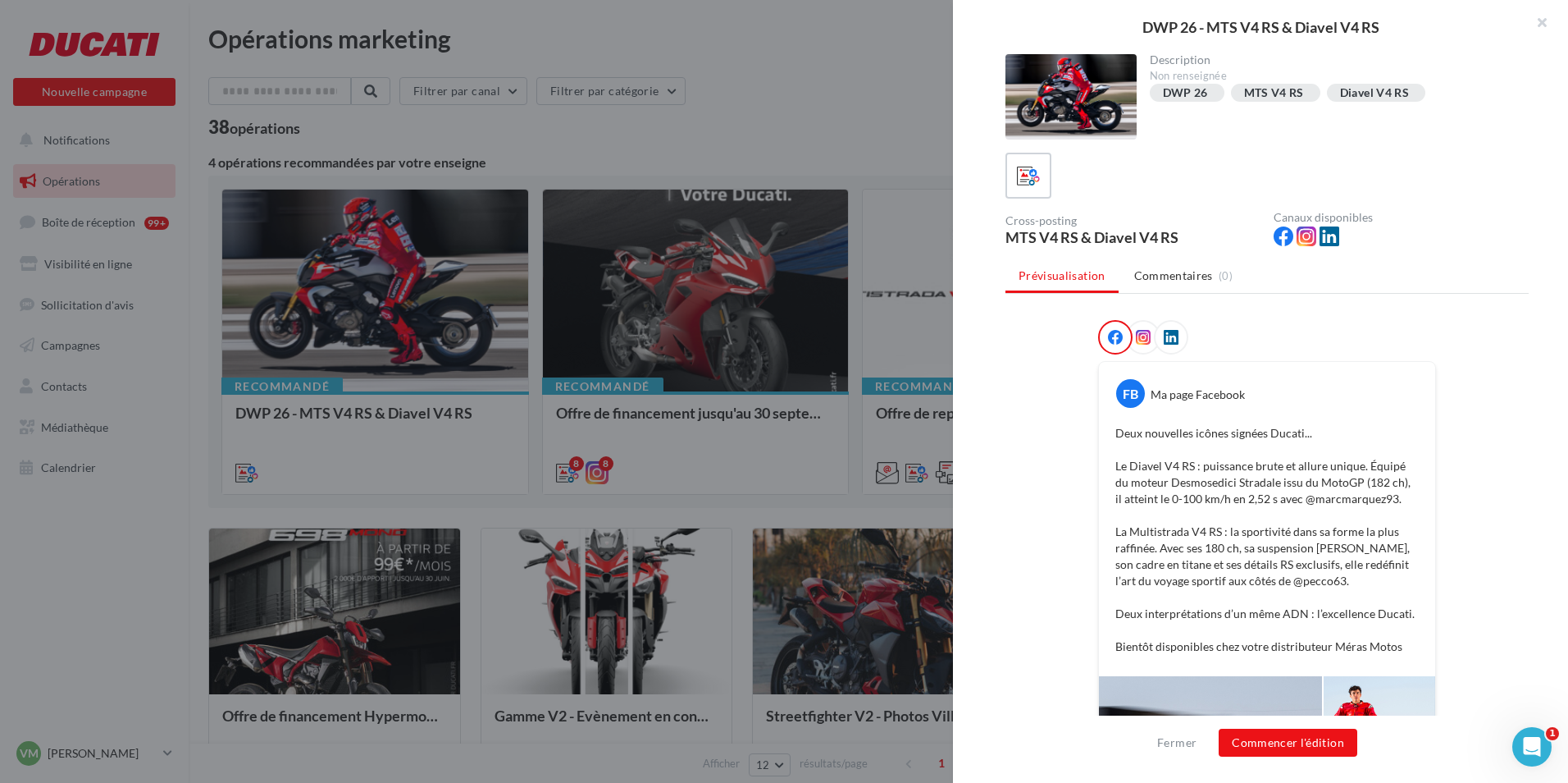
click at [1088, 101] on div at bounding box center [1071, 97] width 132 height 86
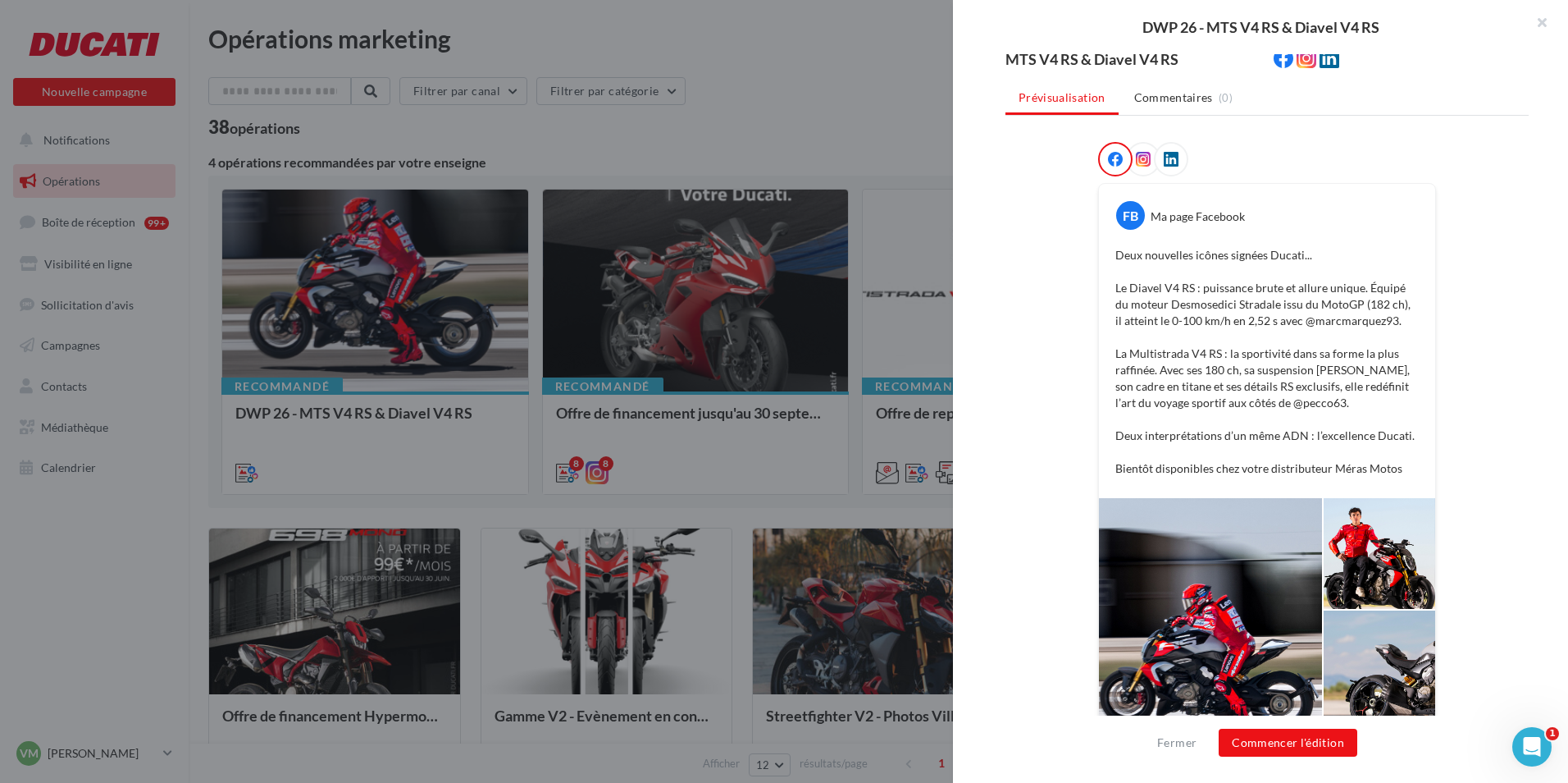
scroll to position [304, 0]
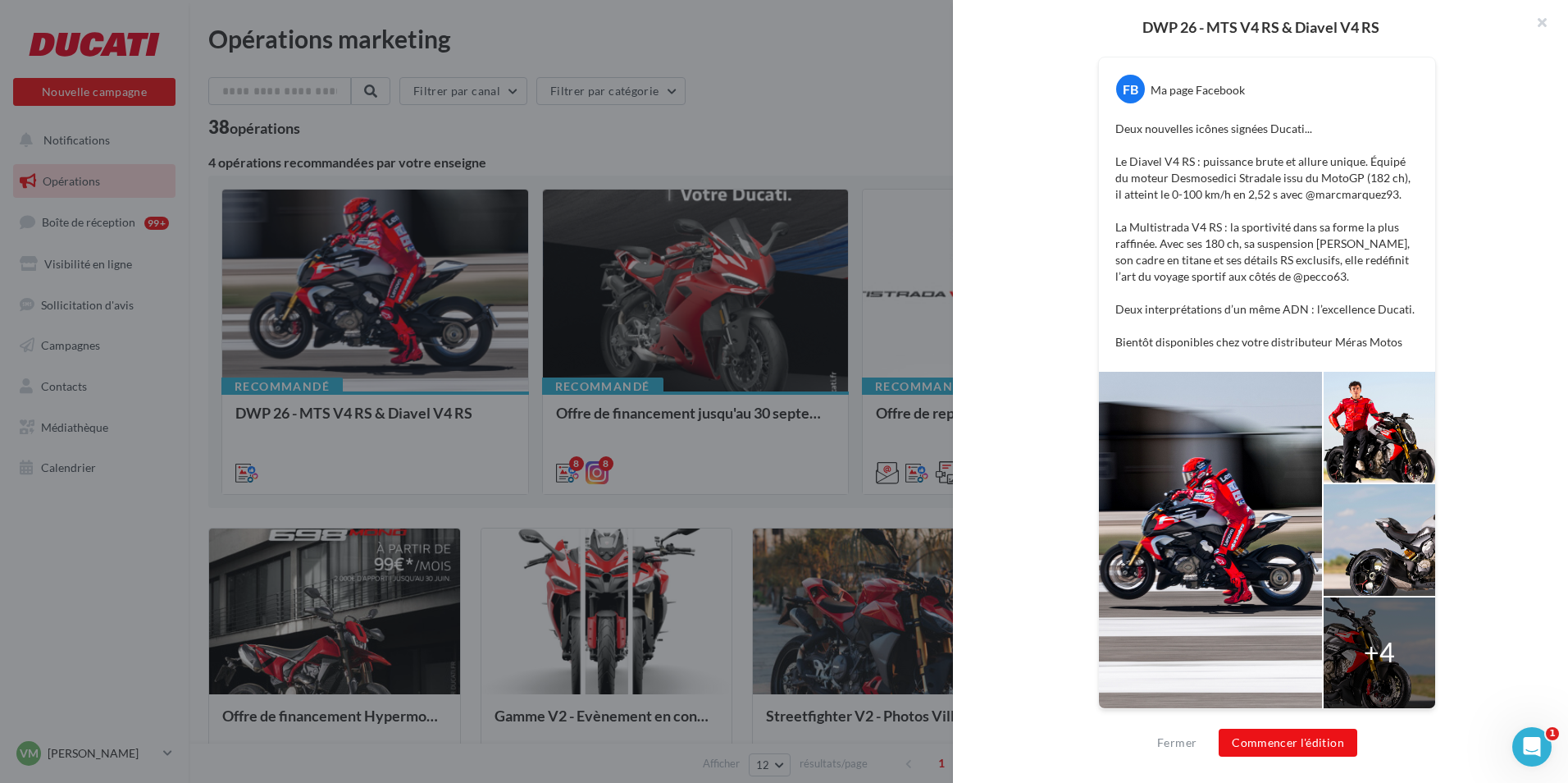
click at [1389, 650] on div "+4" at bounding box center [1379, 652] width 32 height 38
click at [1388, 647] on div "+4" at bounding box center [1379, 652] width 32 height 38
click at [1391, 640] on div "+4" at bounding box center [1380, 652] width 112 height 111
click at [1394, 635] on div at bounding box center [1380, 652] width 112 height 111
drag, startPoint x: 1292, startPoint y: 601, endPoint x: 1195, endPoint y: 576, distance: 100.2
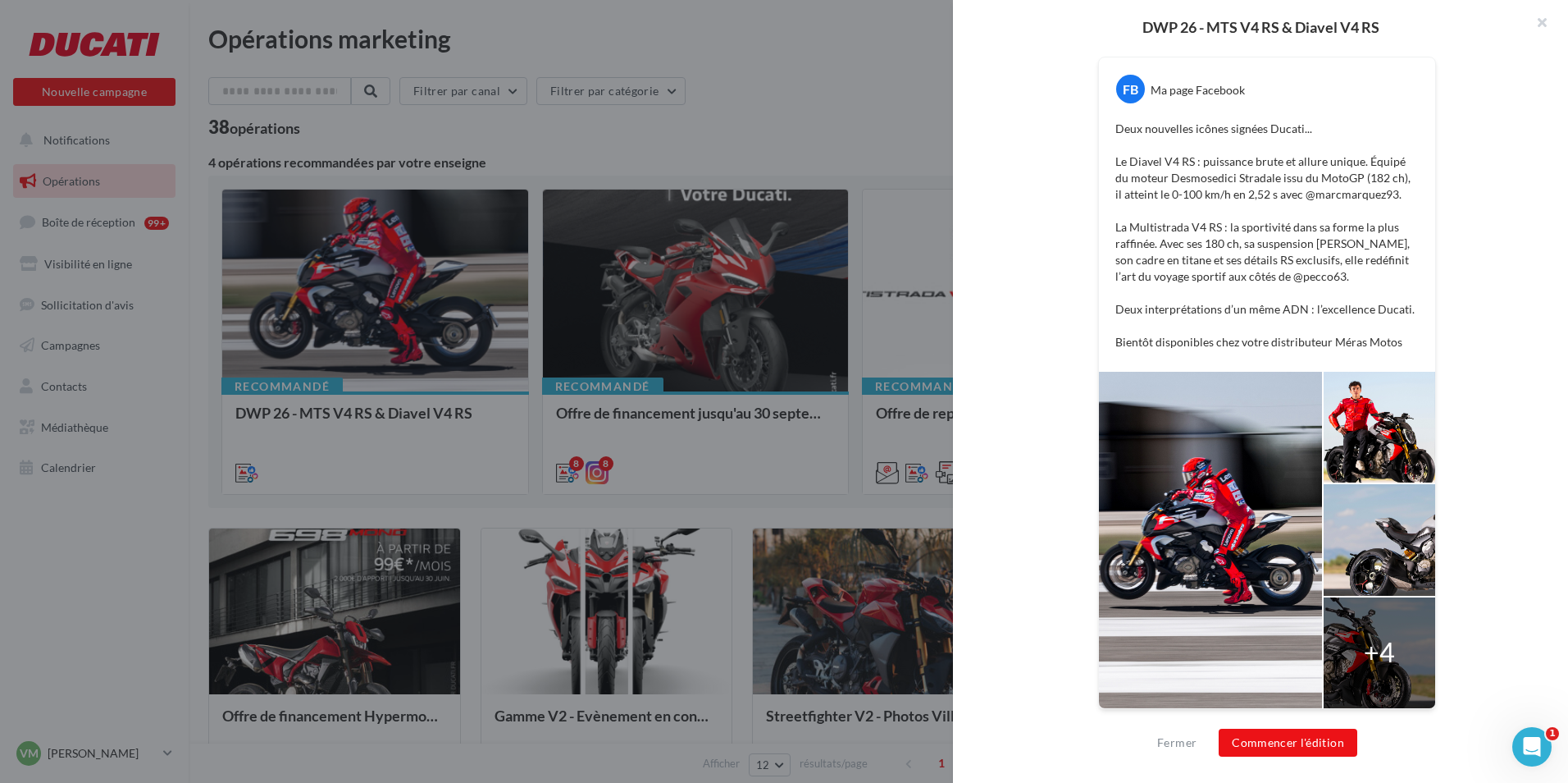
click at [1195, 576] on div at bounding box center [1210, 539] width 223 height 336
click at [1195, 576] on div at bounding box center [1210, 539] width 223 height 336
click at [1197, 573] on div at bounding box center [1210, 539] width 223 height 336
click at [1439, 616] on div "FB Ma page Facebook Deux nouvelles icônes signées Ducati... Le Diavel V4 RS : p…" at bounding box center [1267, 373] width 523 height 714
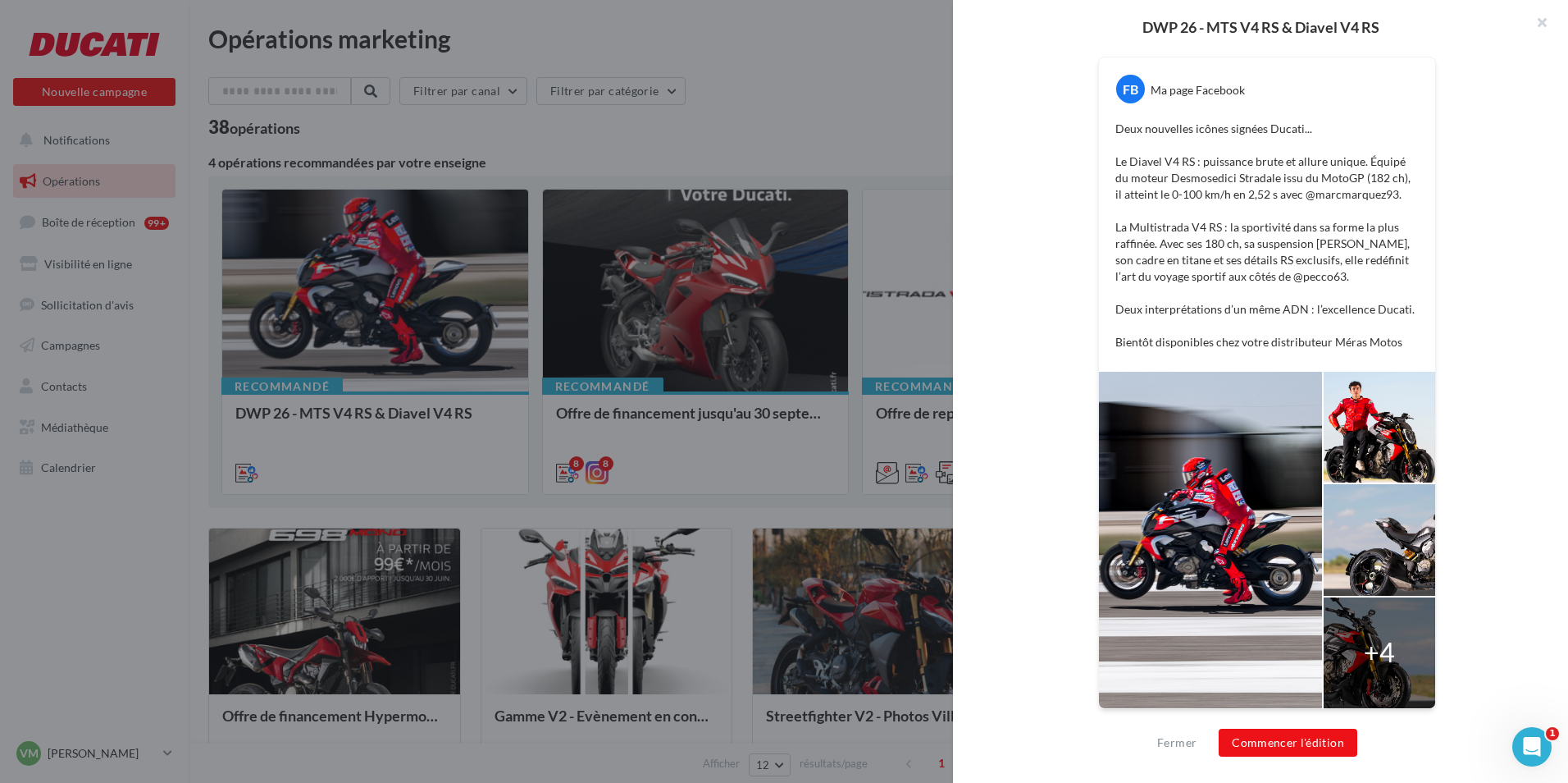
click at [1398, 640] on div at bounding box center [1380, 652] width 112 height 111
drag, startPoint x: 1398, startPoint y: 640, endPoint x: 1397, endPoint y: 649, distance: 9.1
click at [1398, 648] on div at bounding box center [1380, 652] width 112 height 111
click at [1397, 650] on div at bounding box center [1380, 652] width 112 height 111
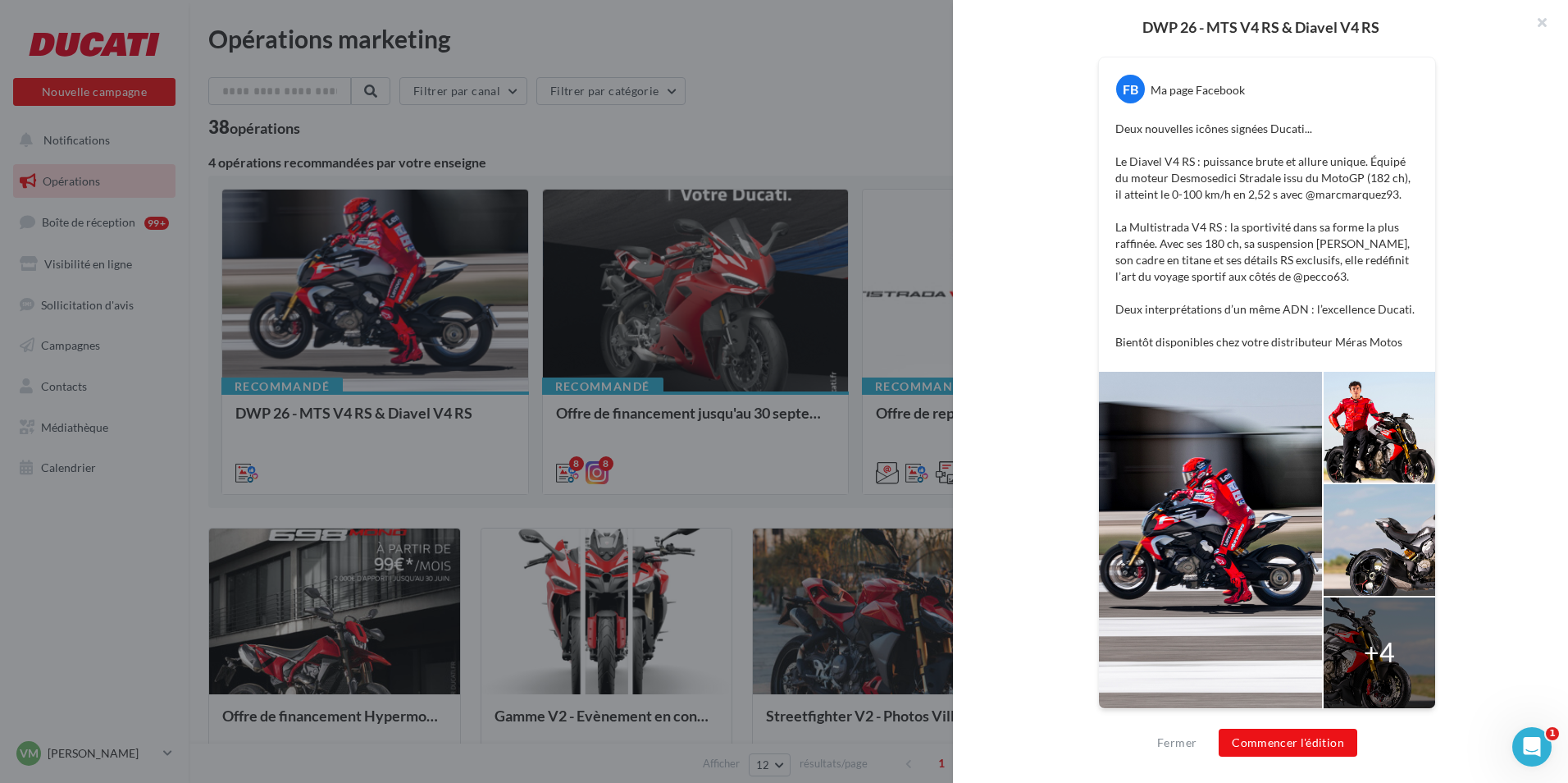
click at [1397, 650] on div at bounding box center [1380, 652] width 112 height 111
click at [1395, 654] on div at bounding box center [1380, 652] width 112 height 111
drag, startPoint x: 1361, startPoint y: 574, endPoint x: 1353, endPoint y: 515, distance: 59.5
click at [1353, 515] on div at bounding box center [1380, 539] width 112 height 111
drag, startPoint x: 1372, startPoint y: 651, endPoint x: 1045, endPoint y: 598, distance: 331.3
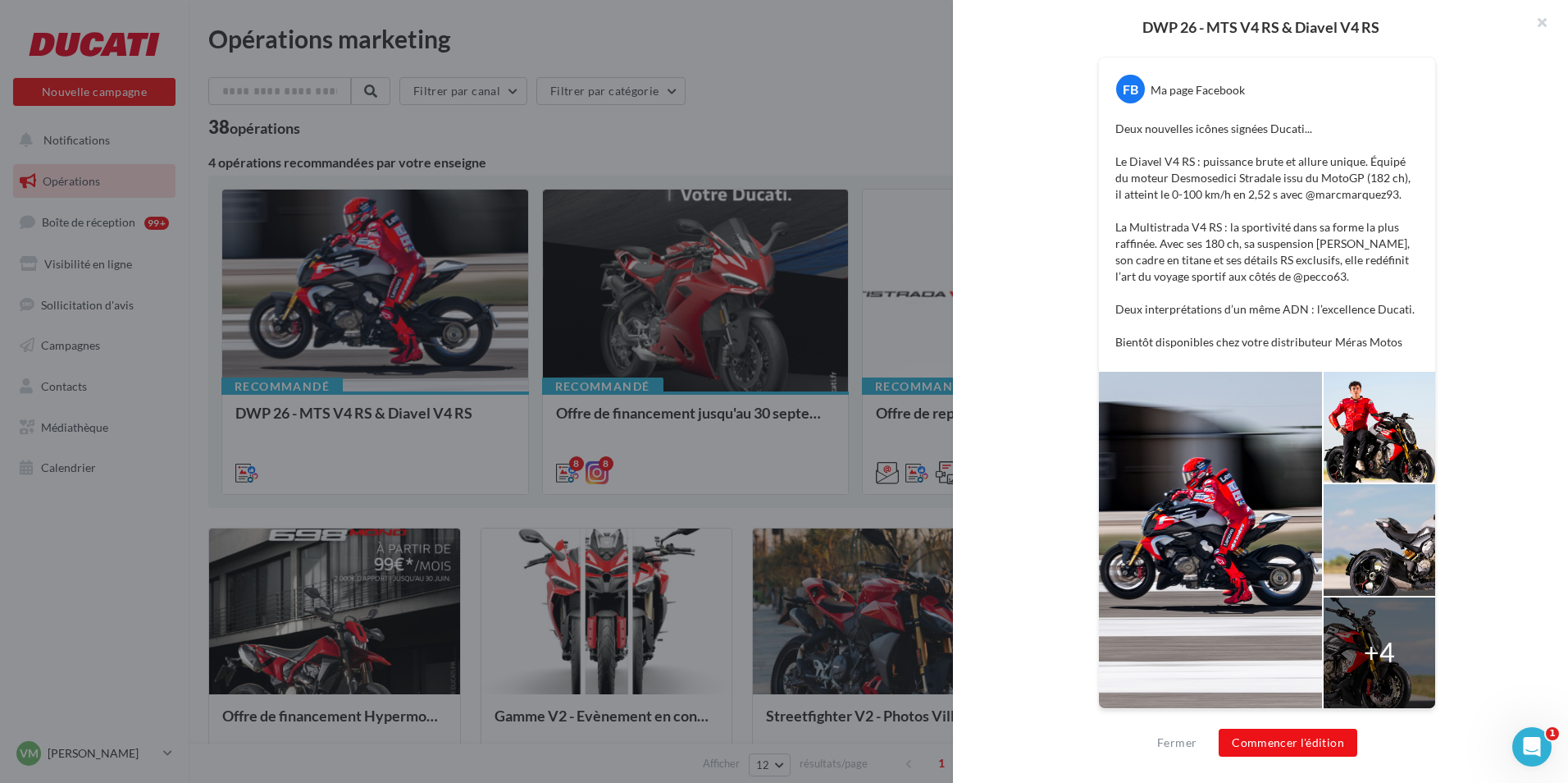
click at [1045, 598] on div "FB Ma page Facebook Deux nouvelles icônes signées Ducati... Le Diavel V4 RS : p…" at bounding box center [1267, 373] width 523 height 714
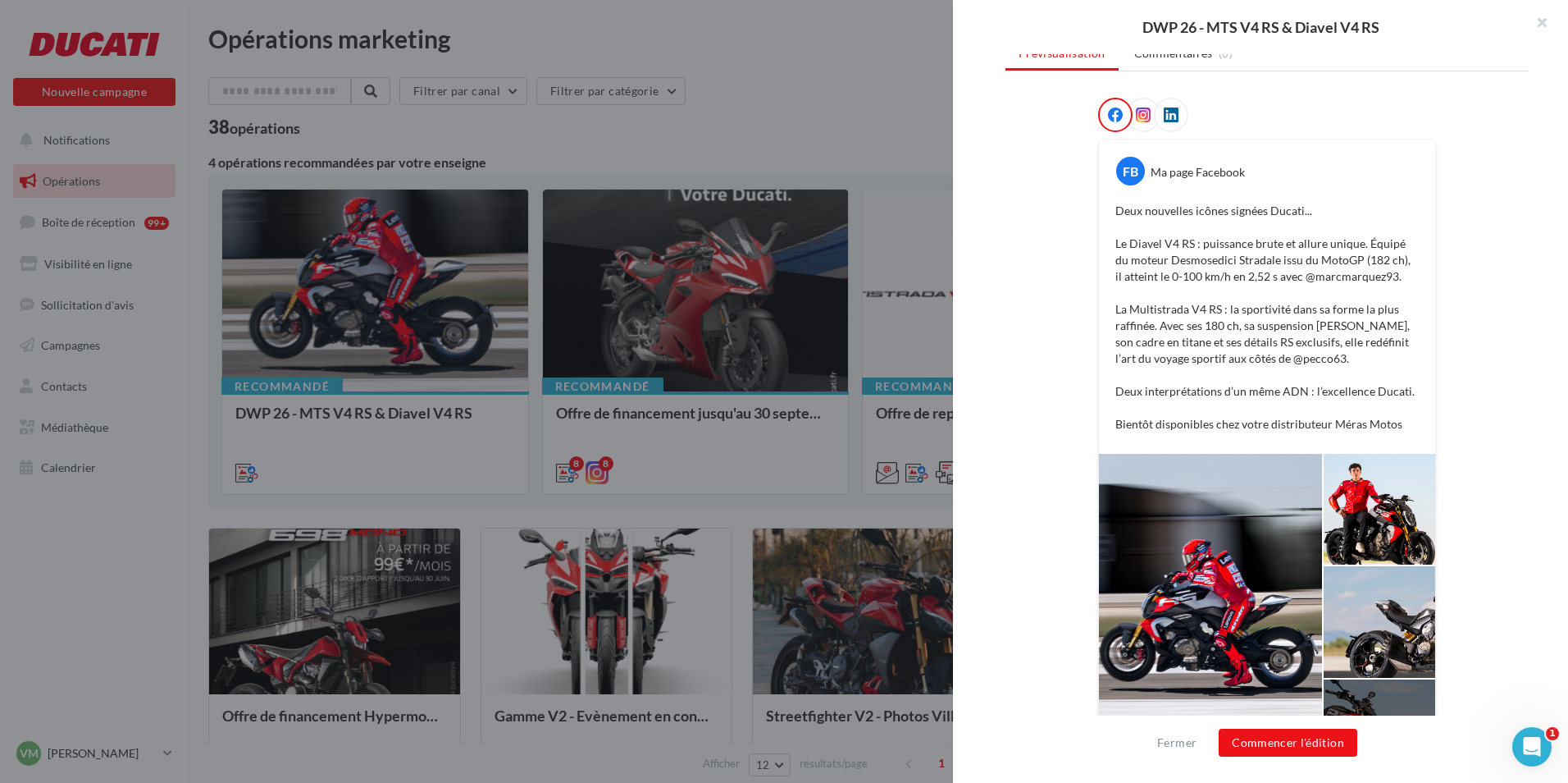
scroll to position [141, 0]
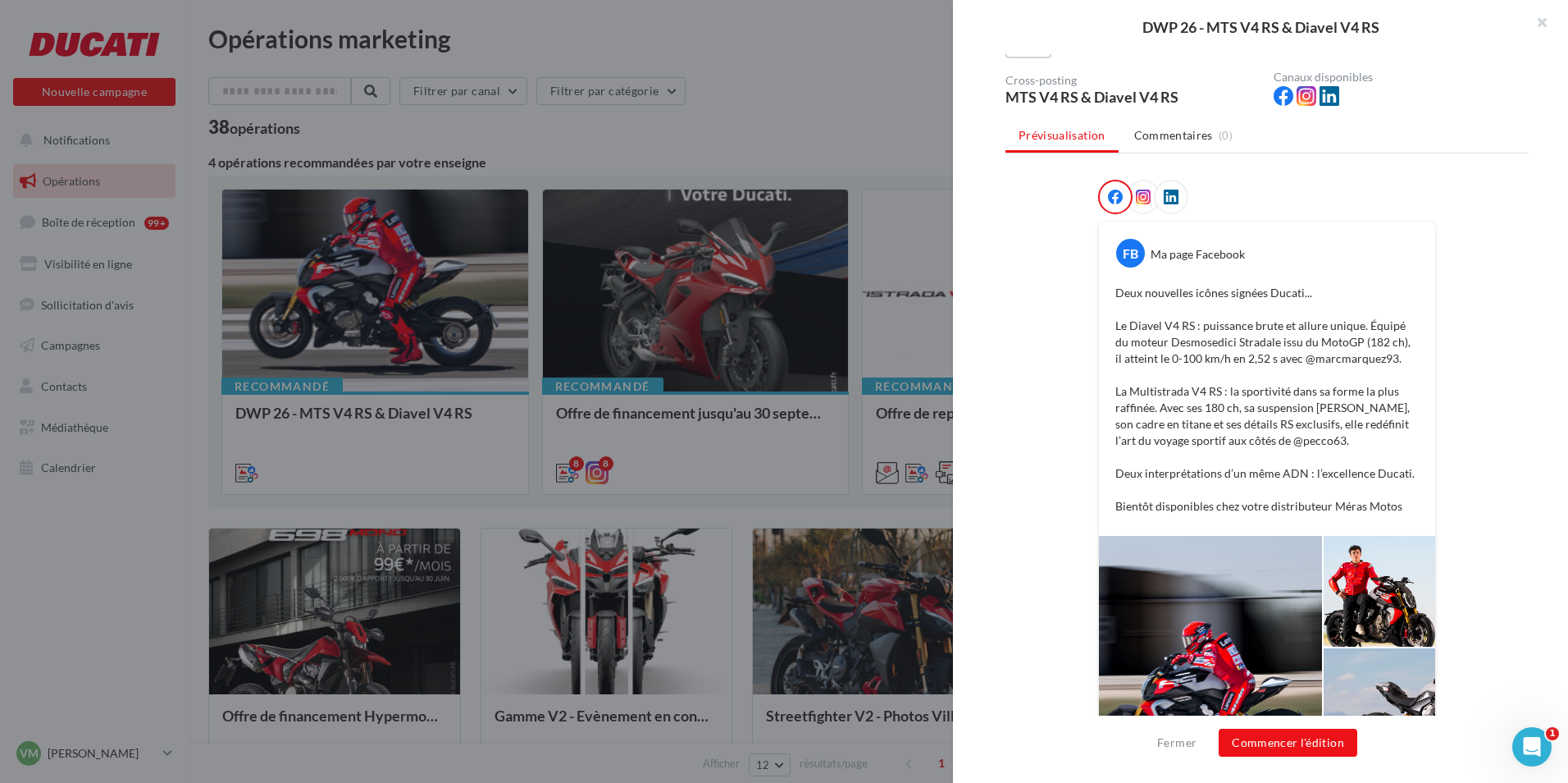
click at [1140, 205] on span at bounding box center [1143, 198] width 14 height 16
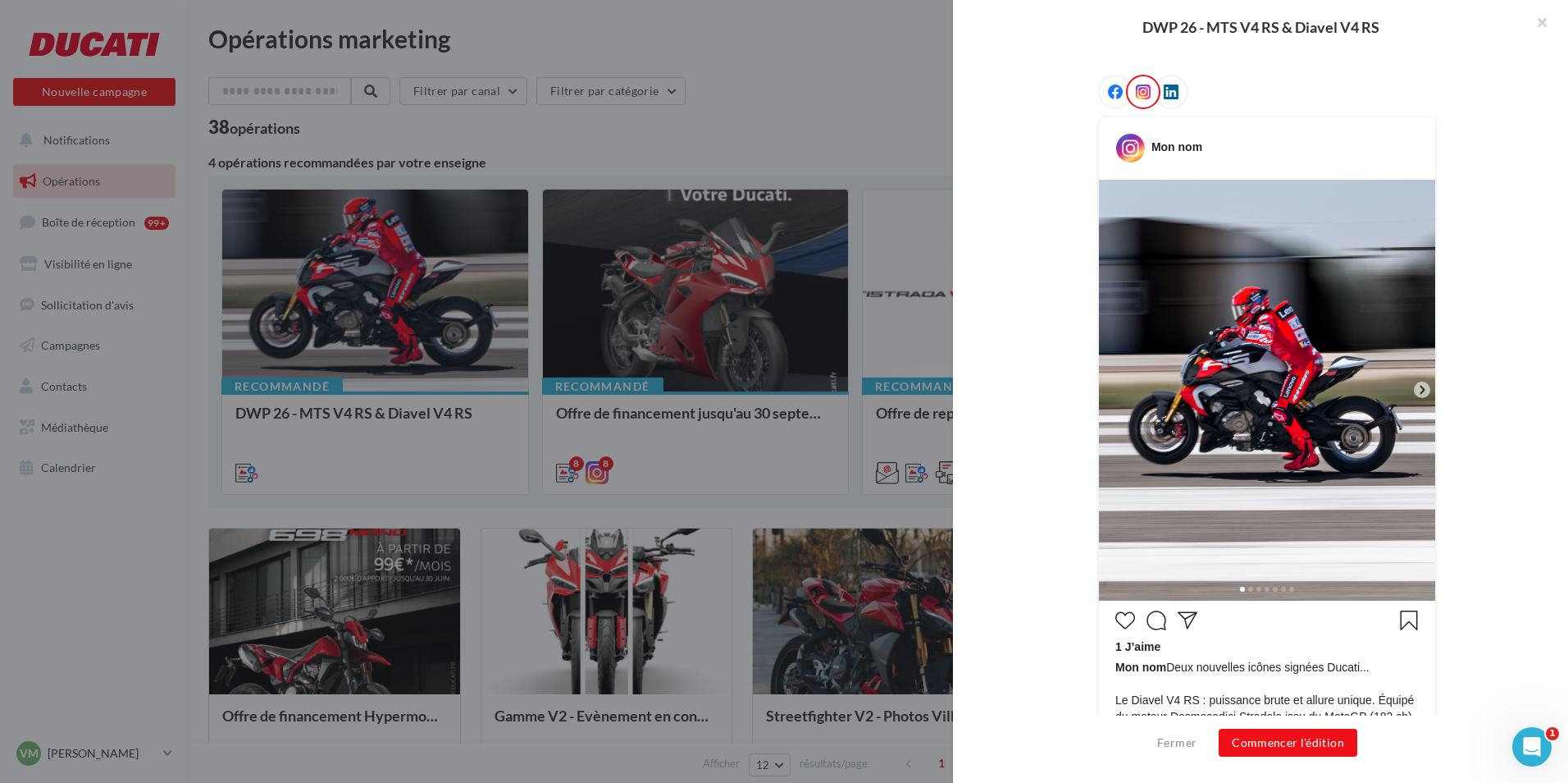
scroll to position [246, 0]
click at [1417, 391] on icon at bounding box center [1422, 389] width 14 height 14
click at [1417, 392] on icon at bounding box center [1422, 389] width 14 height 14
click at [1419, 392] on icon at bounding box center [1421, 389] width 5 height 8
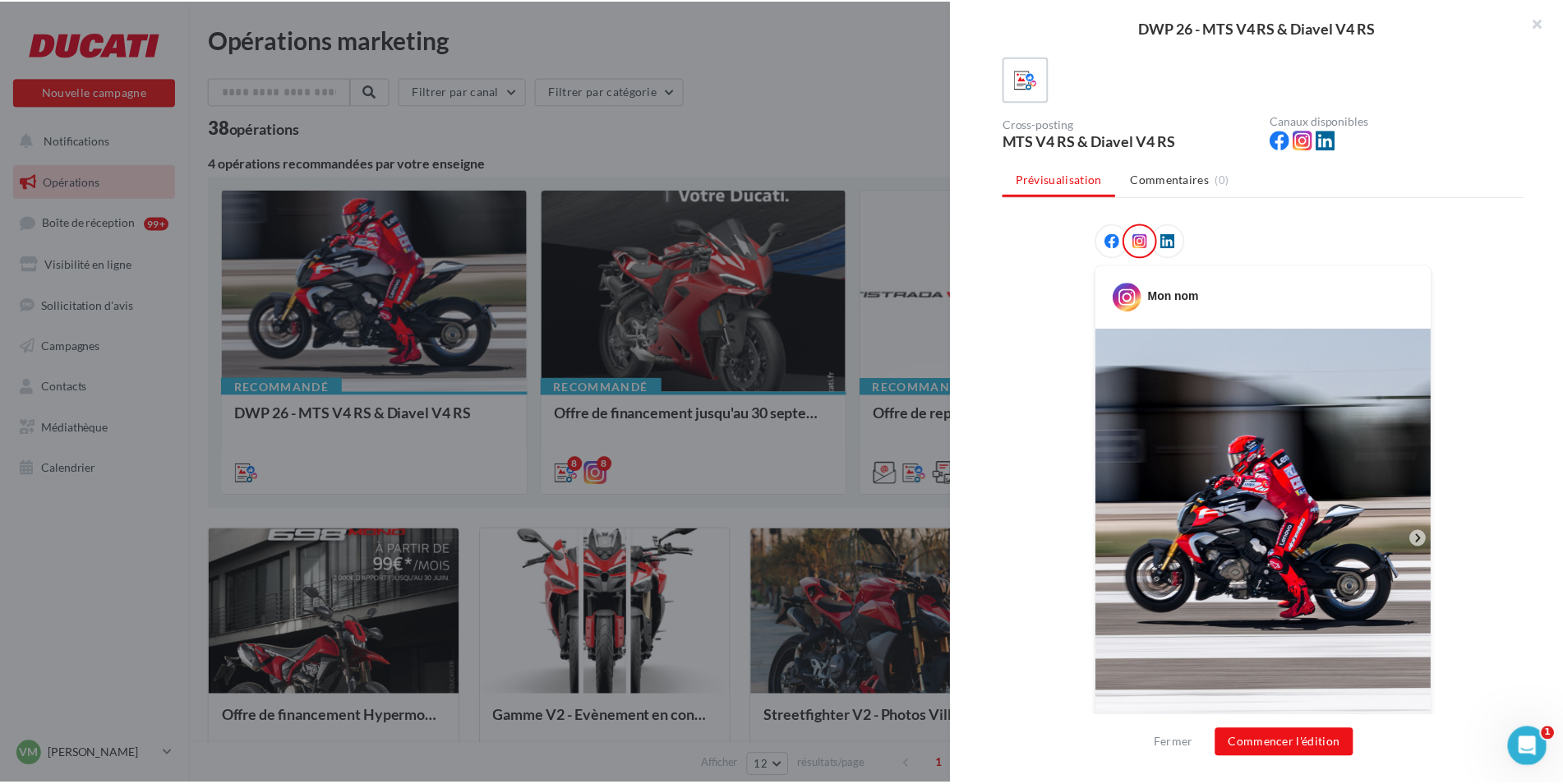
scroll to position [0, 0]
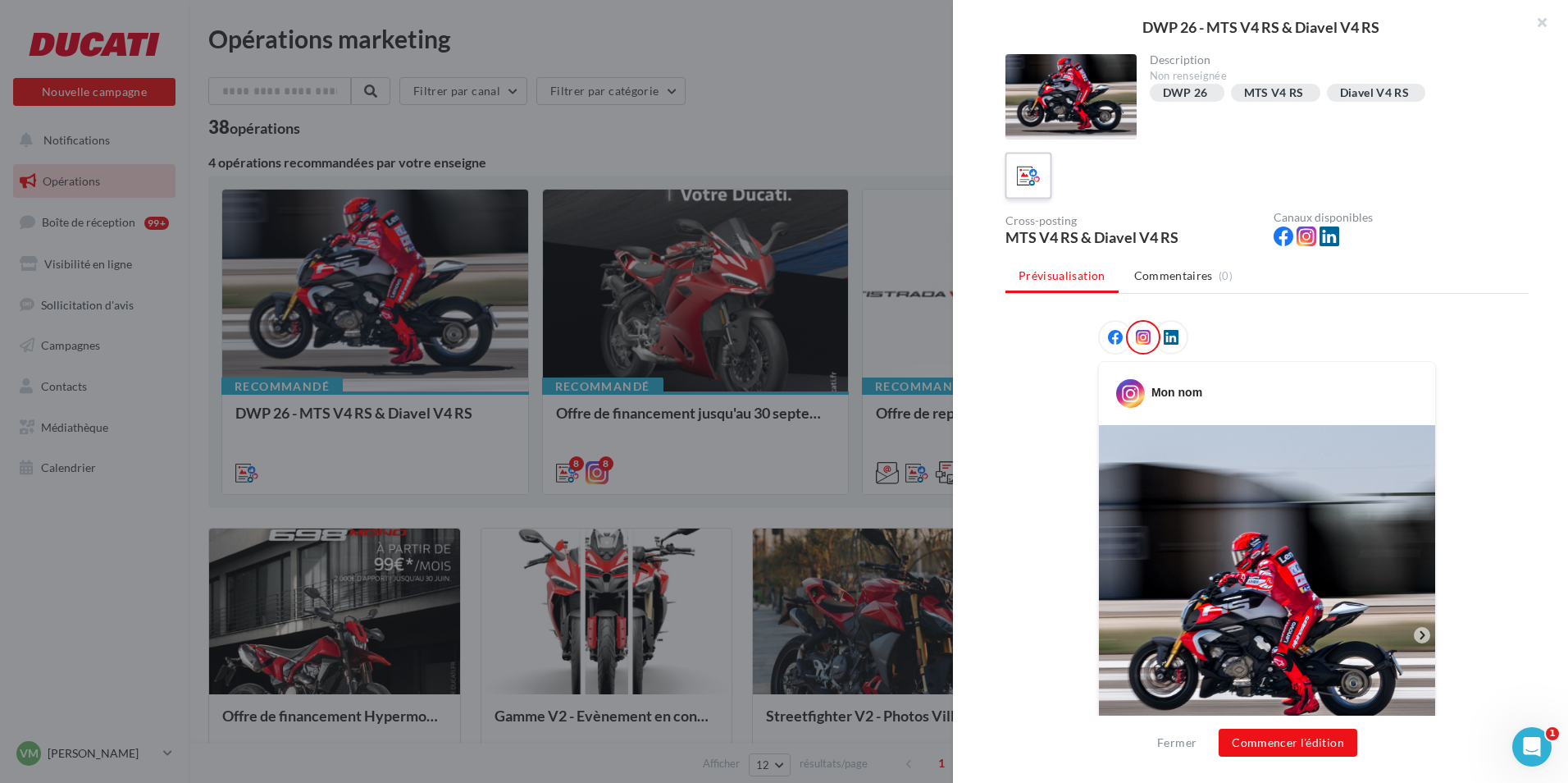
click at [1045, 184] on label at bounding box center [1028, 175] width 47 height 47
click at [1028, 183] on icon at bounding box center [1029, 176] width 23 height 23
drag, startPoint x: 1028, startPoint y: 183, endPoint x: 1114, endPoint y: 159, distance: 89.3
click at [1114, 159] on div at bounding box center [1267, 175] width 523 height 46
